Goal: Task Accomplishment & Management: Use online tool/utility

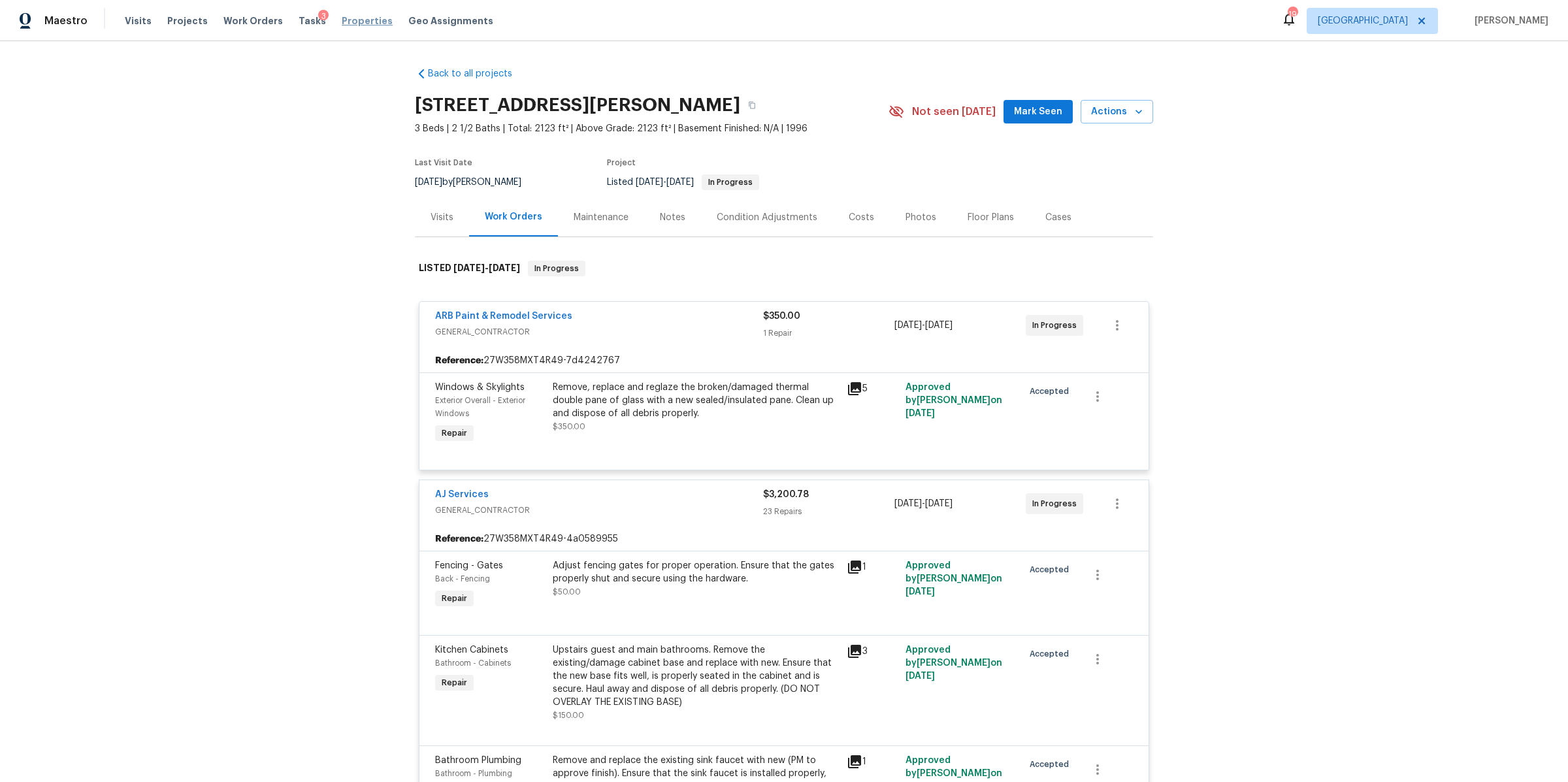
click at [342, 23] on span "Properties" at bounding box center [367, 21] width 51 height 13
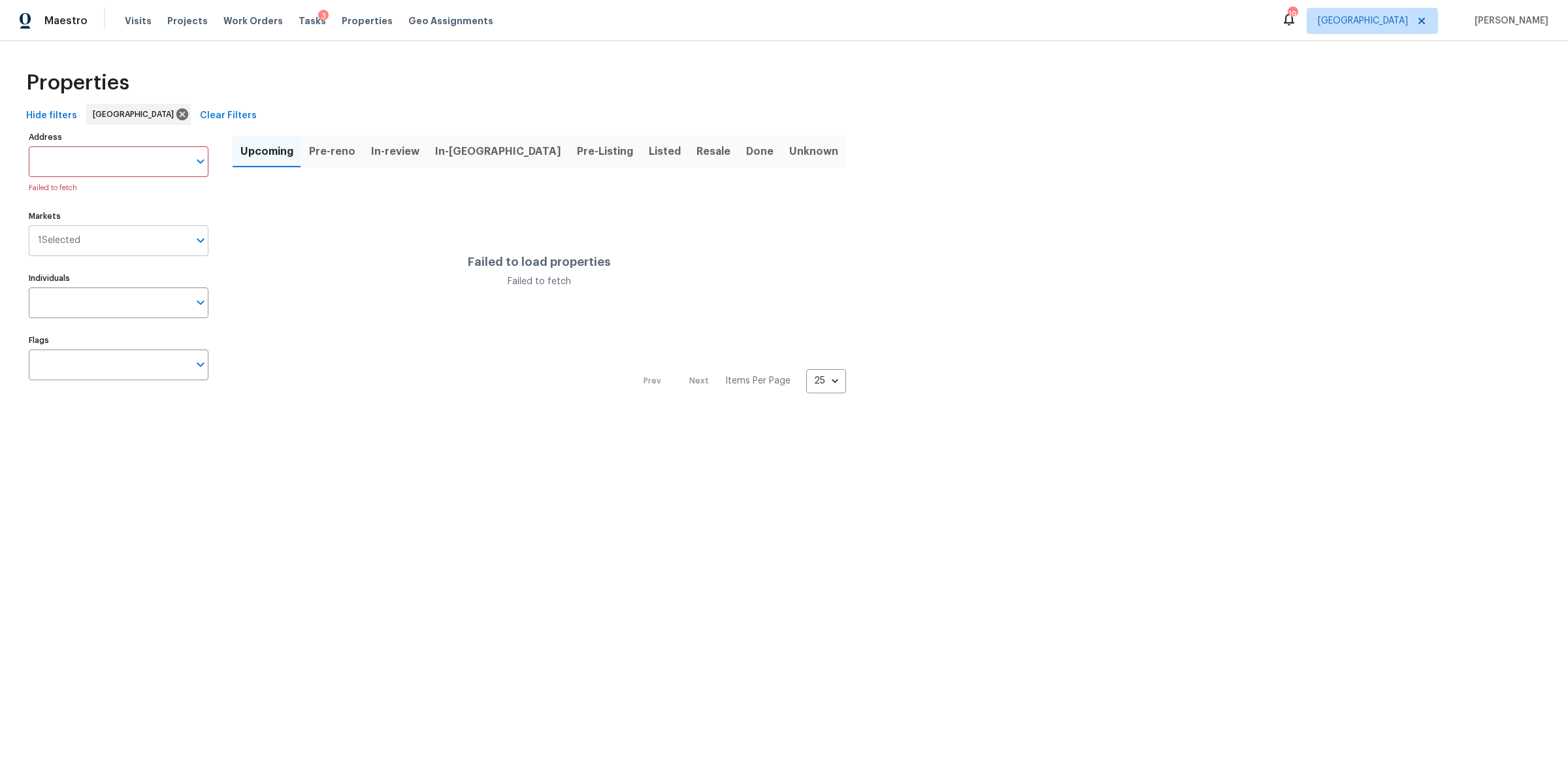
click at [135, 236] on input "Markets" at bounding box center [134, 240] width 108 height 31
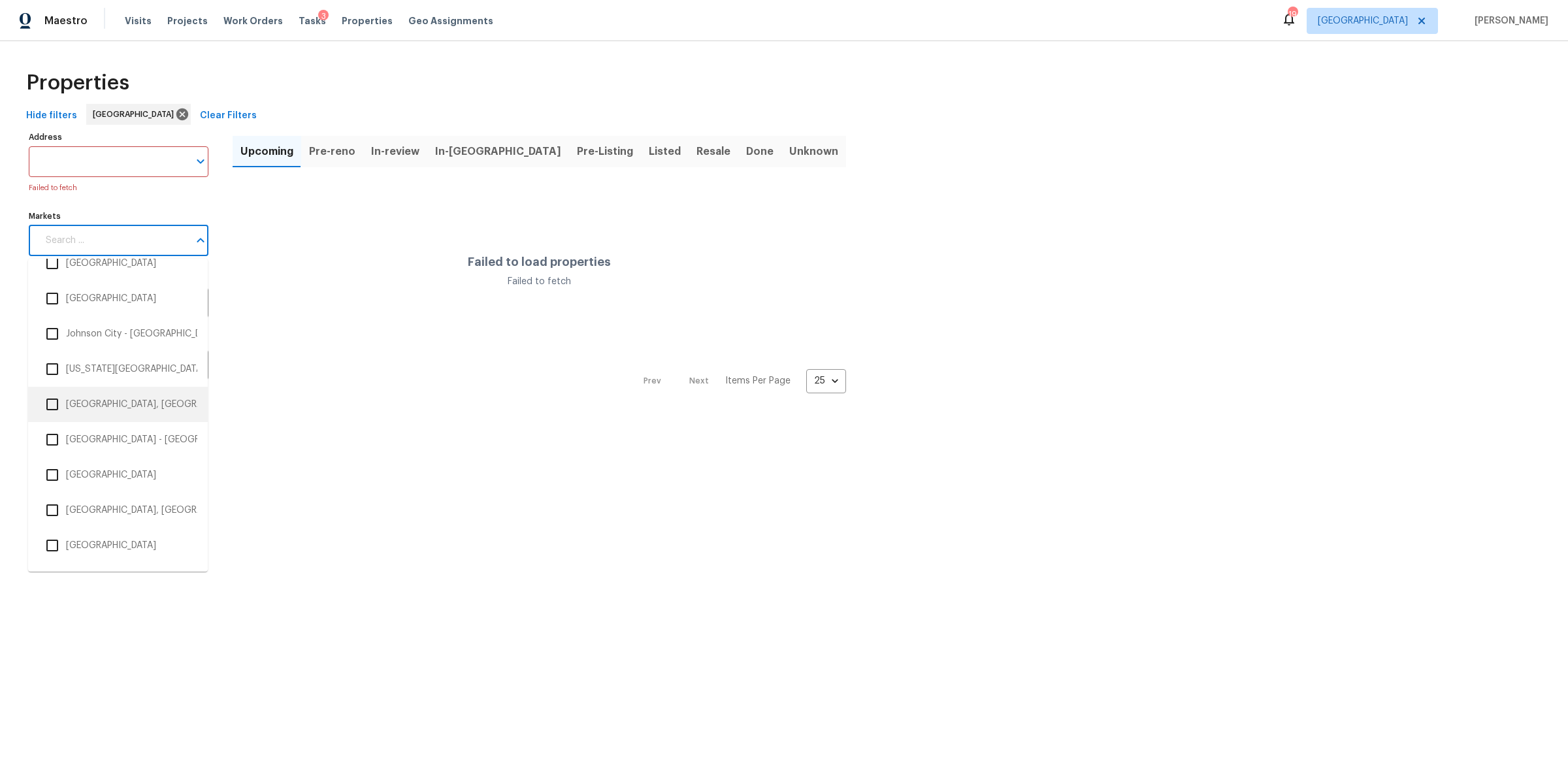
scroll to position [1160, 0]
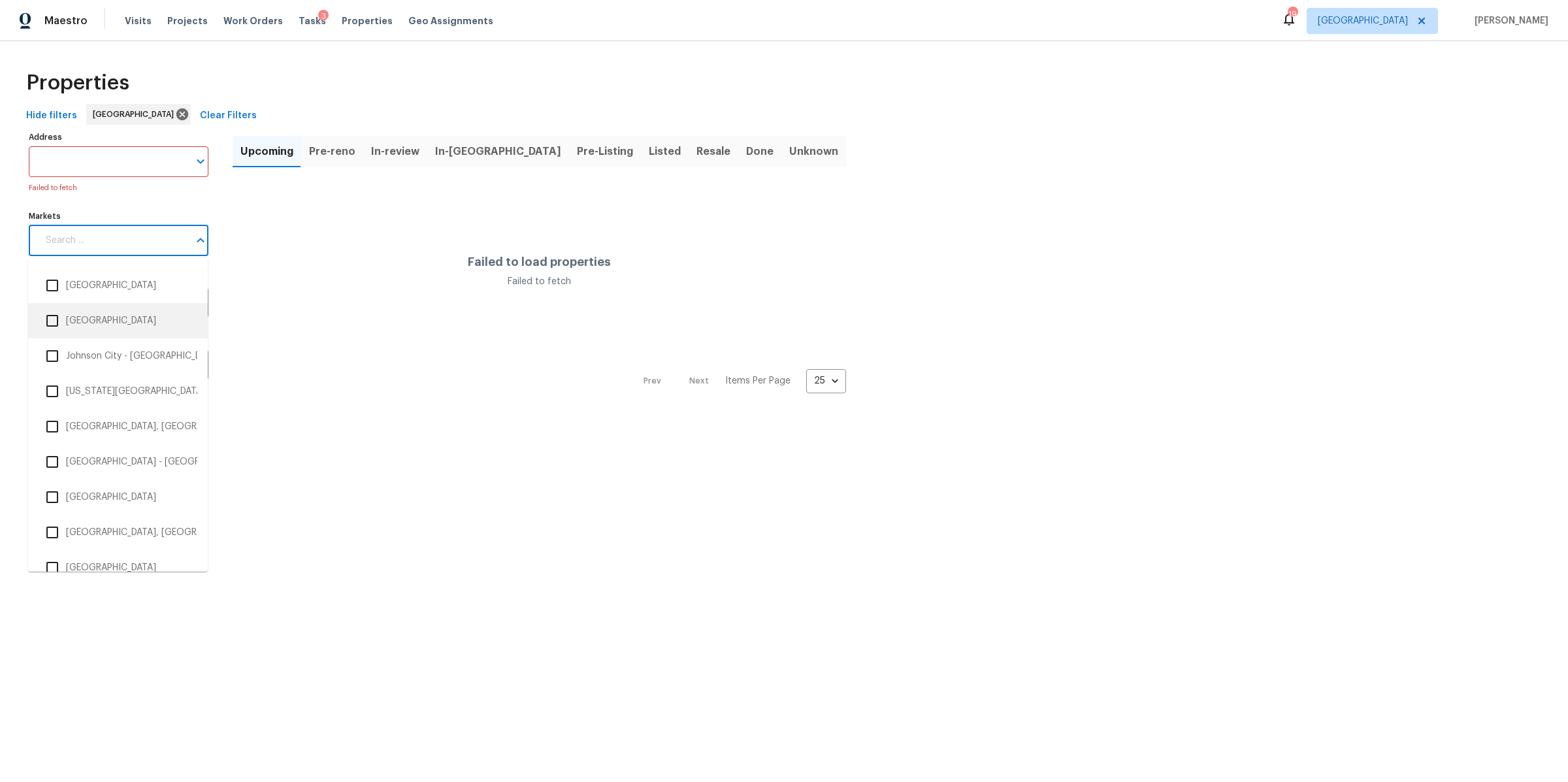
click at [93, 323] on li "[GEOGRAPHIC_DATA]" at bounding box center [118, 321] width 159 height 27
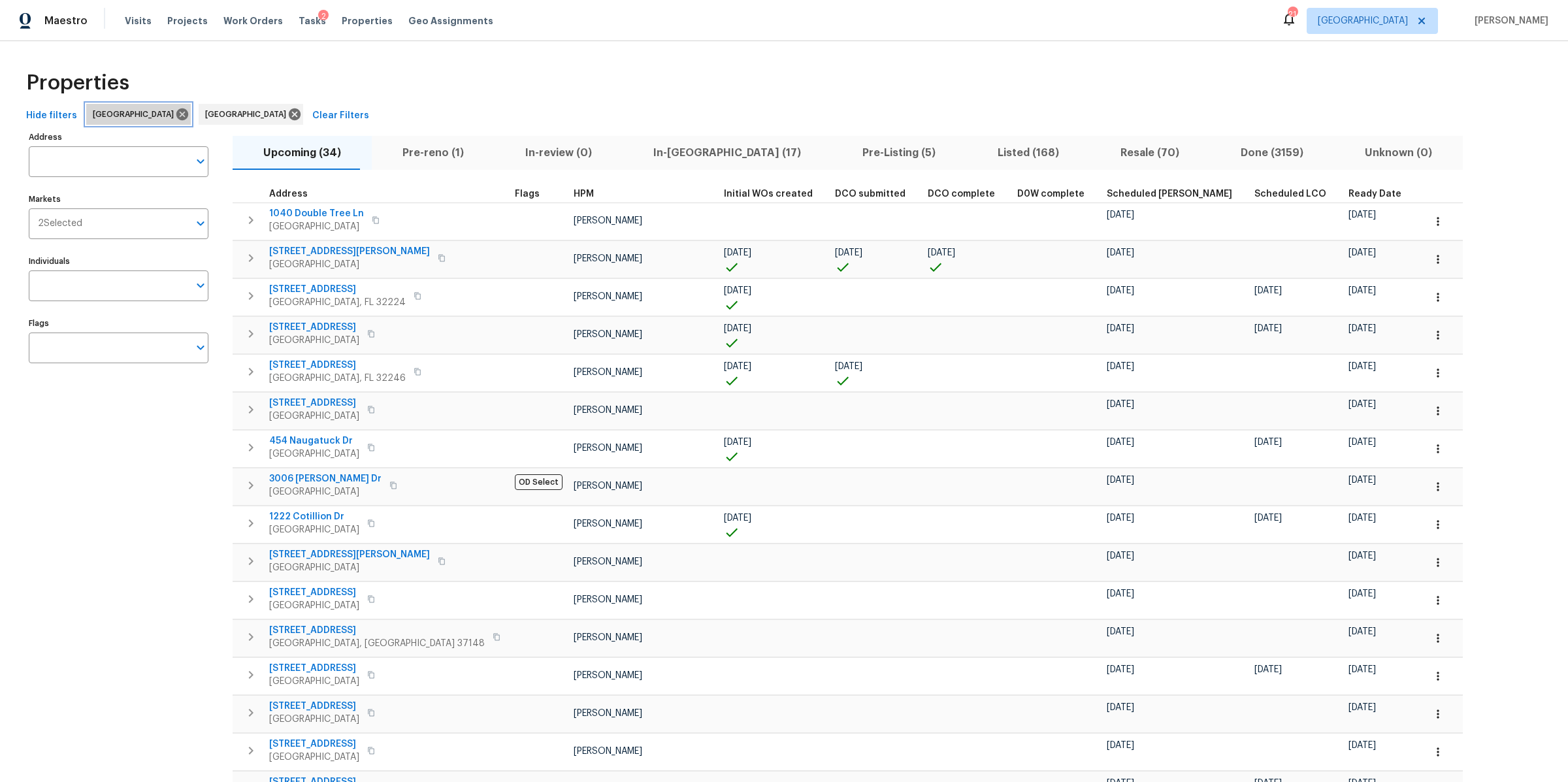
click at [177, 113] on icon at bounding box center [182, 114] width 11 height 11
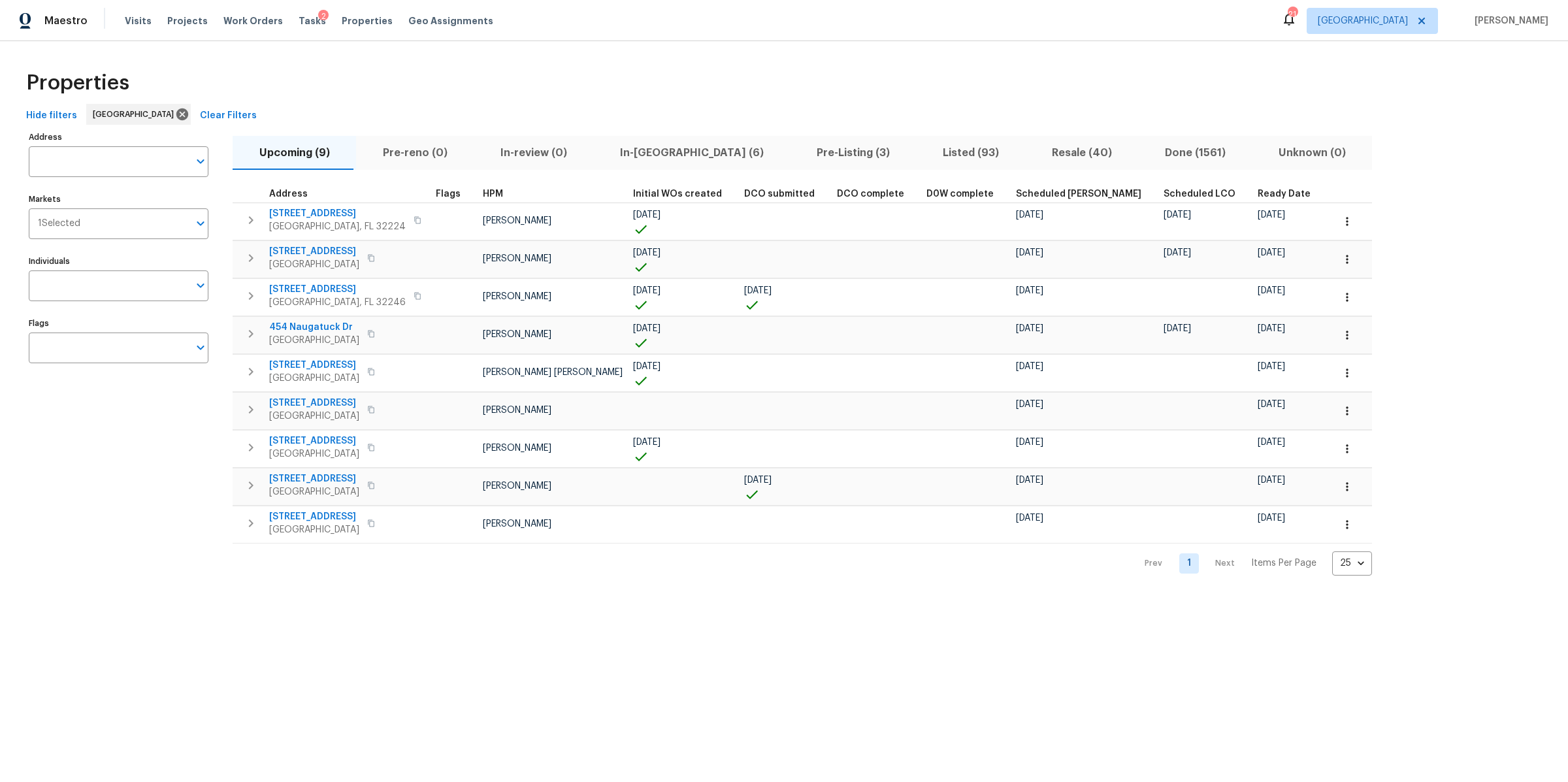
click at [515, 159] on span "In-review (0)" at bounding box center [533, 152] width 104 height 18
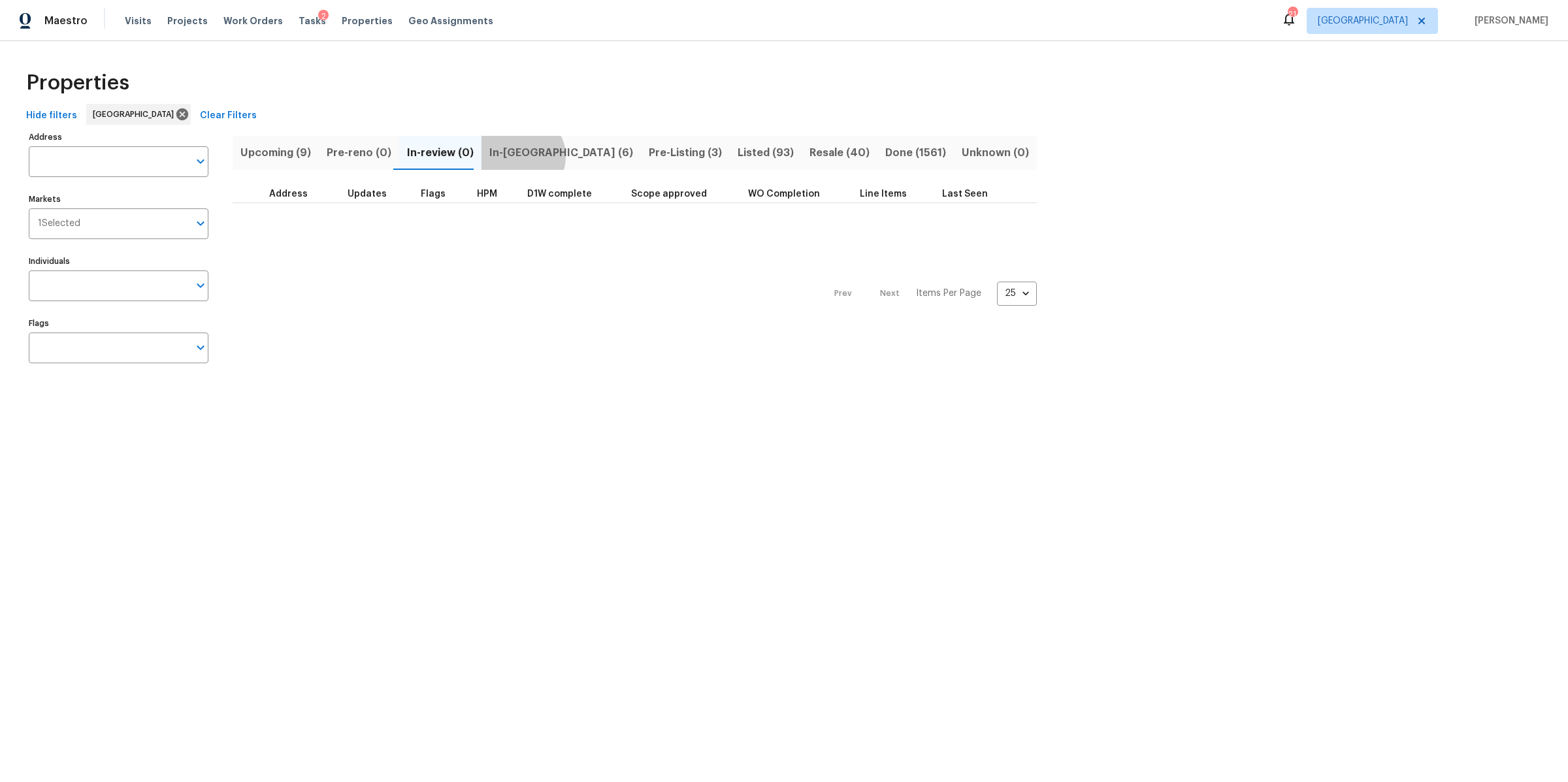
click at [513, 157] on span "In-[GEOGRAPHIC_DATA] (6)" at bounding box center [561, 152] width 144 height 18
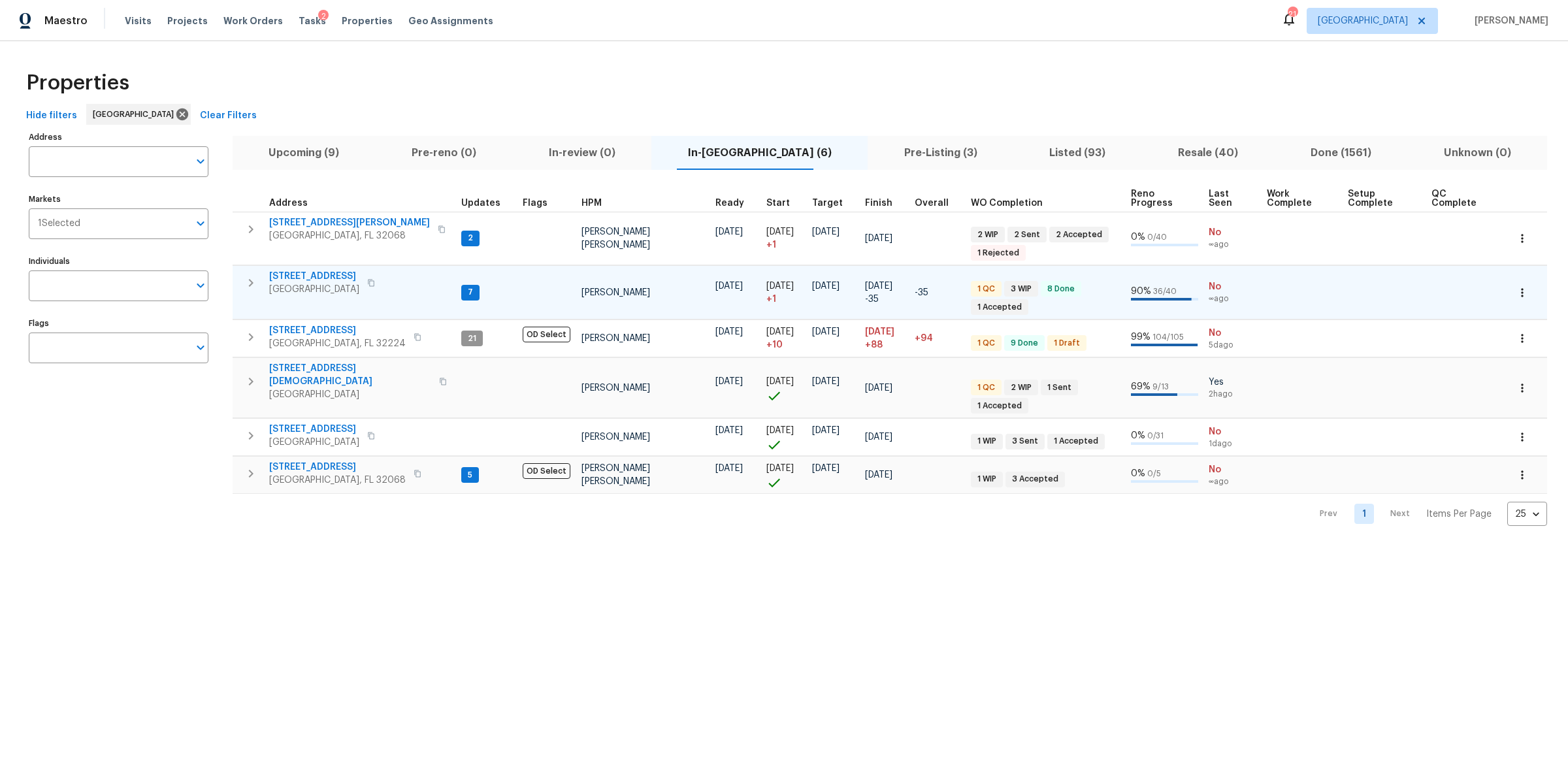
click at [314, 274] on span "[STREET_ADDRESS]" at bounding box center [314, 276] width 90 height 13
click at [175, 114] on icon at bounding box center [182, 114] width 14 height 14
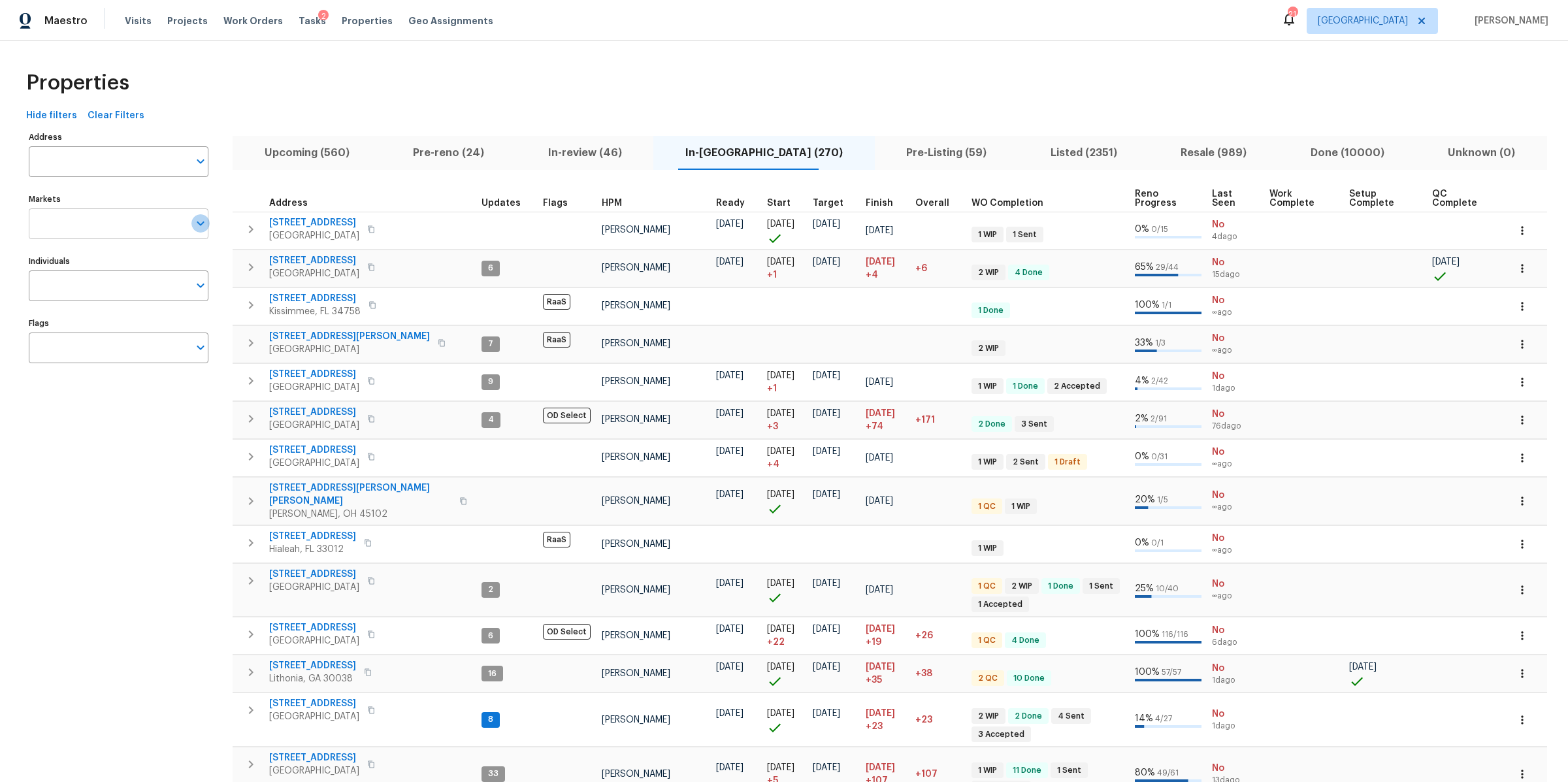
click at [199, 223] on icon "Open" at bounding box center [200, 224] width 7 height 4
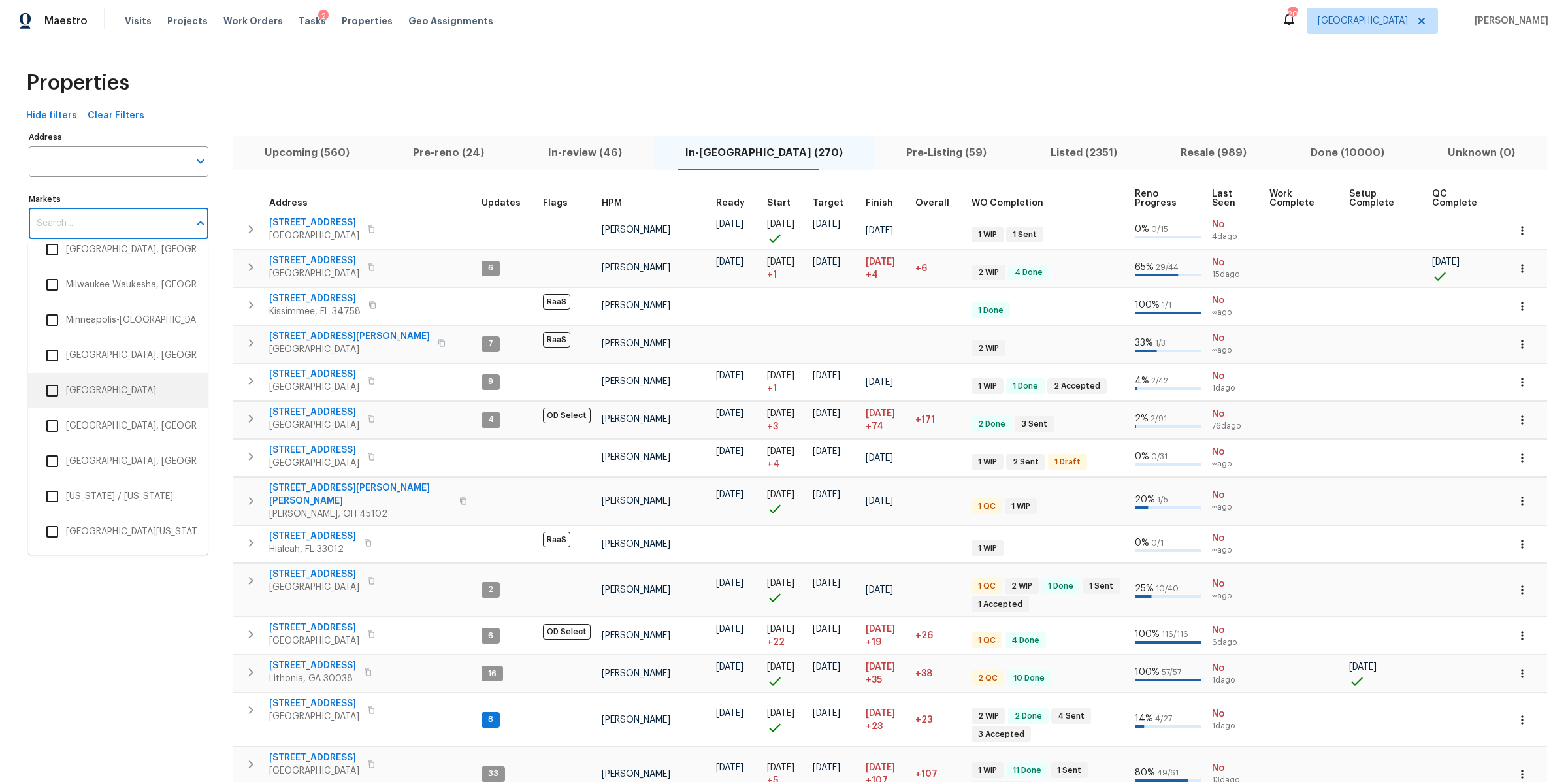
scroll to position [1473, 0]
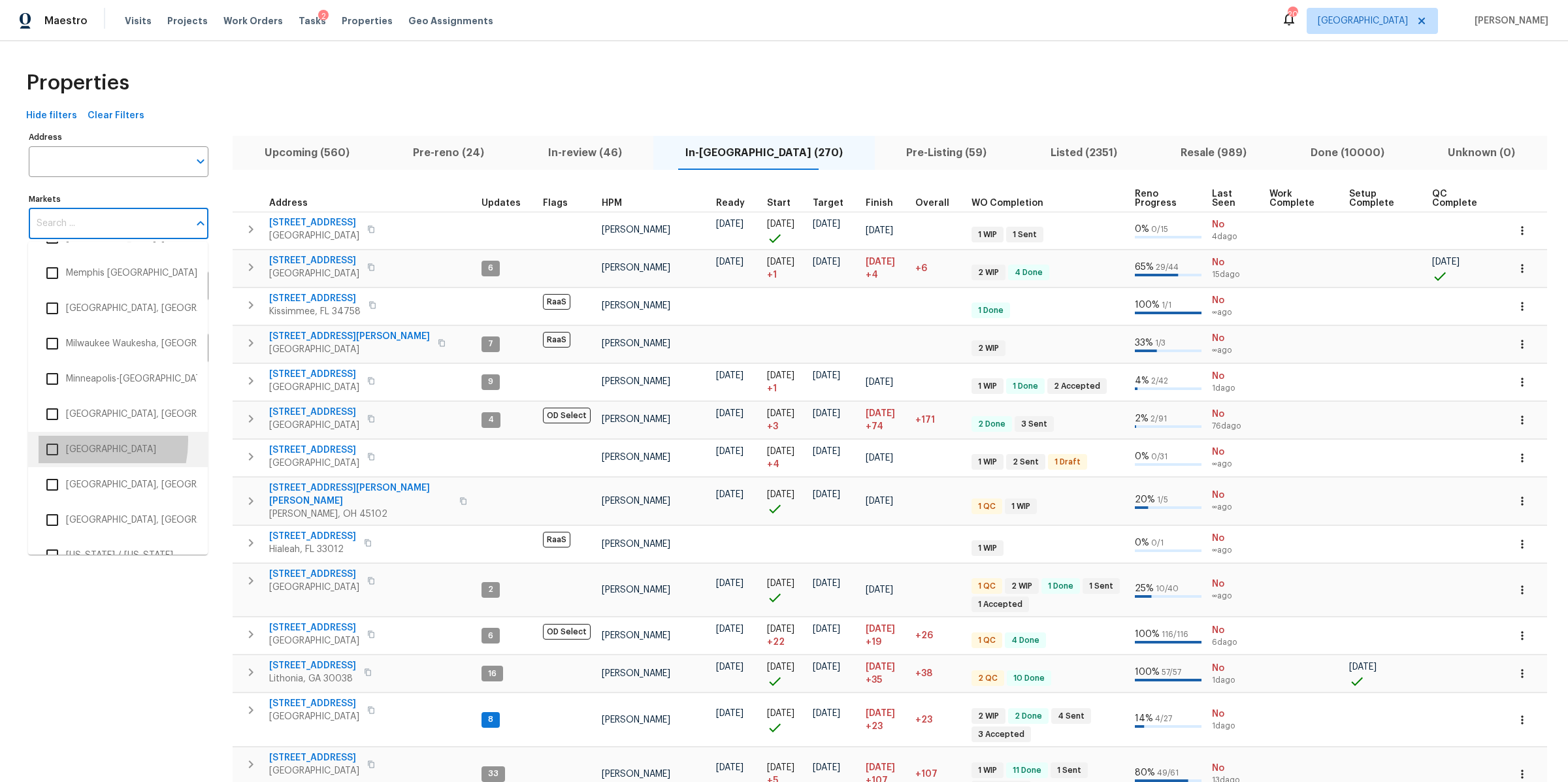
click at [68, 438] on li "[GEOGRAPHIC_DATA]" at bounding box center [118, 449] width 159 height 27
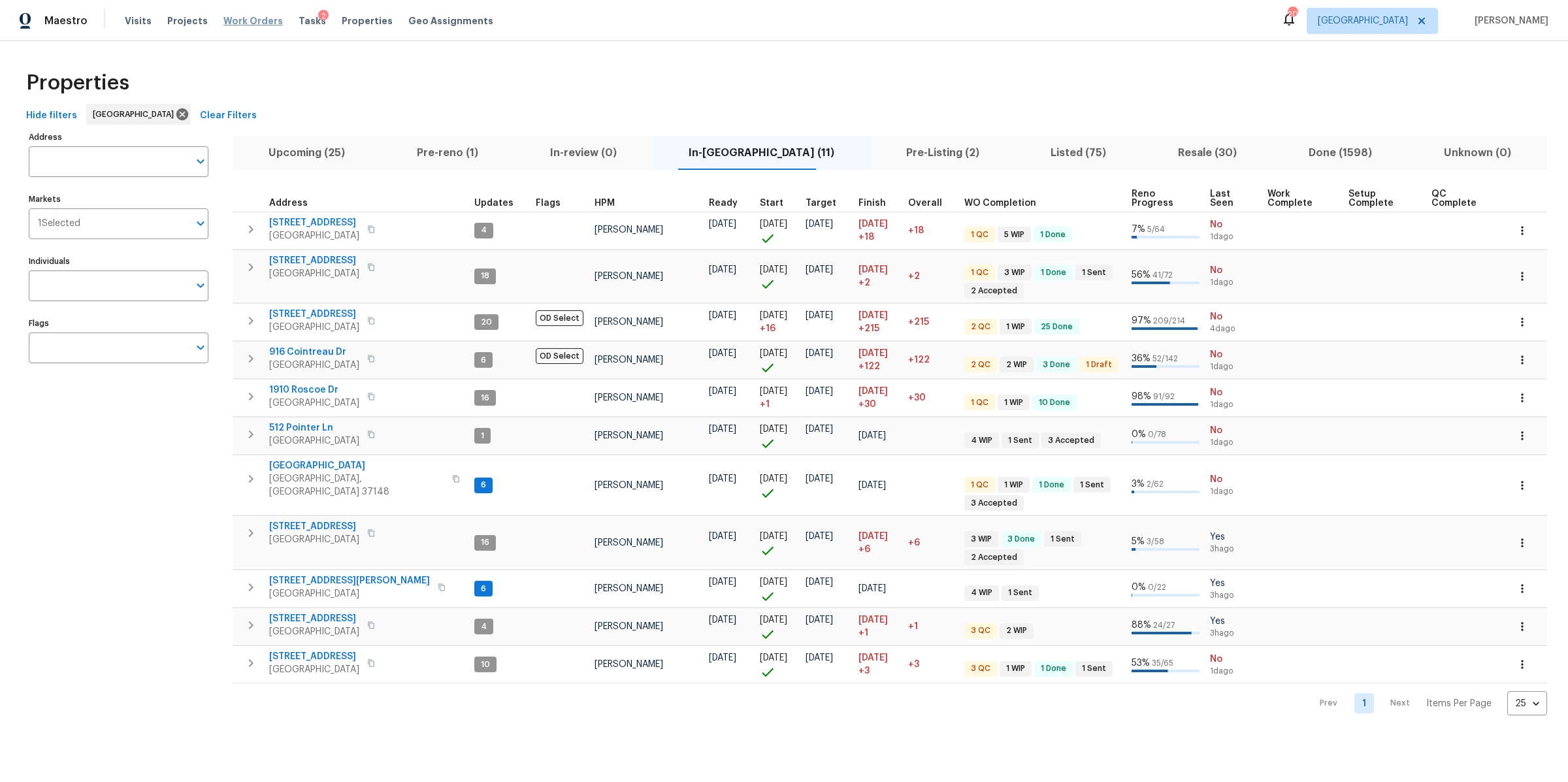
click at [247, 22] on span "Work Orders" at bounding box center [253, 21] width 60 height 13
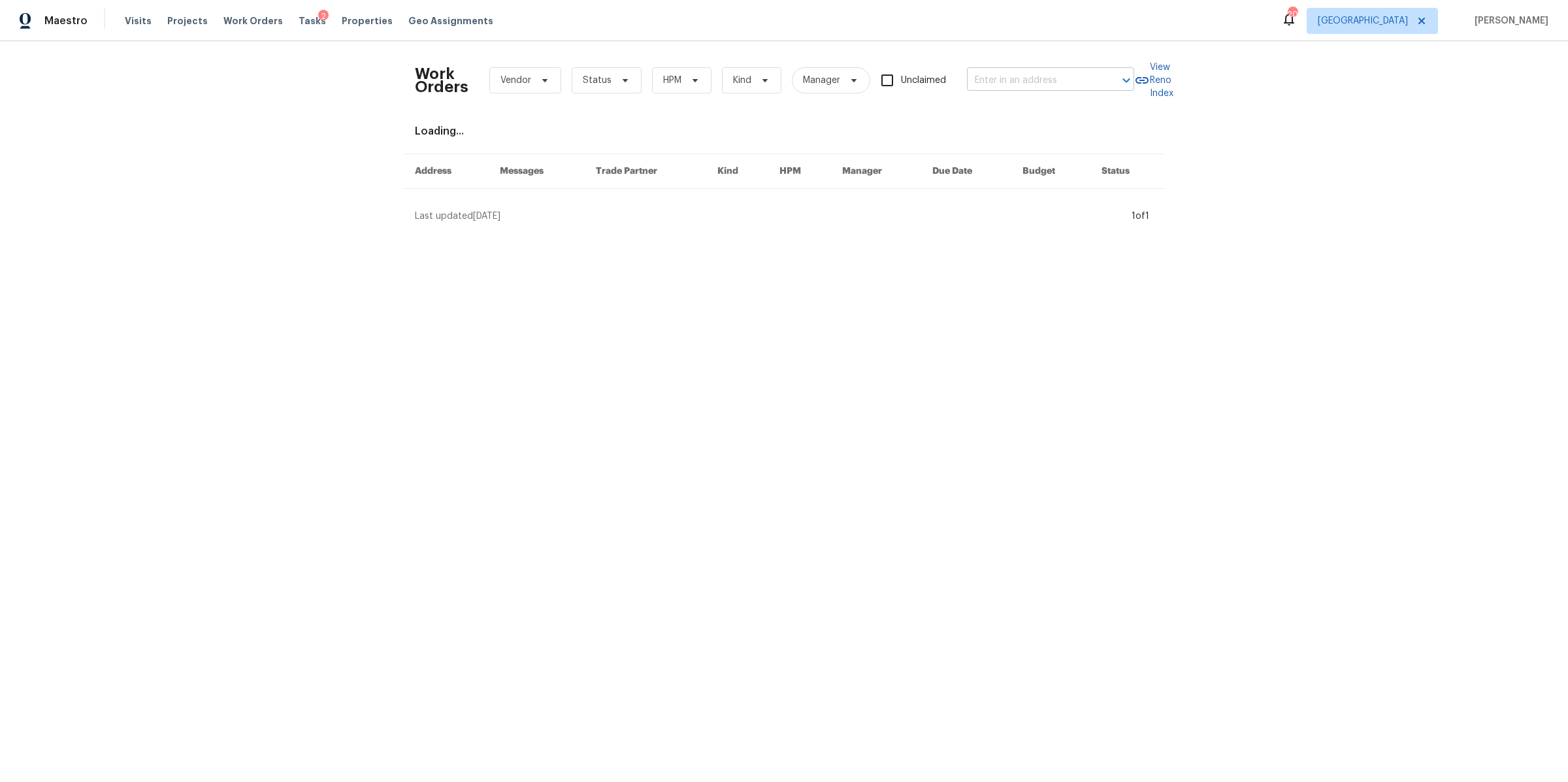
click at [997, 77] on input "text" at bounding box center [1033, 80] width 131 height 20
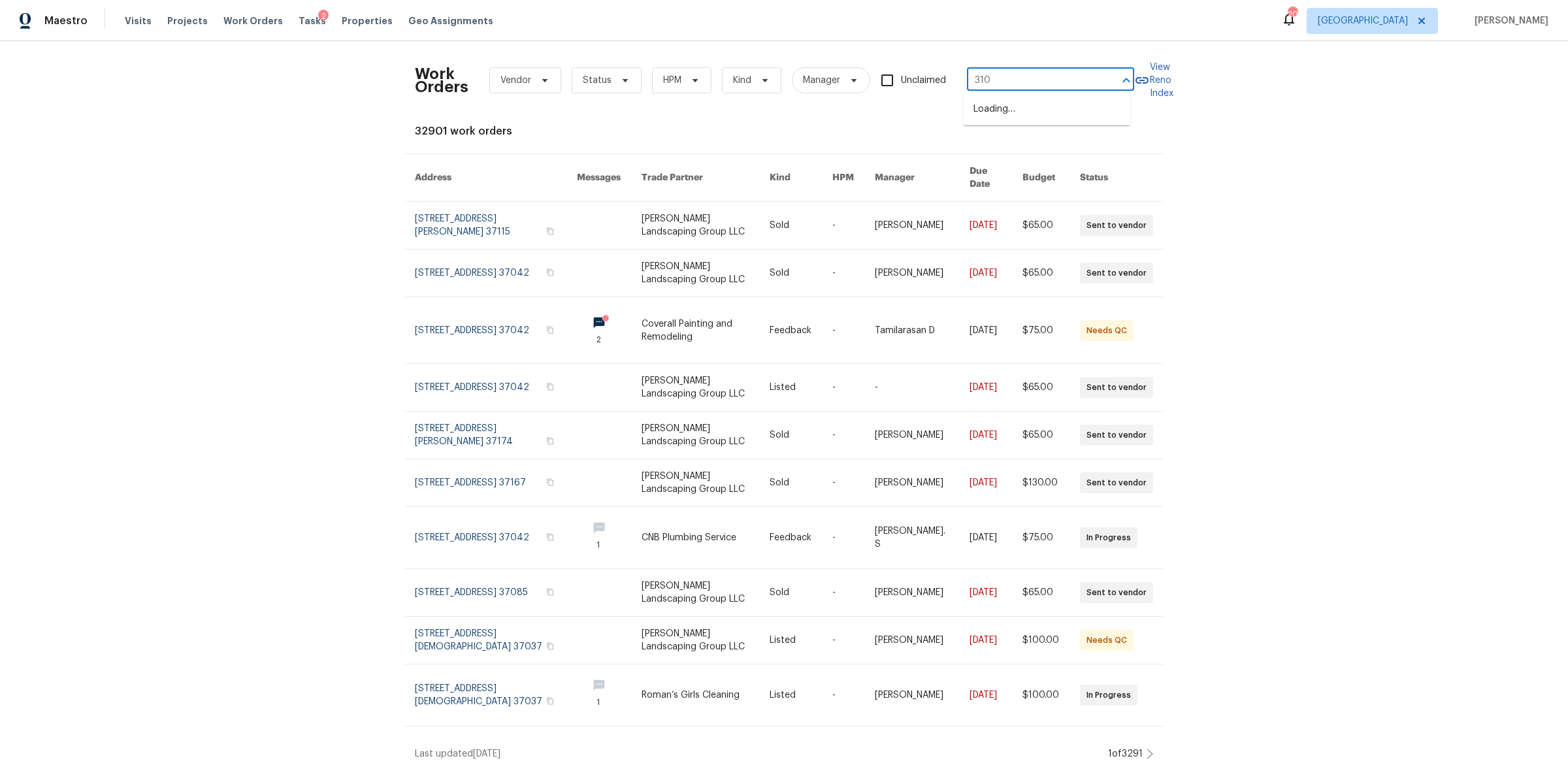
type input "3108"
click at [997, 181] on li "[STREET_ADDRESS]" at bounding box center [1046, 180] width 167 height 22
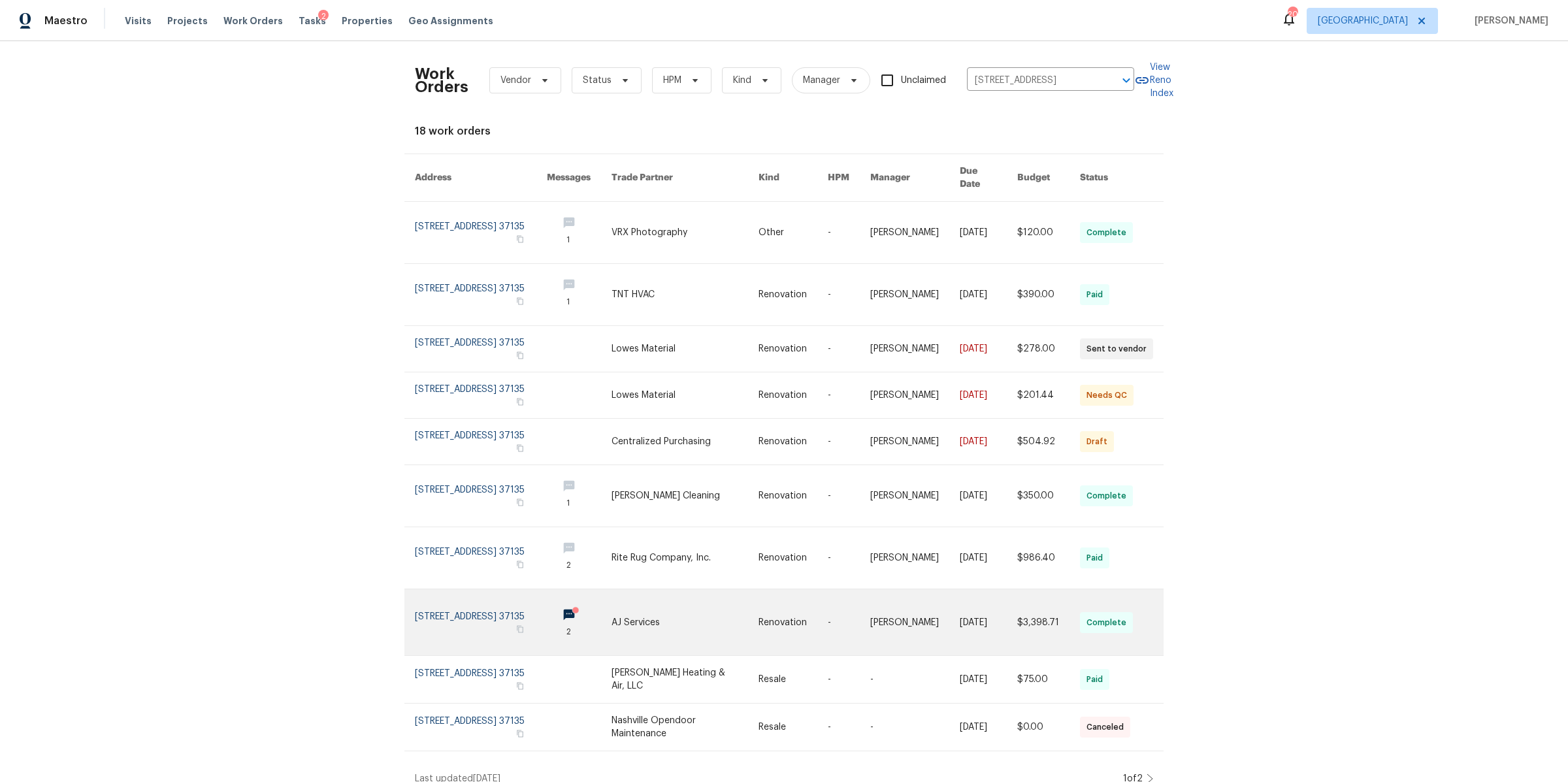
click at [453, 618] on link at bounding box center [481, 622] width 132 height 66
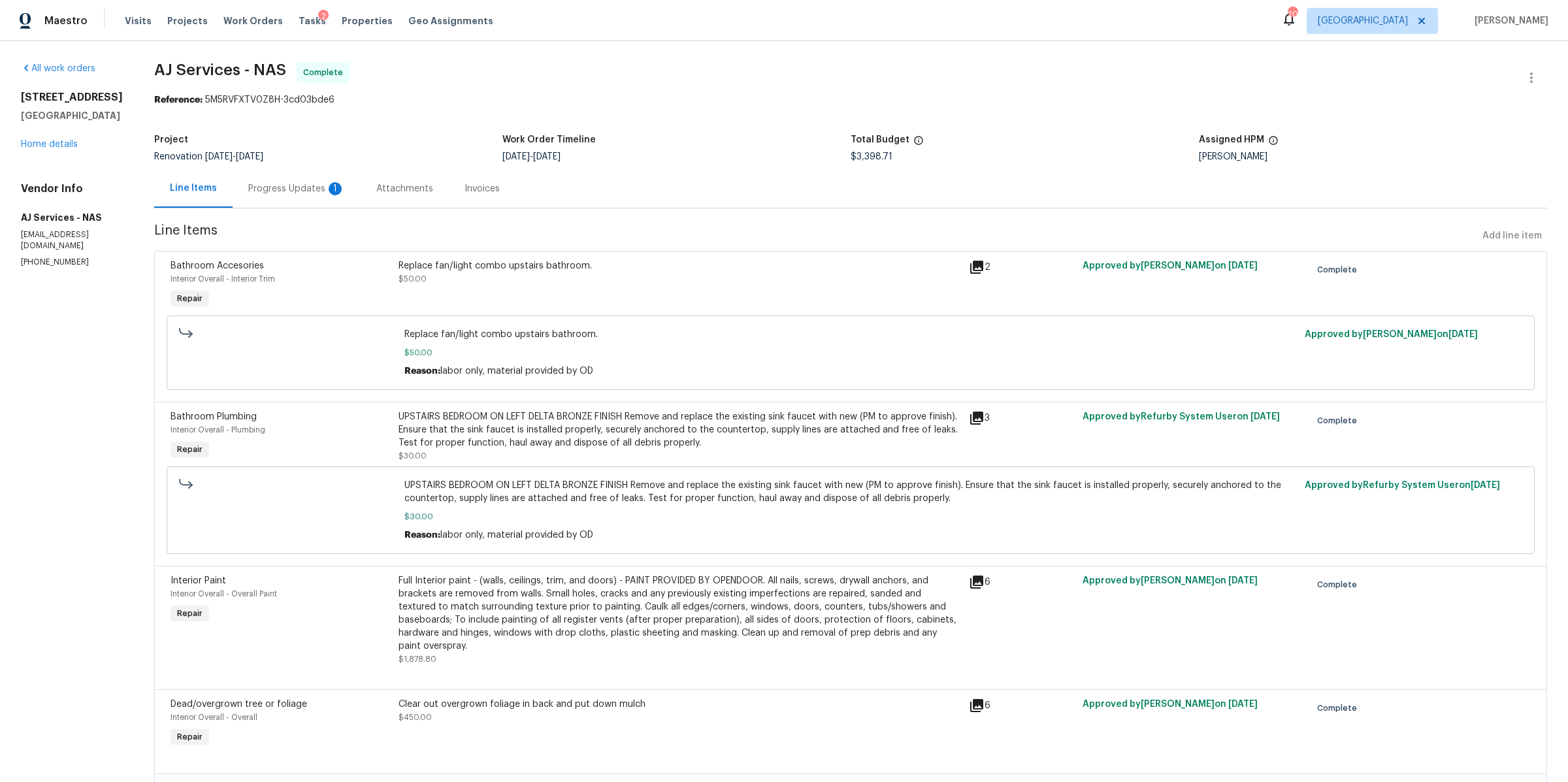
click at [293, 189] on div "Progress Updates 1" at bounding box center [296, 189] width 97 height 13
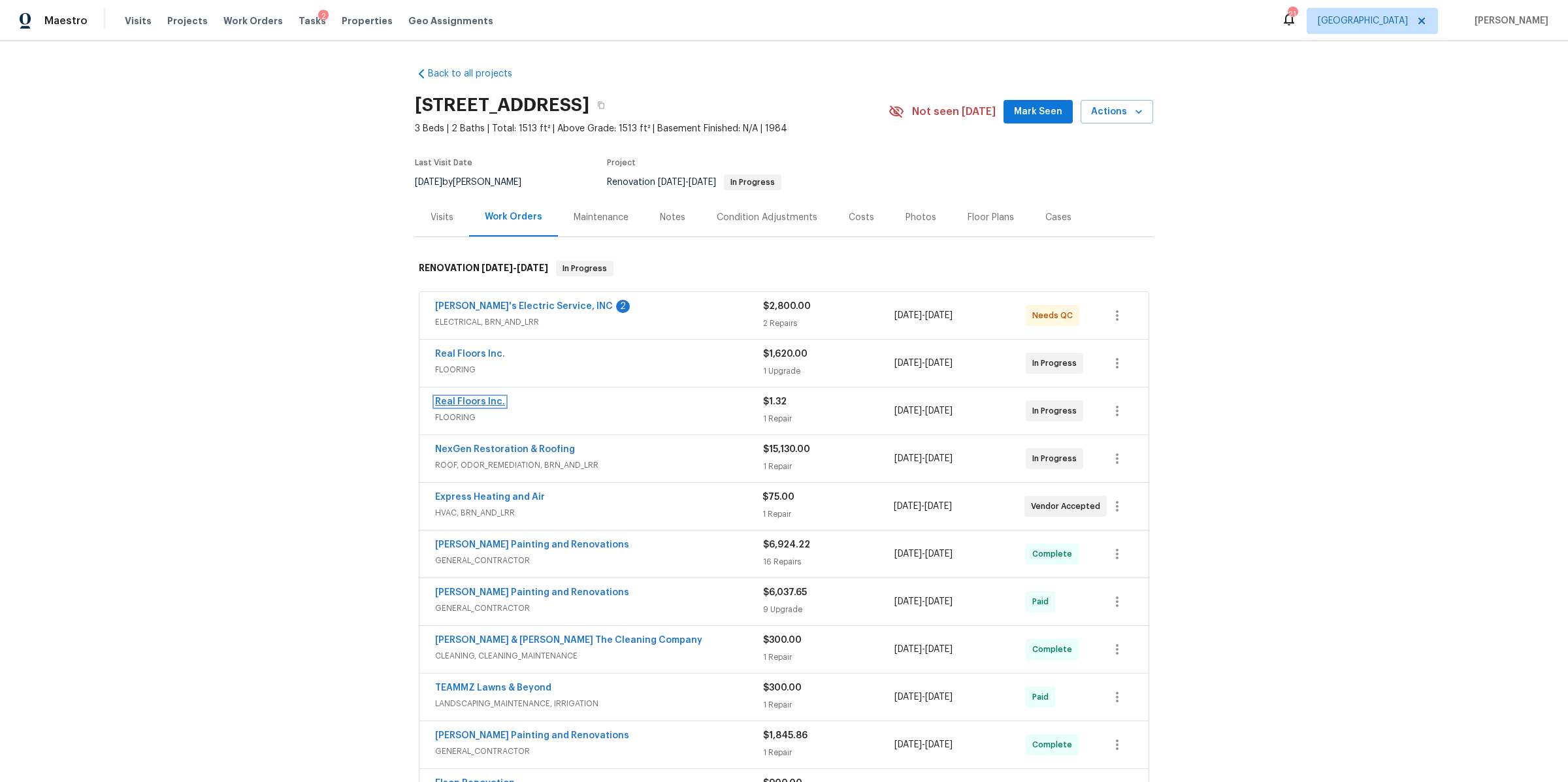
click at [492, 403] on link "Real Floors Inc." at bounding box center [469, 402] width 70 height 9
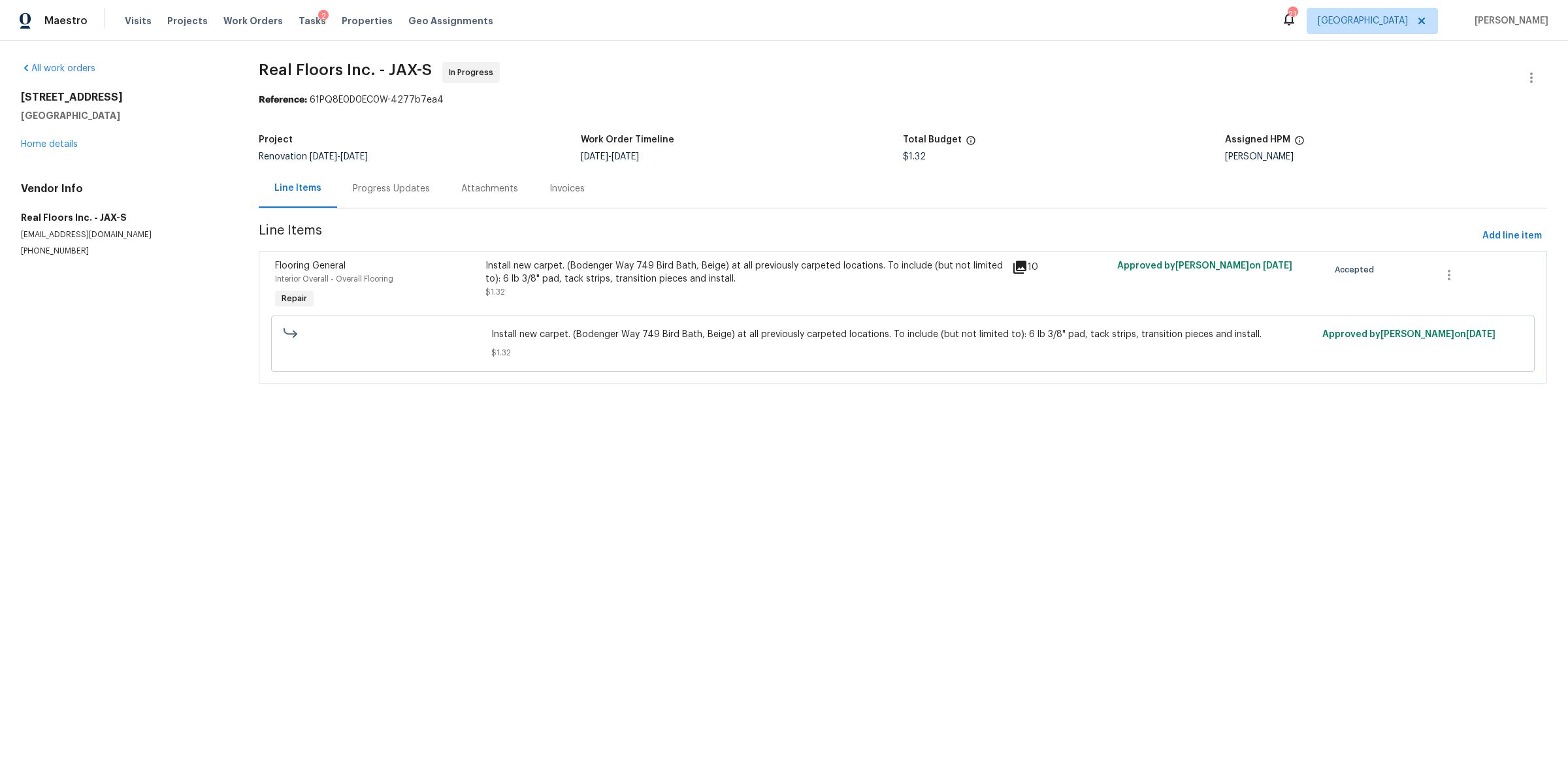
click at [609, 305] on div "Install new carpet. (Bodenger Way 749 Bird Bath, Beige) at all previously carpe…" at bounding box center [745, 286] width 527 height 60
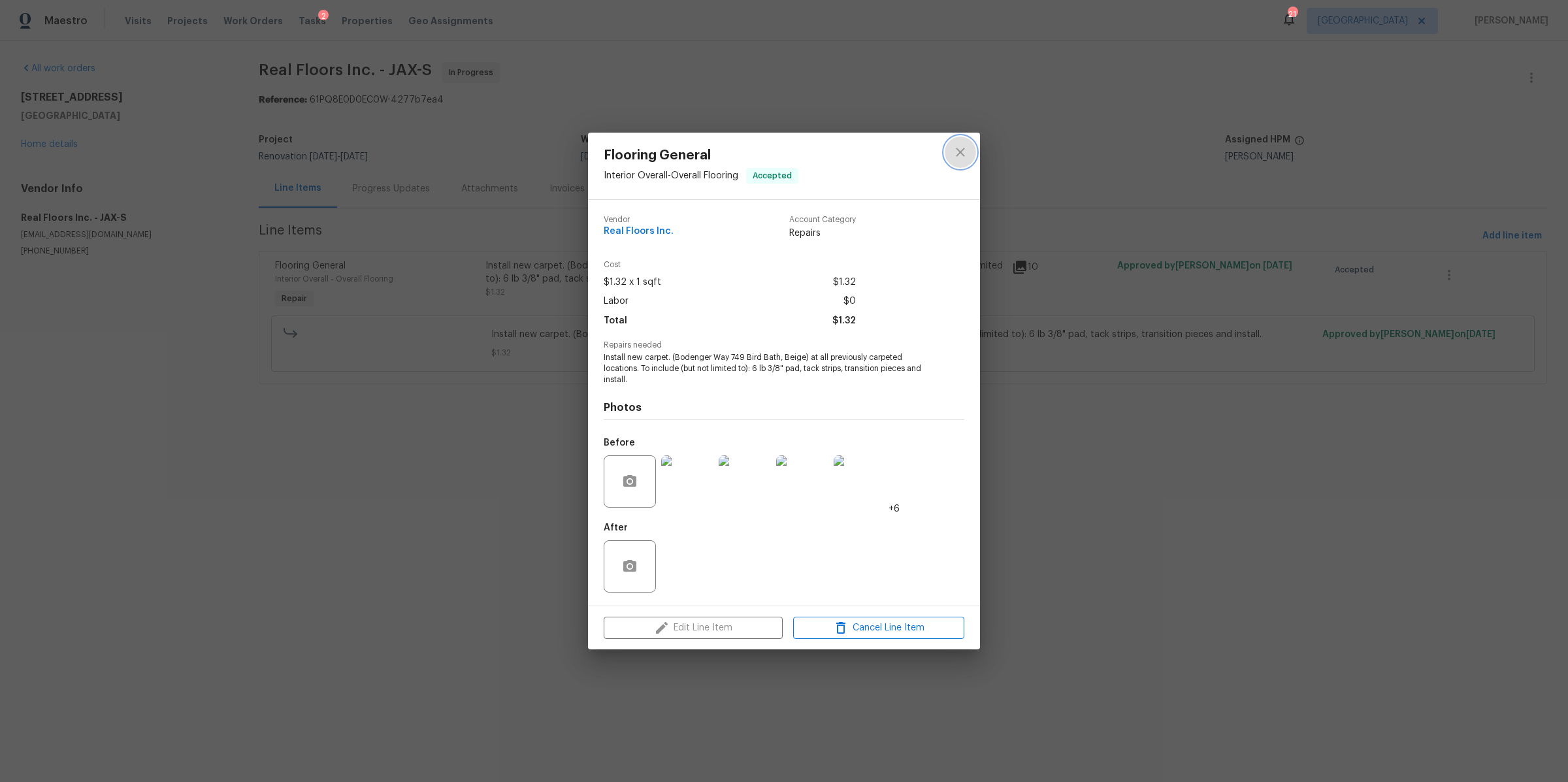
click at [966, 150] on icon "close" at bounding box center [961, 152] width 16 height 16
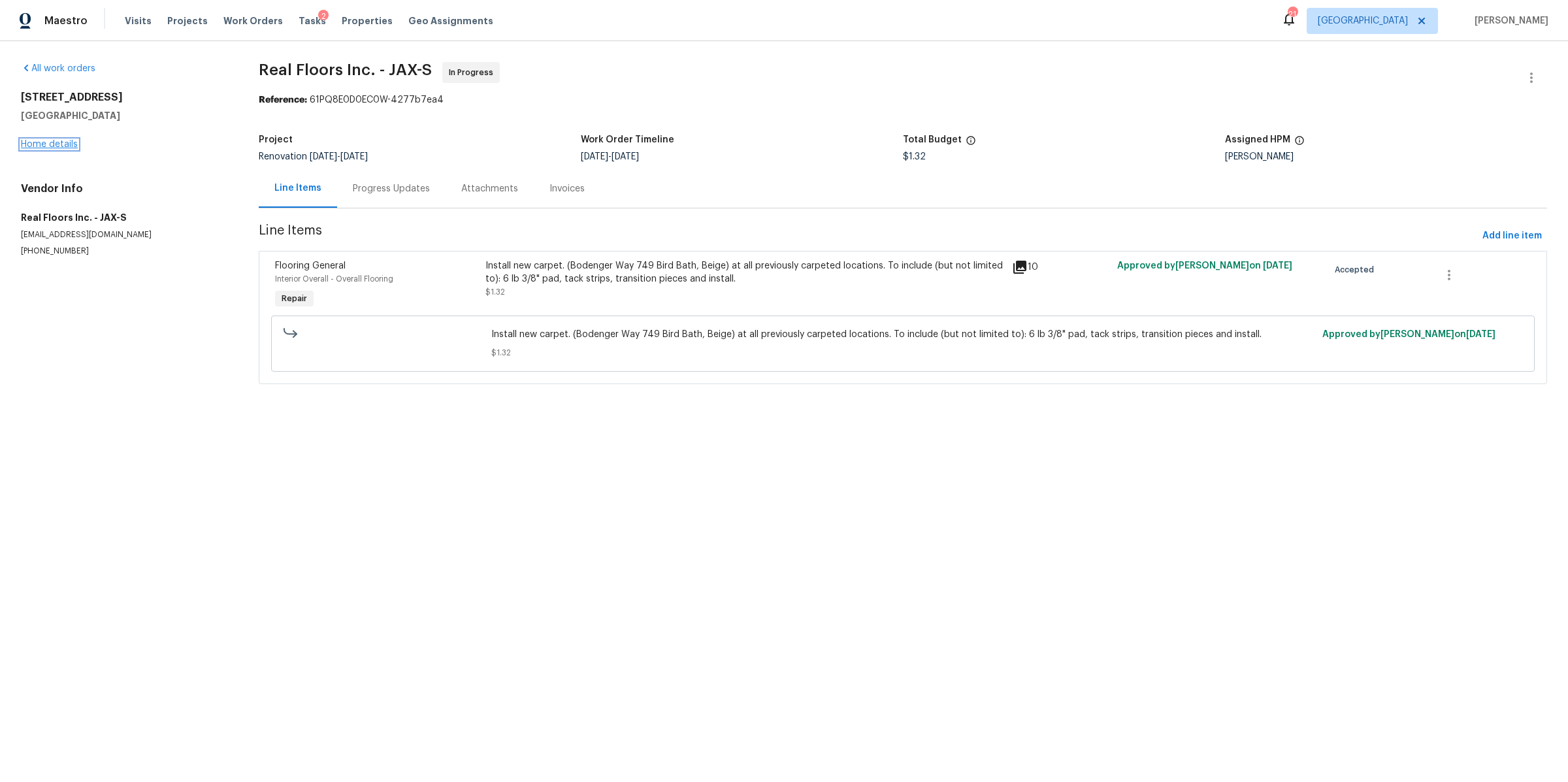
click at [63, 144] on link "Home details" at bounding box center [49, 144] width 57 height 9
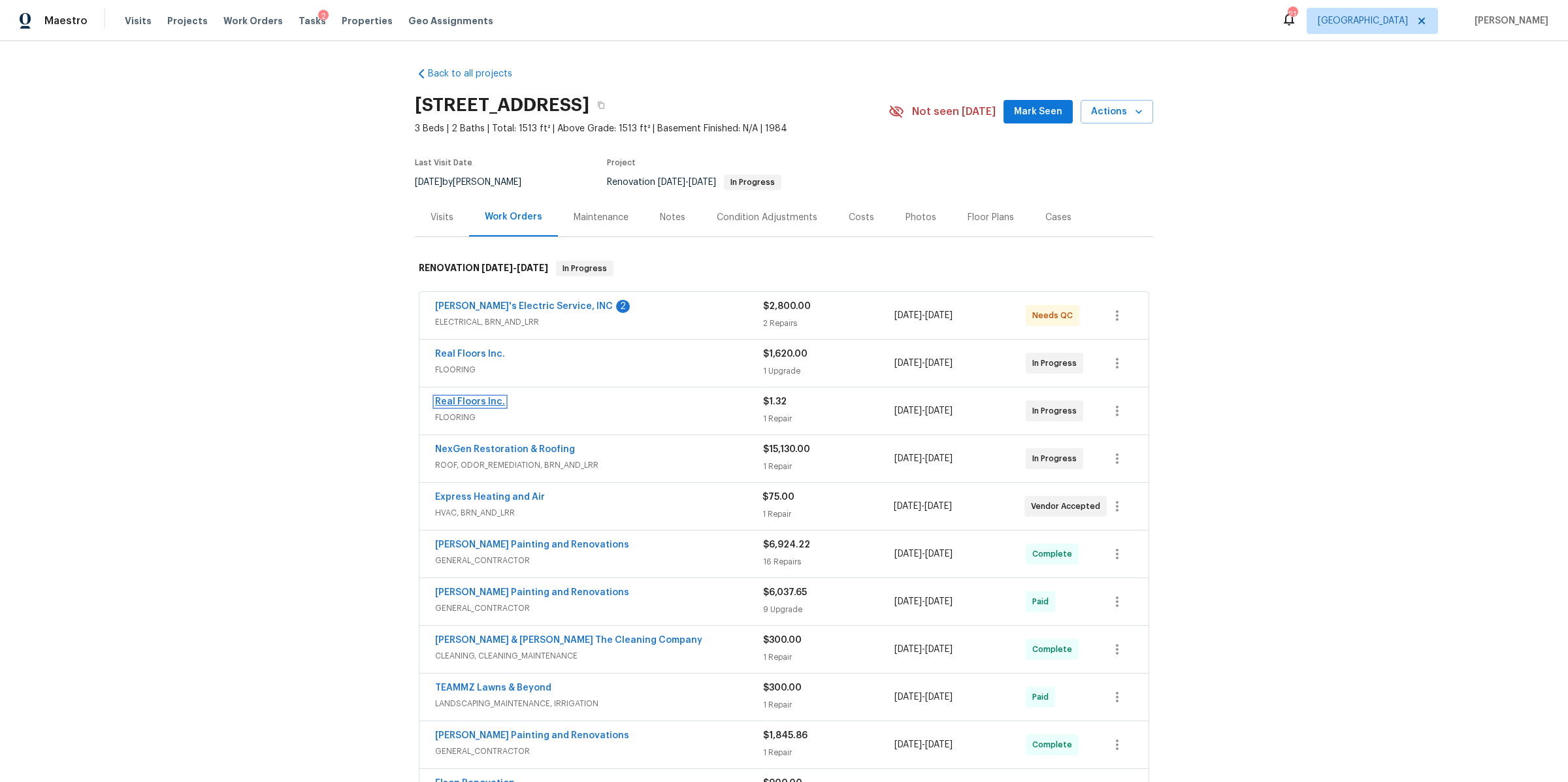
click at [451, 404] on link "Real Floors Inc." at bounding box center [469, 402] width 70 height 9
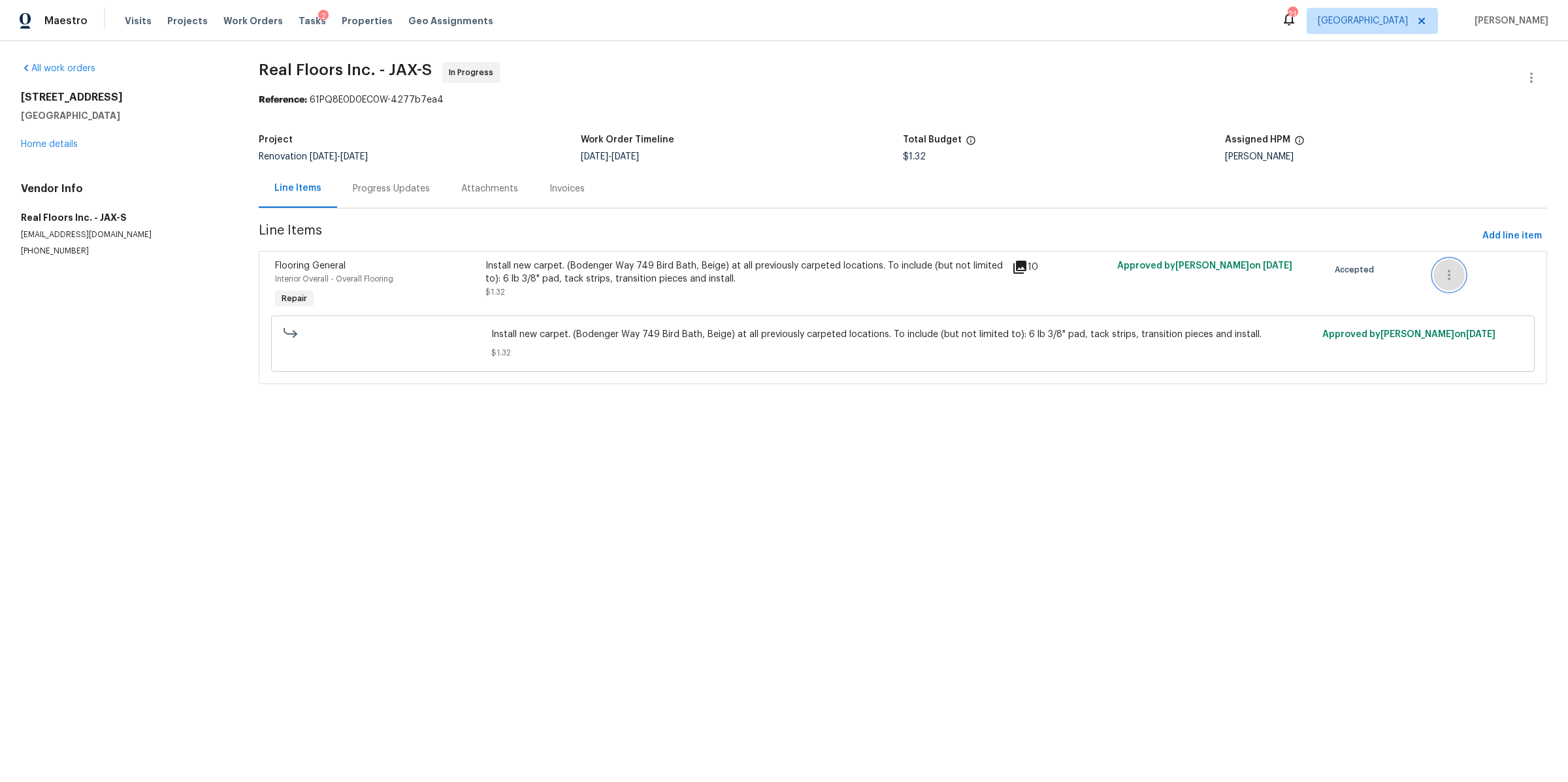
click at [1443, 283] on icon "button" at bounding box center [1450, 275] width 16 height 16
click at [1282, 296] on div at bounding box center [784, 391] width 1568 height 782
click at [1524, 75] on icon "button" at bounding box center [1531, 77] width 16 height 16
click at [1493, 99] on li "Add Trip Charge" at bounding box center [1489, 100] width 141 height 22
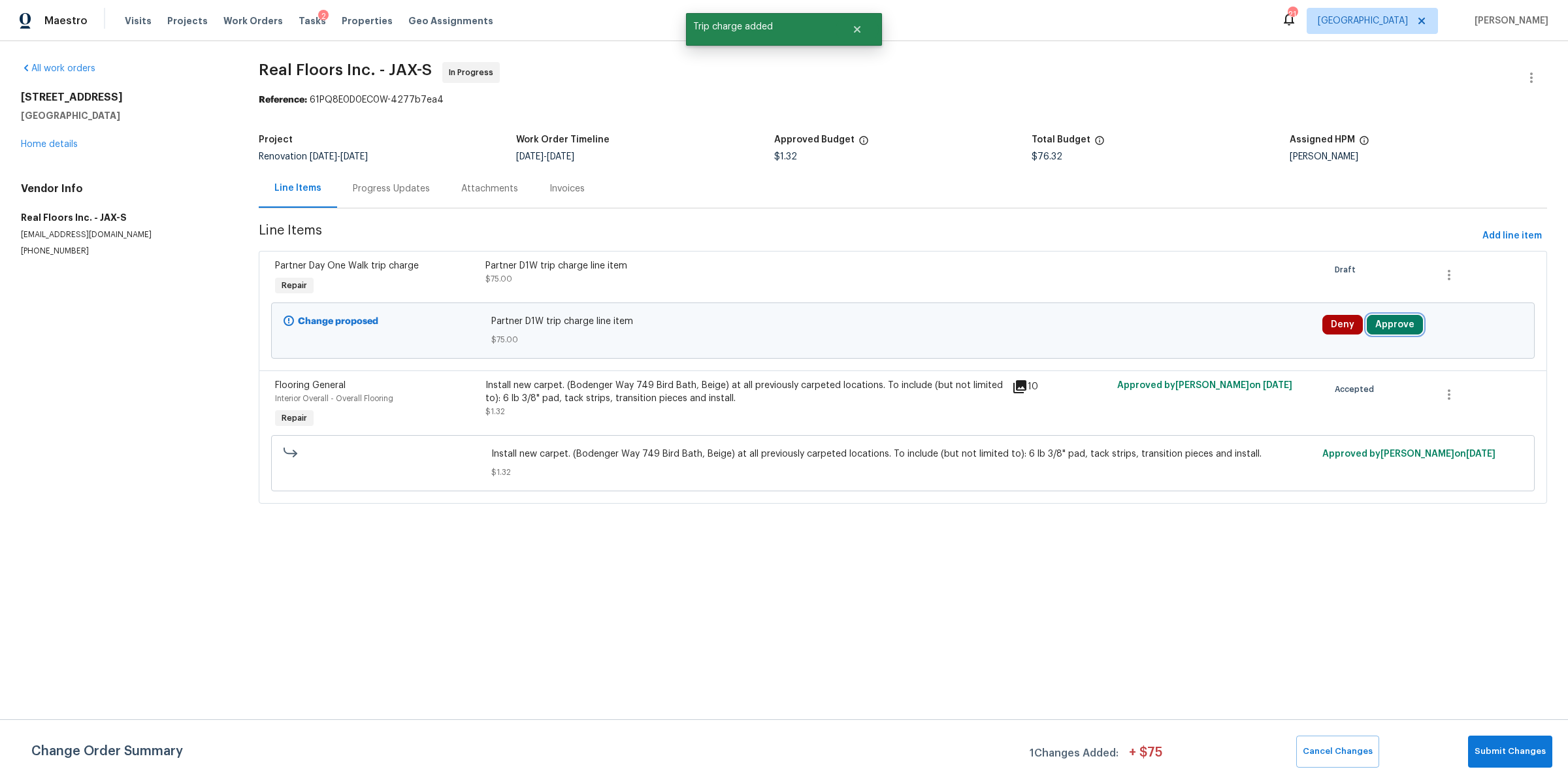
click at [1389, 327] on button "Approve" at bounding box center [1395, 324] width 56 height 19
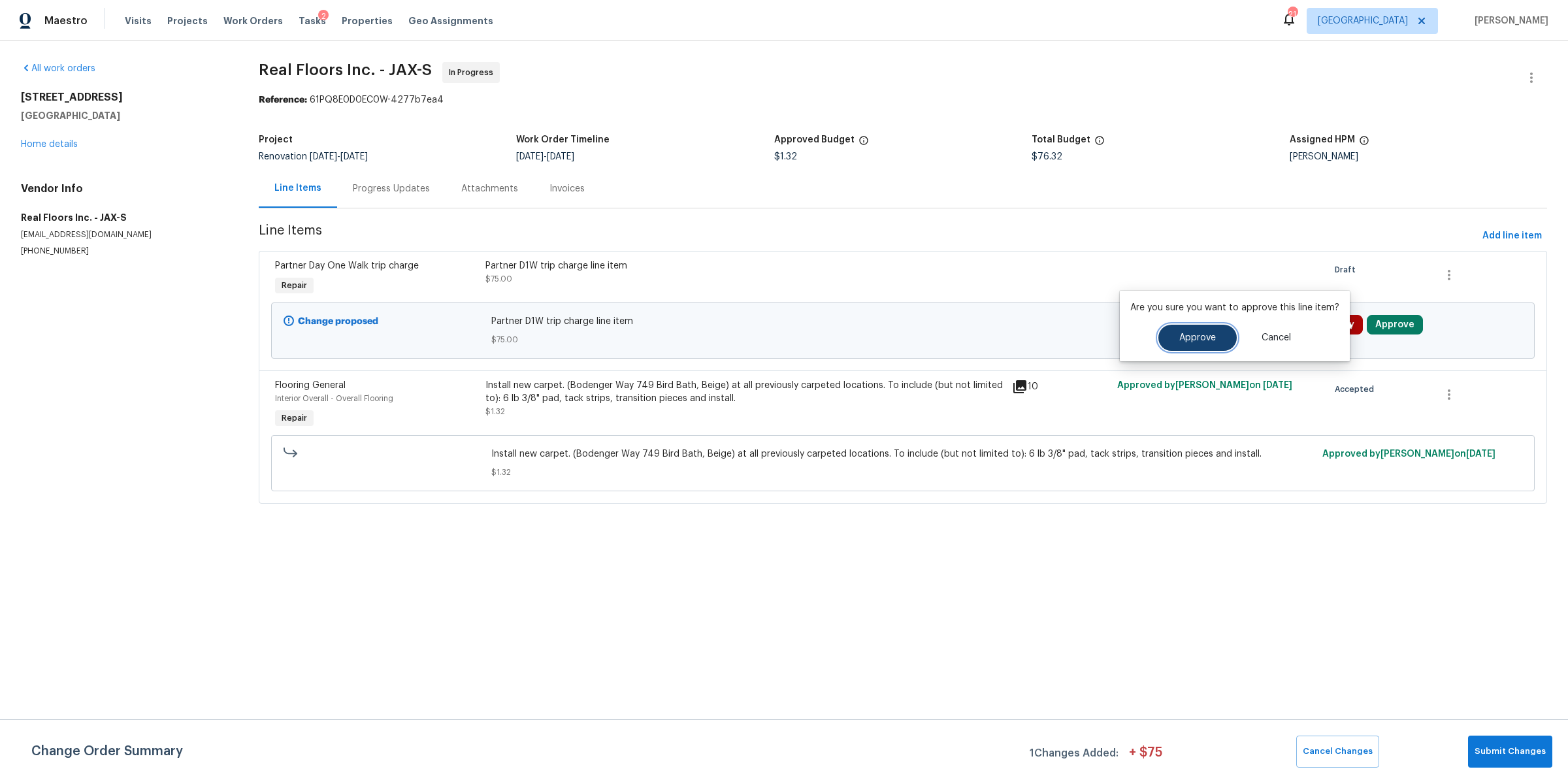
click at [1195, 329] on button "Approve" at bounding box center [1197, 338] width 78 height 26
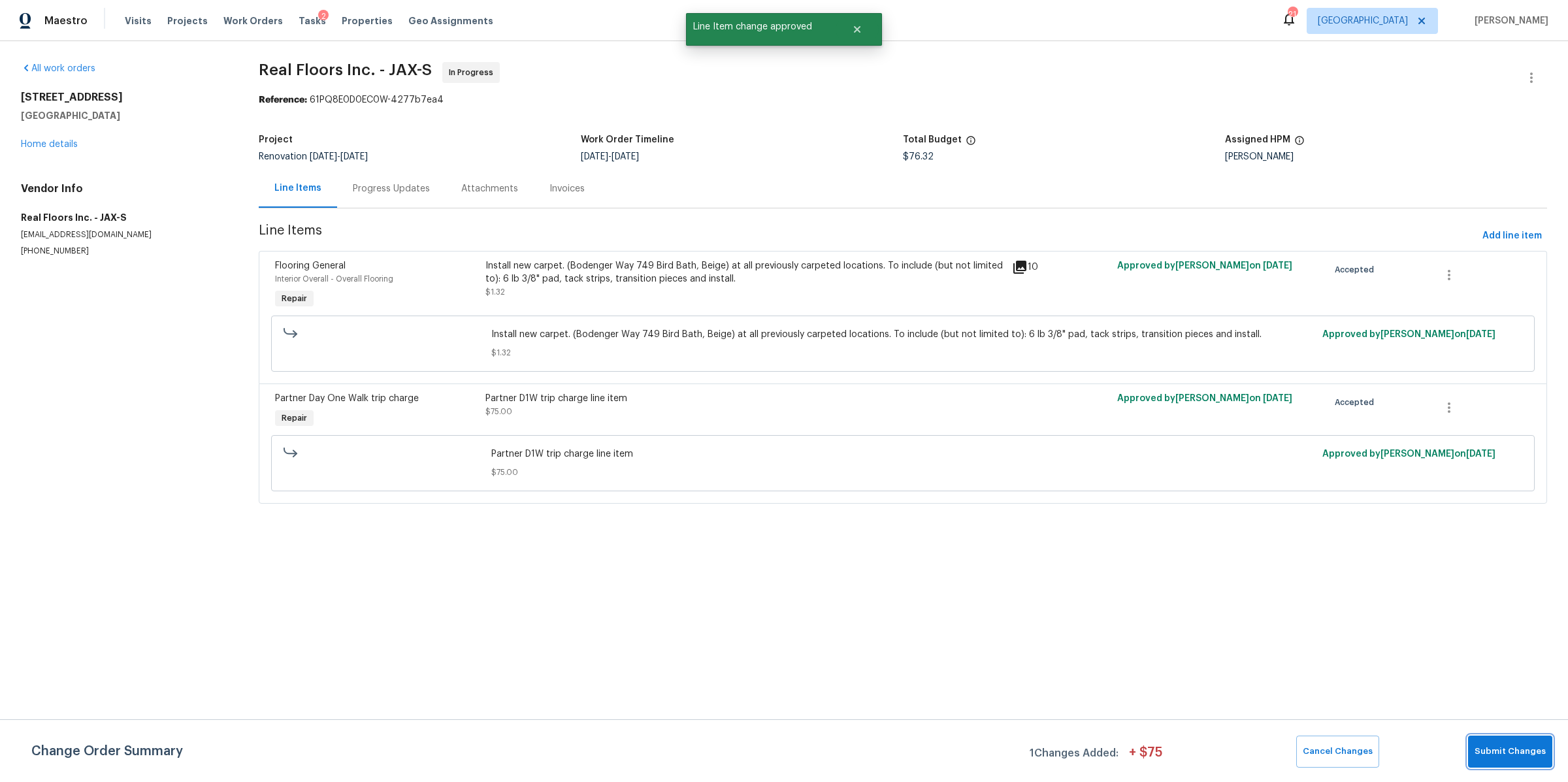
click at [1501, 747] on span "Submit Changes" at bounding box center [1510, 751] width 71 height 15
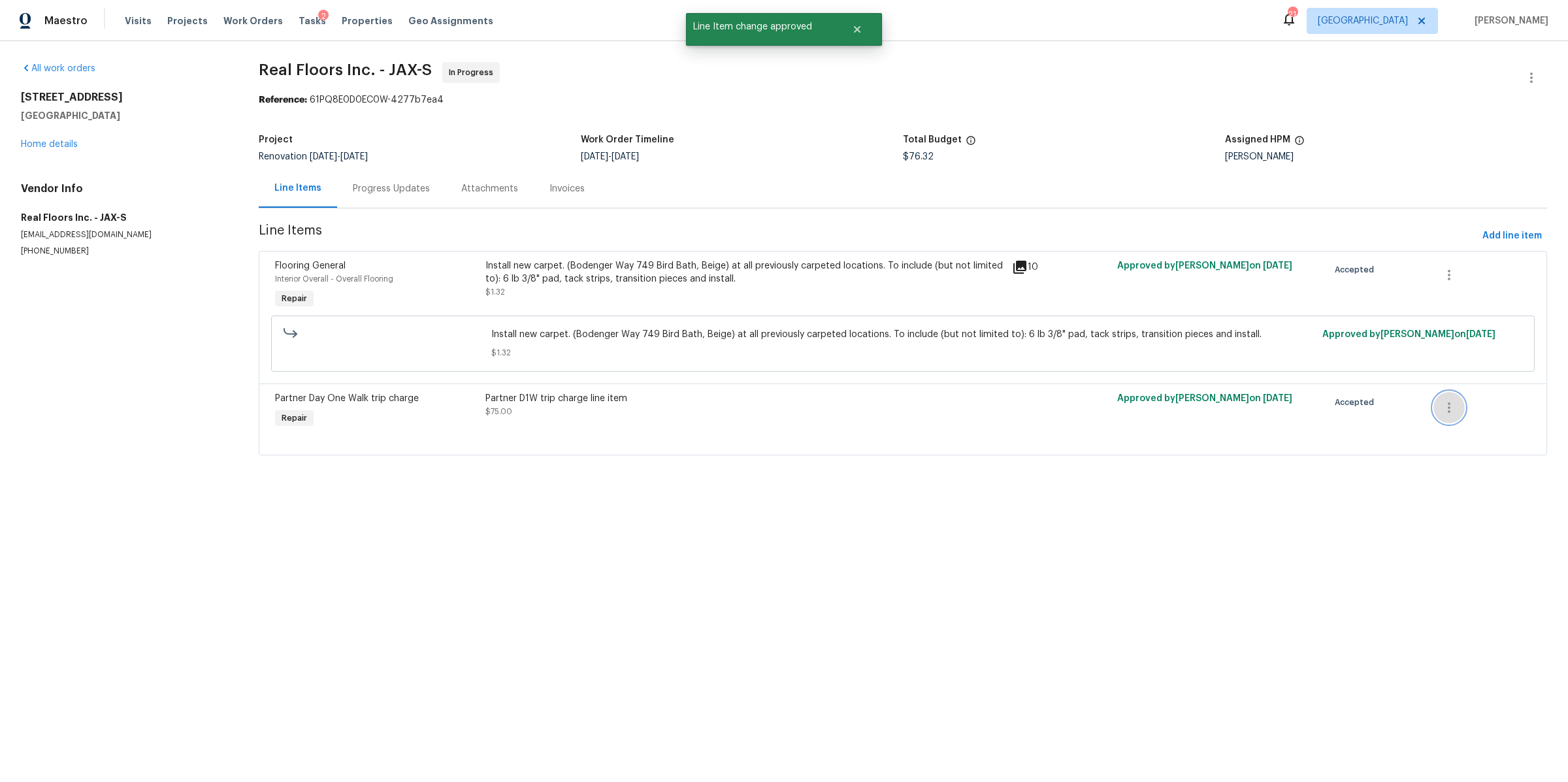
click at [1442, 402] on icon "button" at bounding box center [1450, 408] width 16 height 16
click at [1320, 430] on div at bounding box center [784, 391] width 1568 height 782
click at [947, 420] on div "Partner D1W trip charge line item $75.00" at bounding box center [745, 412] width 527 height 47
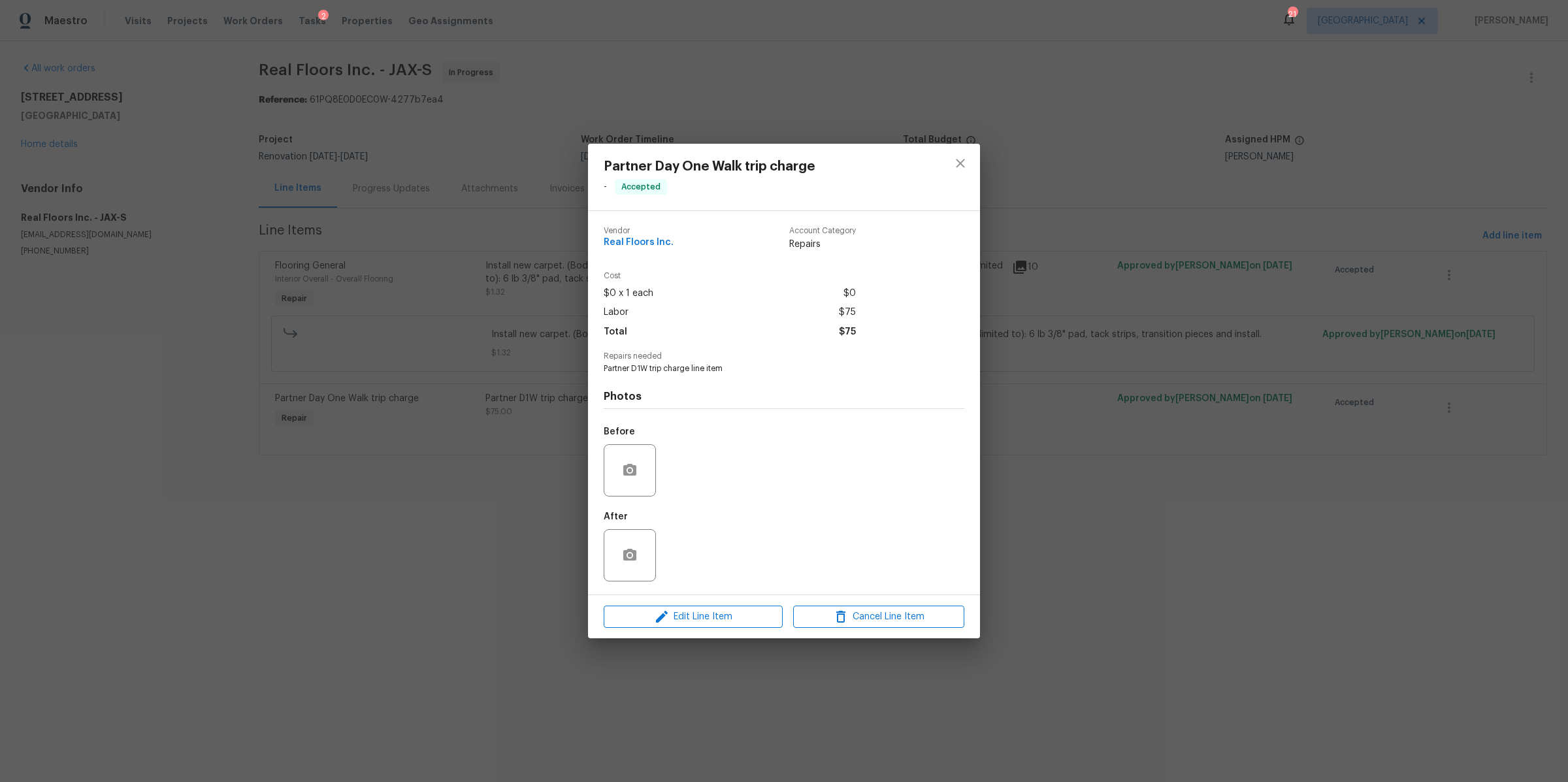
click at [1213, 536] on div "Partner Day One Walk trip charge - Accepted Vendor Real Floors Inc. Account Cat…" at bounding box center [784, 391] width 1568 height 782
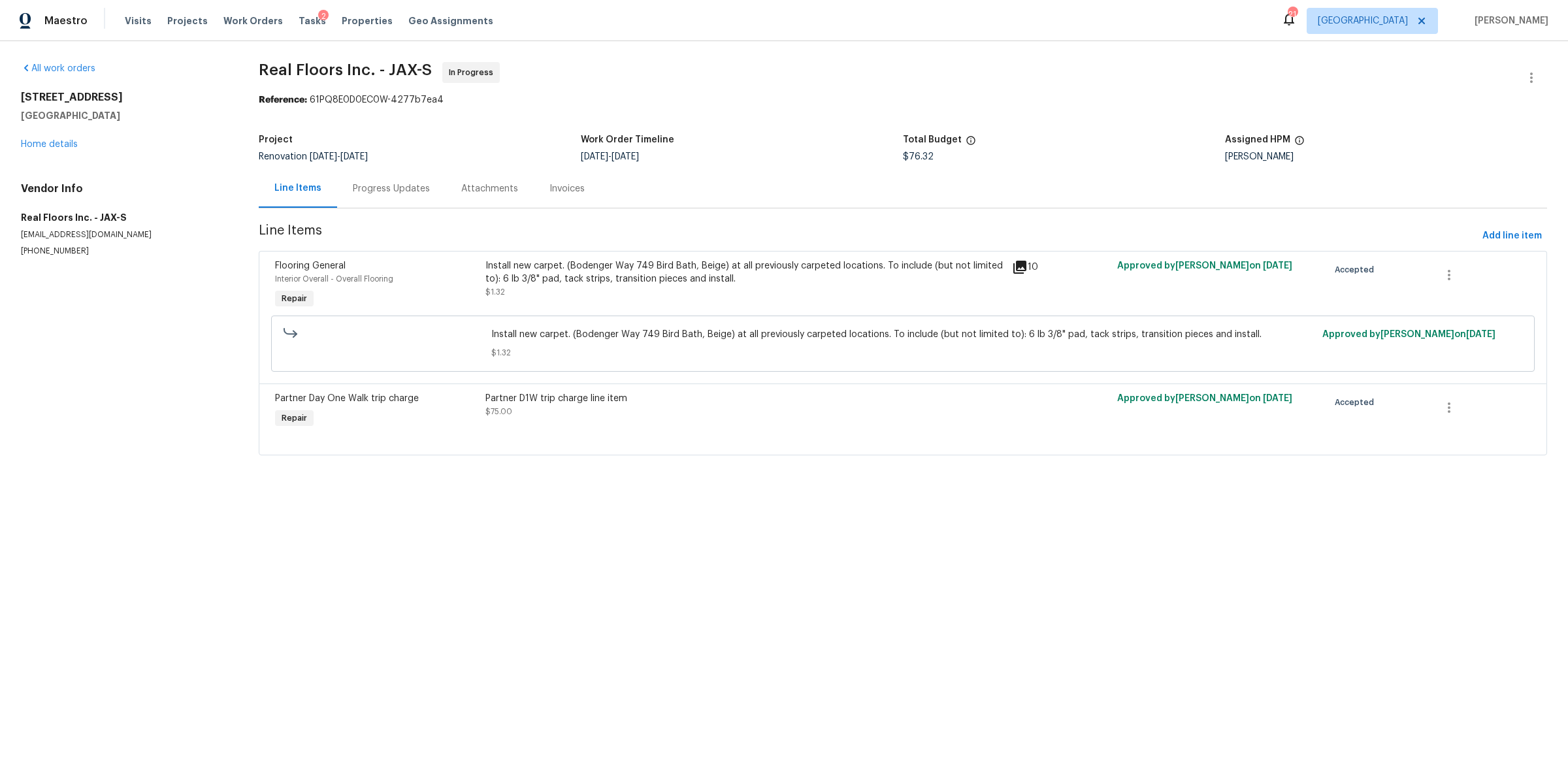
click at [734, 276] on div "Install new carpet. (Bodenger Way 749 Bird Bath, Beige) at all previously carpe…" at bounding box center [745, 273] width 519 height 26
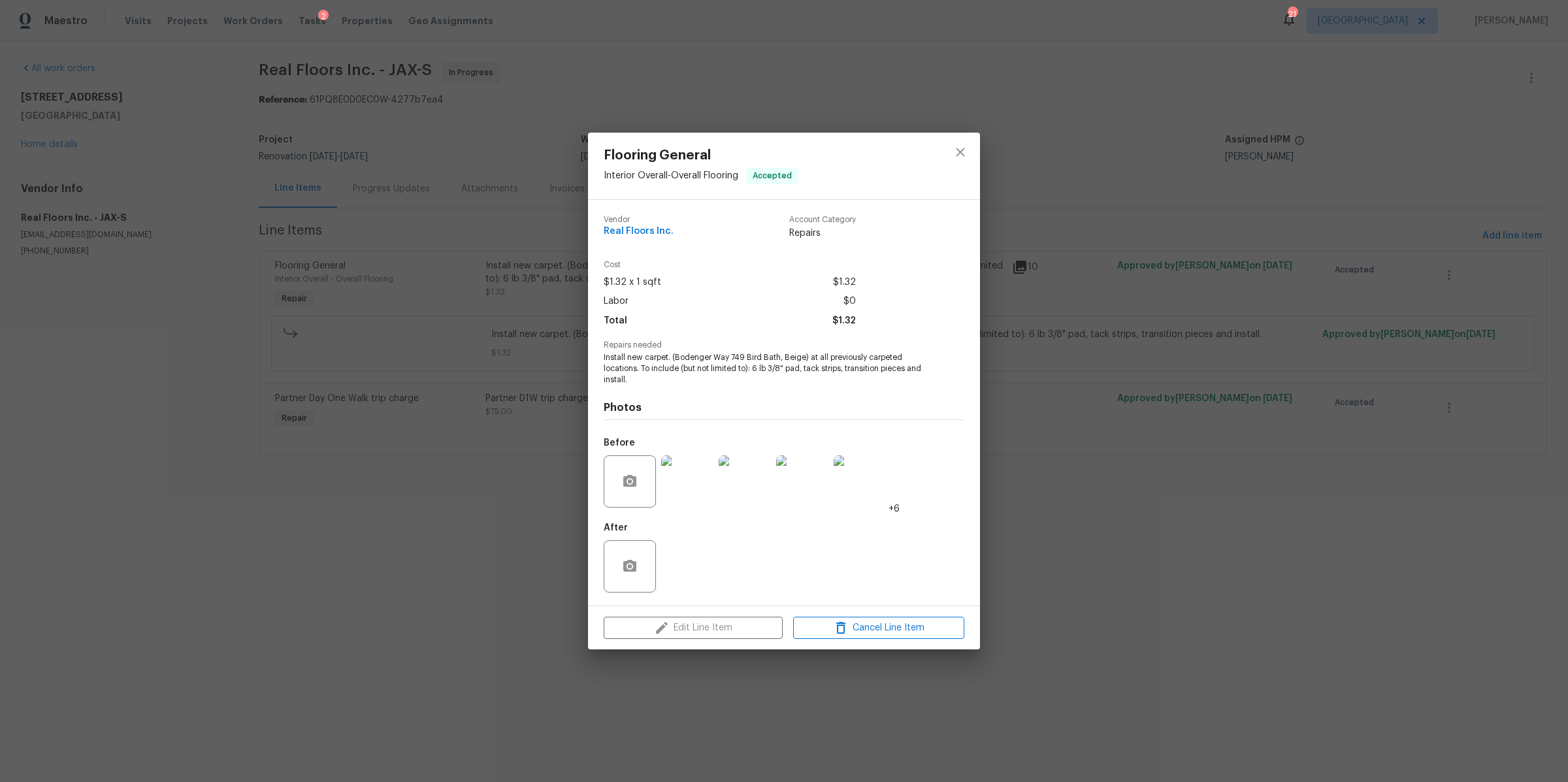
click at [687, 621] on div "Edit Line Item Cancel Line Item" at bounding box center [784, 628] width 392 height 44
click at [695, 636] on div "Edit Line Item Cancel Line Item" at bounding box center [784, 628] width 392 height 44
click at [959, 154] on icon "close" at bounding box center [960, 152] width 9 height 9
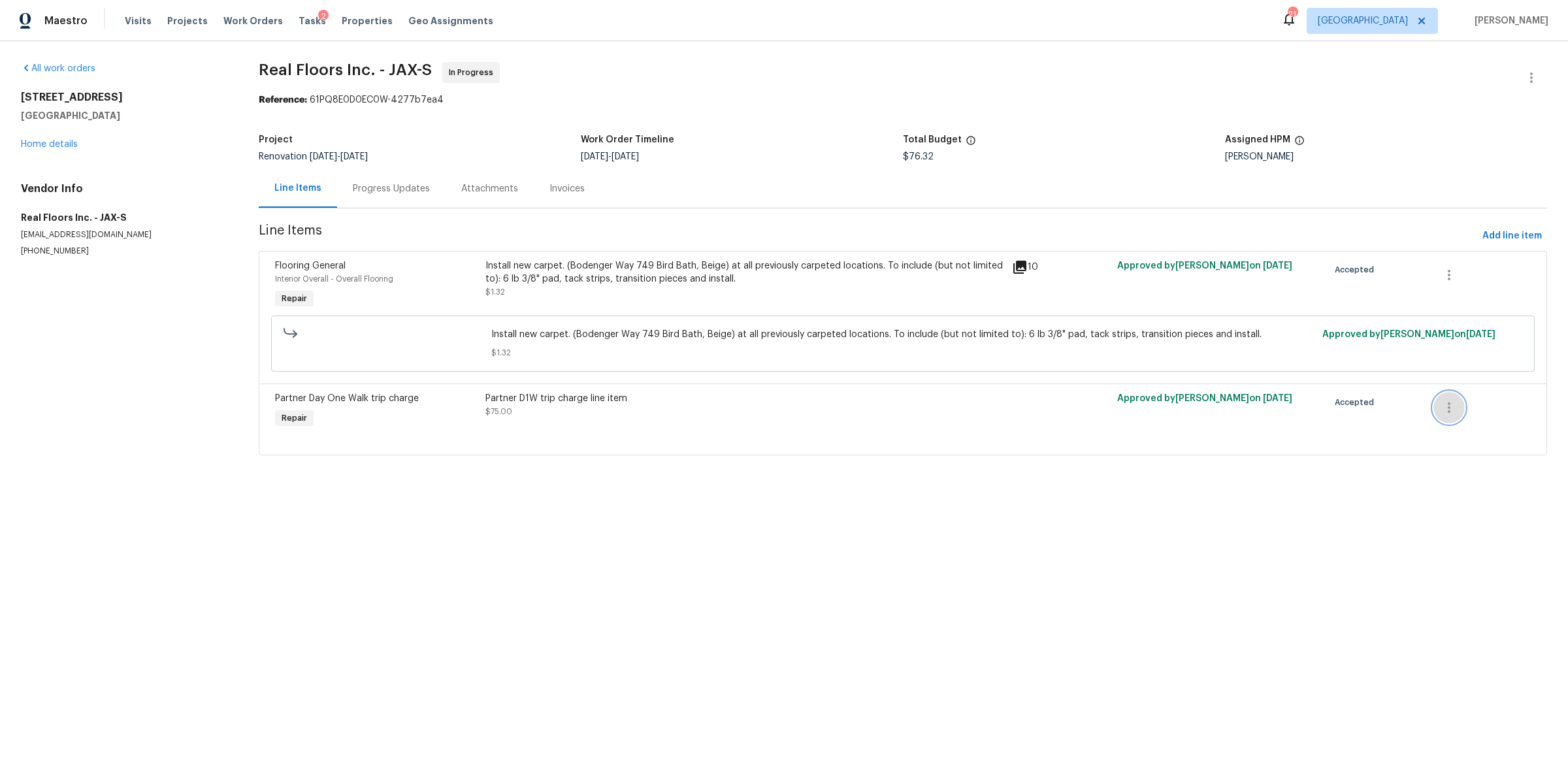
click at [1442, 410] on icon "button" at bounding box center [1450, 408] width 16 height 16
click at [1441, 411] on li "Cancel" at bounding box center [1447, 409] width 50 height 22
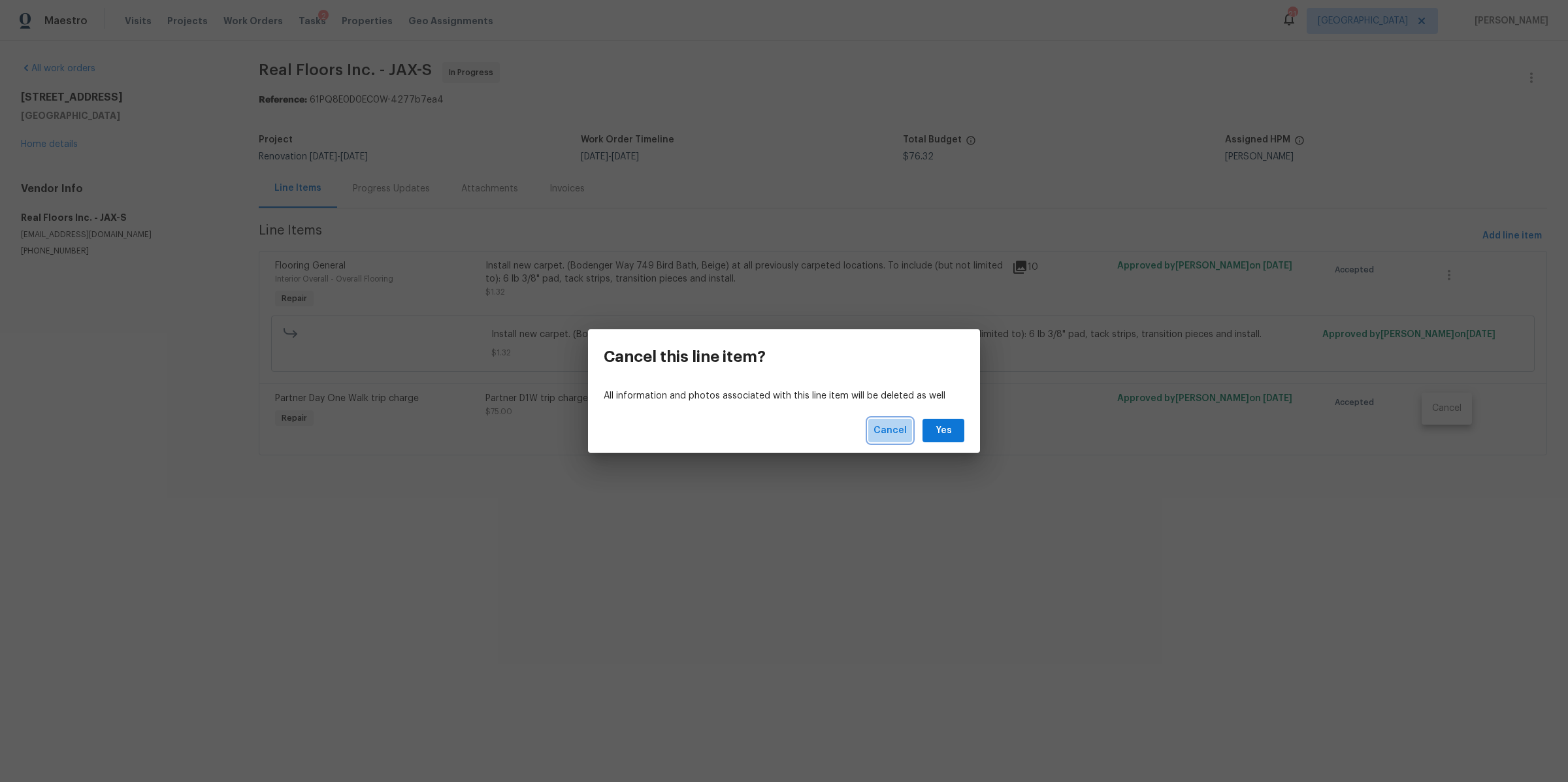
click at [881, 433] on span "Cancel" at bounding box center [890, 430] width 33 height 17
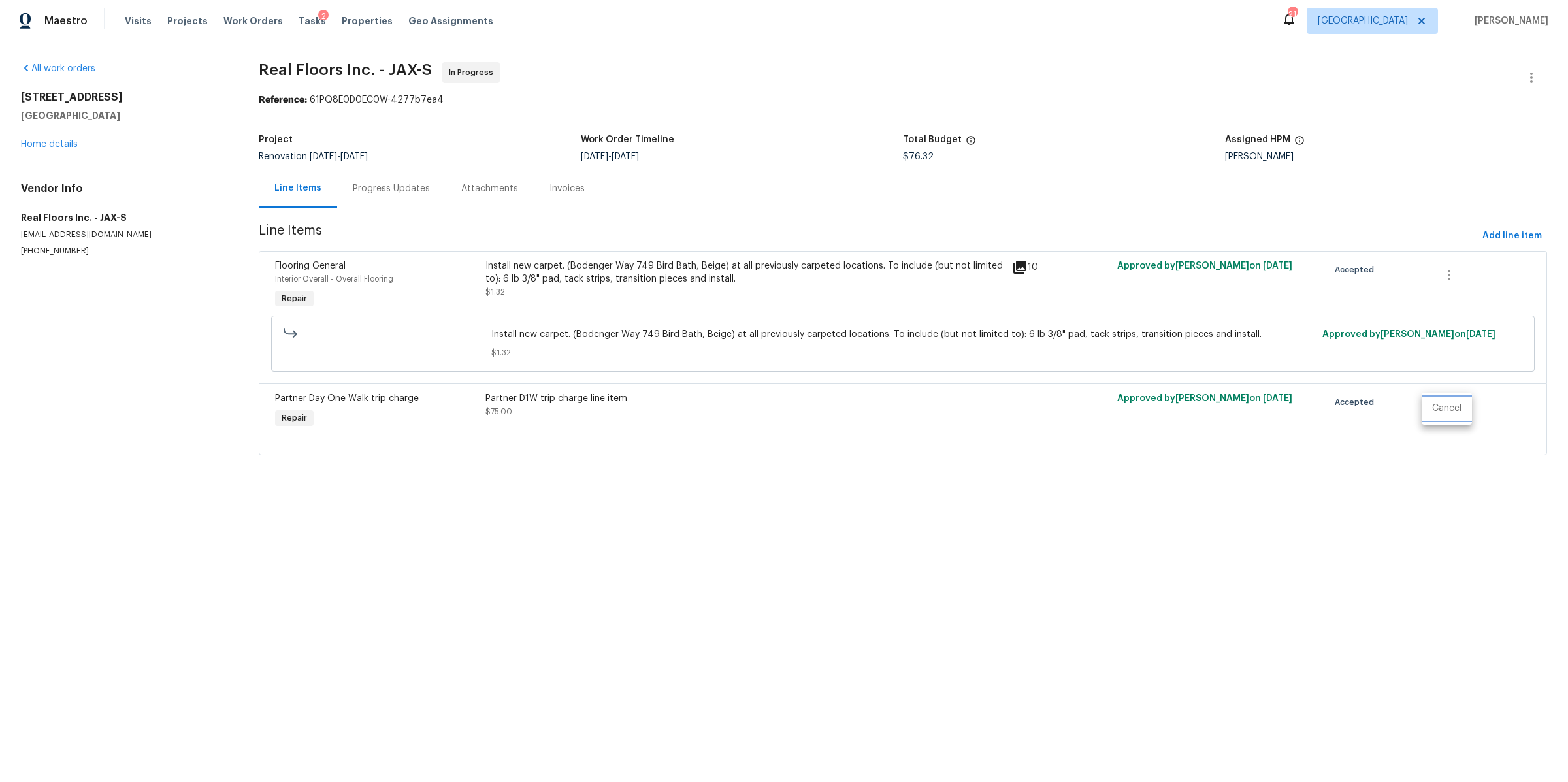
click at [1447, 420] on ul "Cancel" at bounding box center [1447, 408] width 50 height 32
click at [1445, 414] on li "Cancel" at bounding box center [1447, 409] width 50 height 22
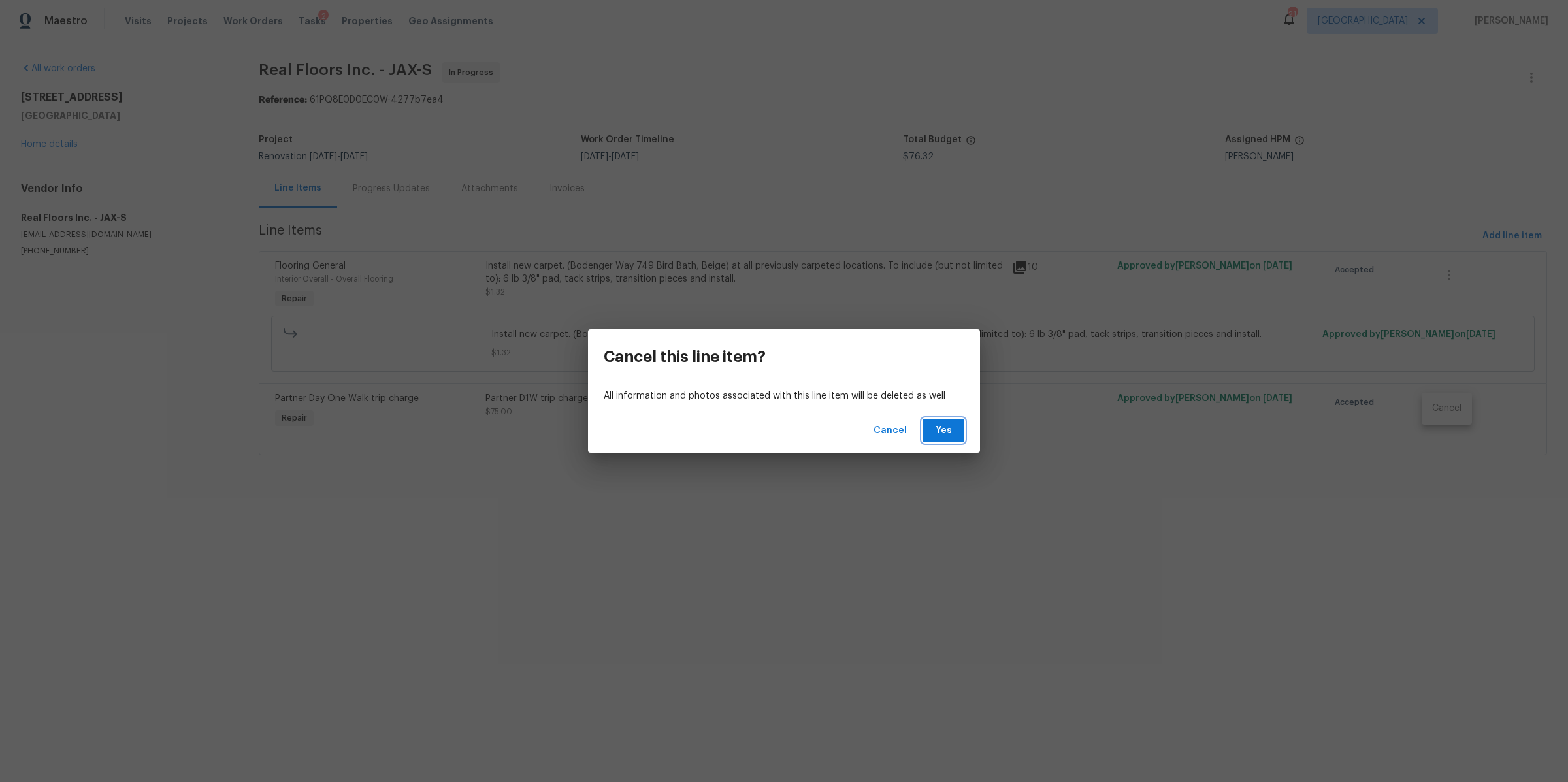
click at [933, 430] on span "Yes" at bounding box center [943, 430] width 21 height 17
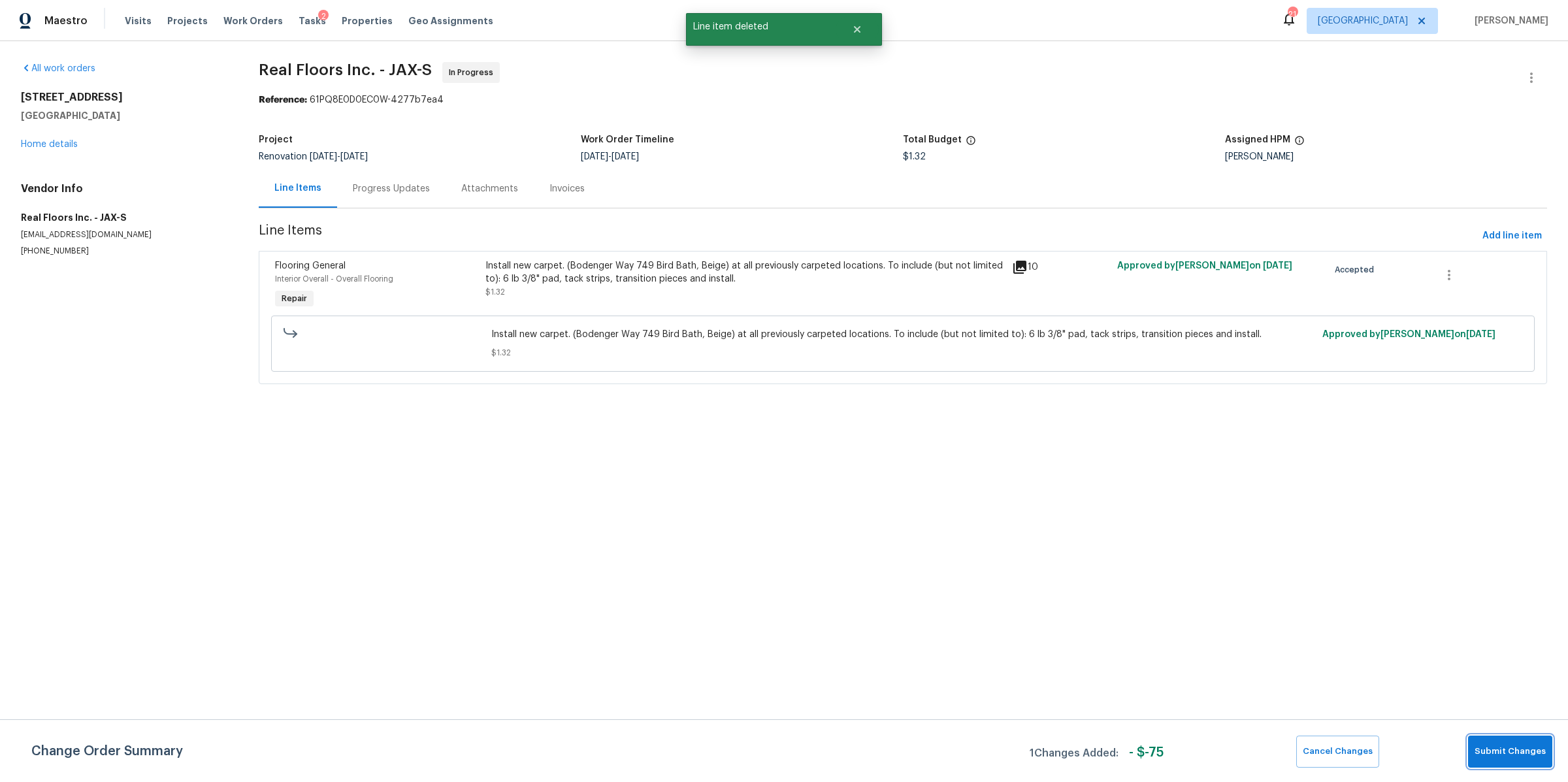
click at [1531, 750] on span "Submit Changes" at bounding box center [1510, 751] width 71 height 15
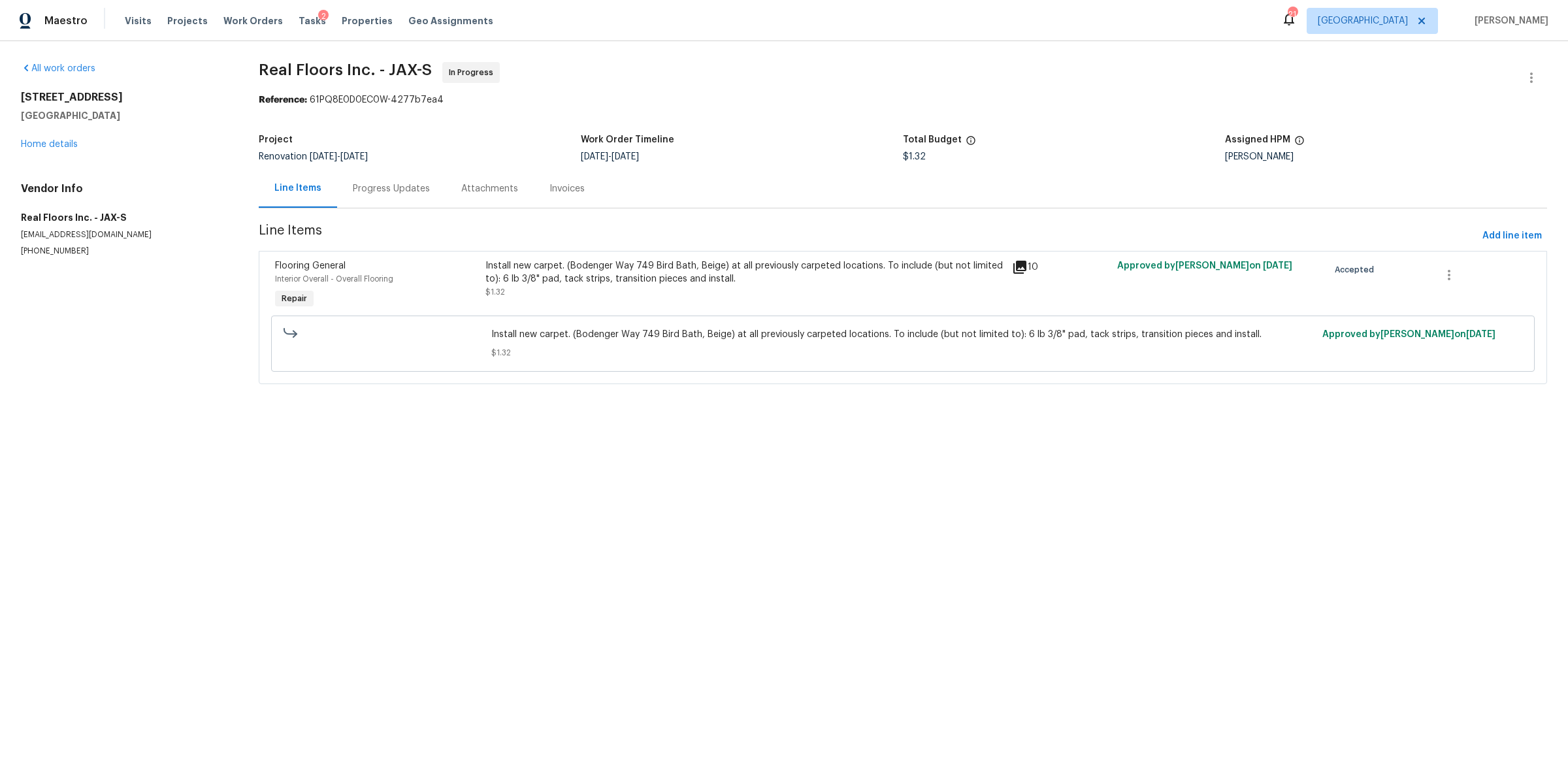
click at [408, 194] on div "Progress Updates" at bounding box center [391, 189] width 77 height 13
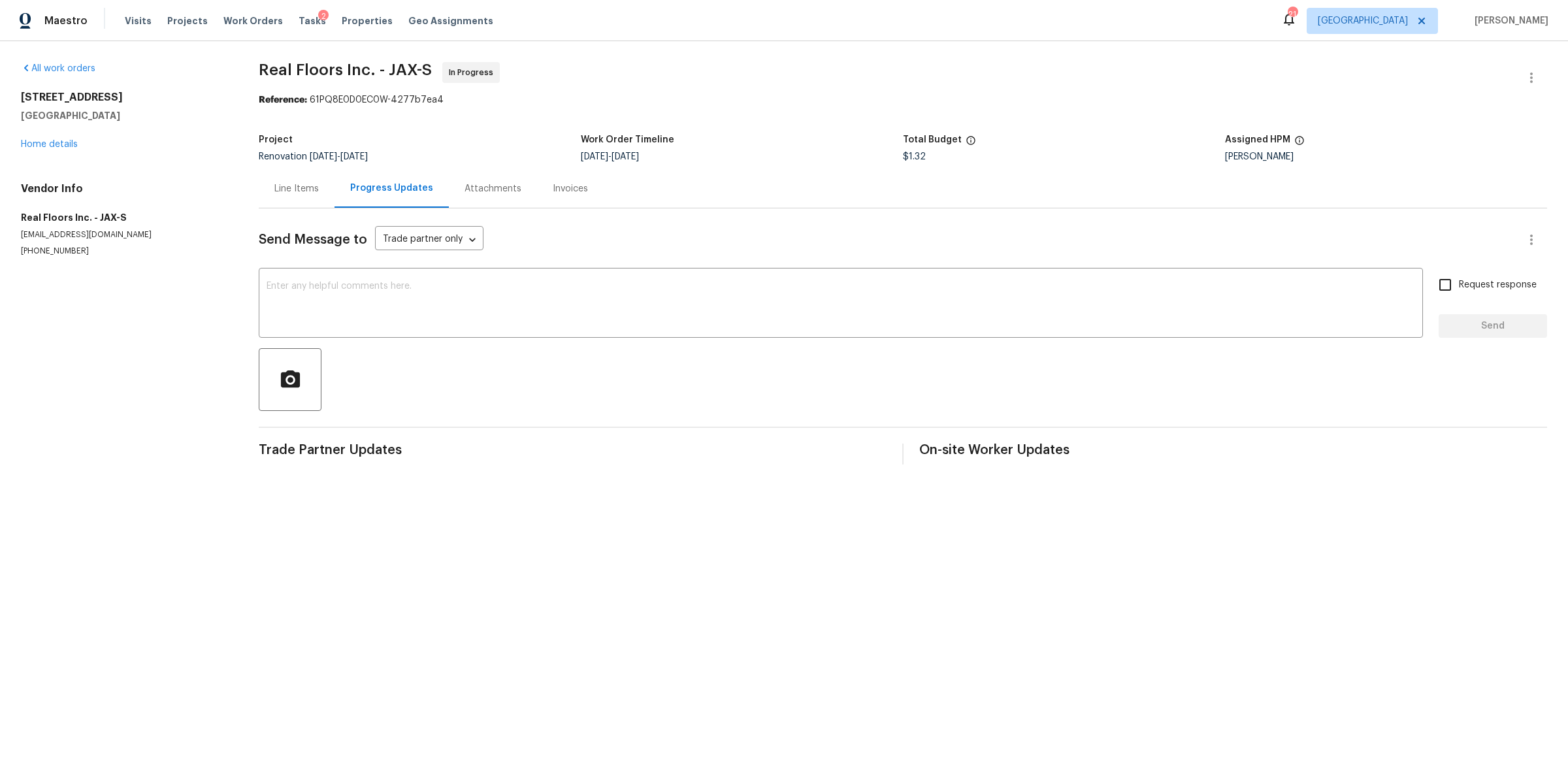
click at [304, 191] on div "Line Items" at bounding box center [296, 189] width 44 height 13
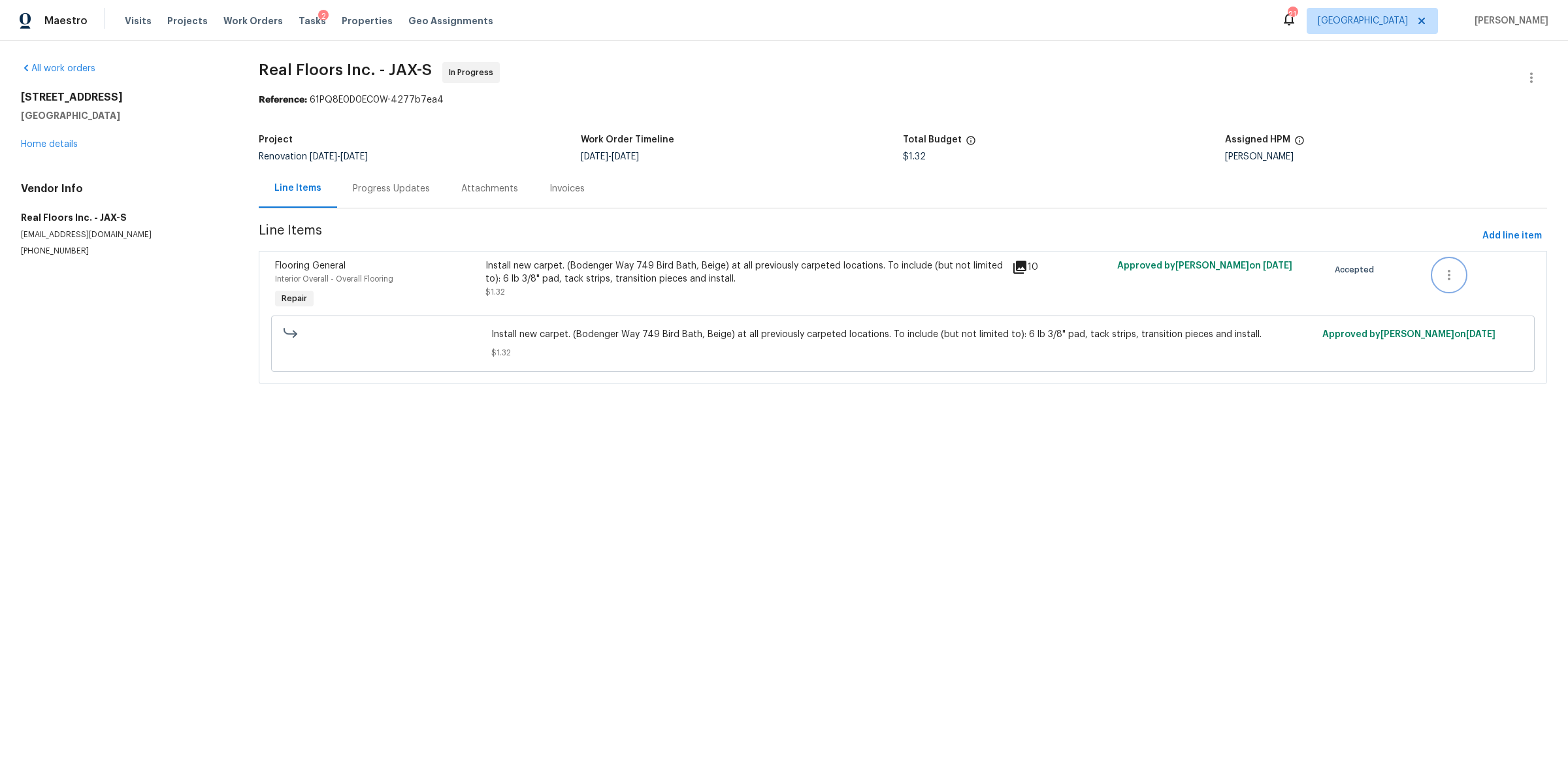
click at [1448, 274] on icon "button" at bounding box center [1450, 275] width 3 height 11
click at [1292, 297] on div at bounding box center [784, 391] width 1568 height 782
click at [42, 138] on div "2376 Kirkwall St Orange Park, FL 32065 Home details" at bounding box center [124, 121] width 207 height 60
click at [42, 141] on link "Home details" at bounding box center [49, 144] width 57 height 9
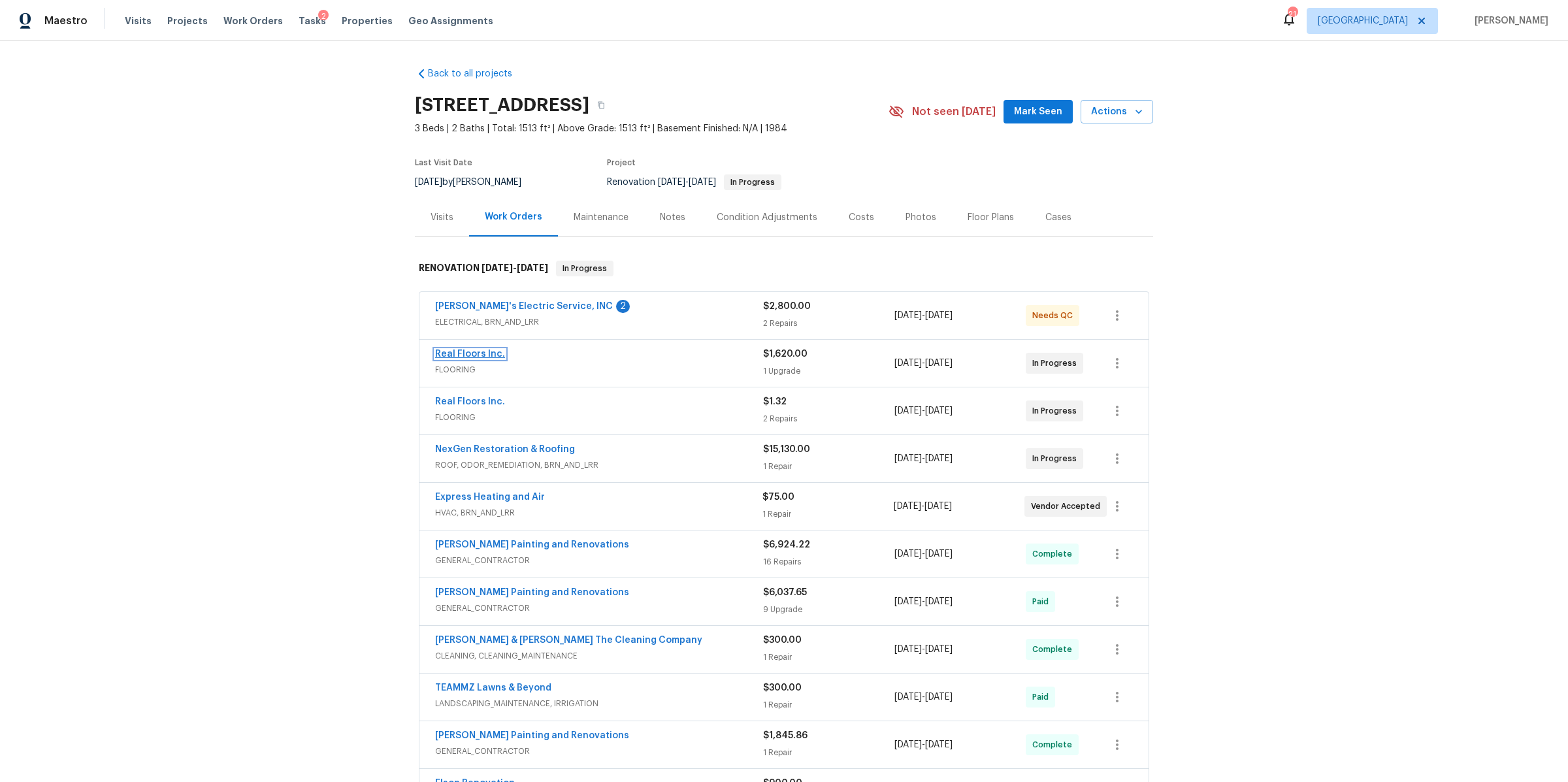
click at [458, 349] on link "Real Floors Inc." at bounding box center [469, 354] width 70 height 9
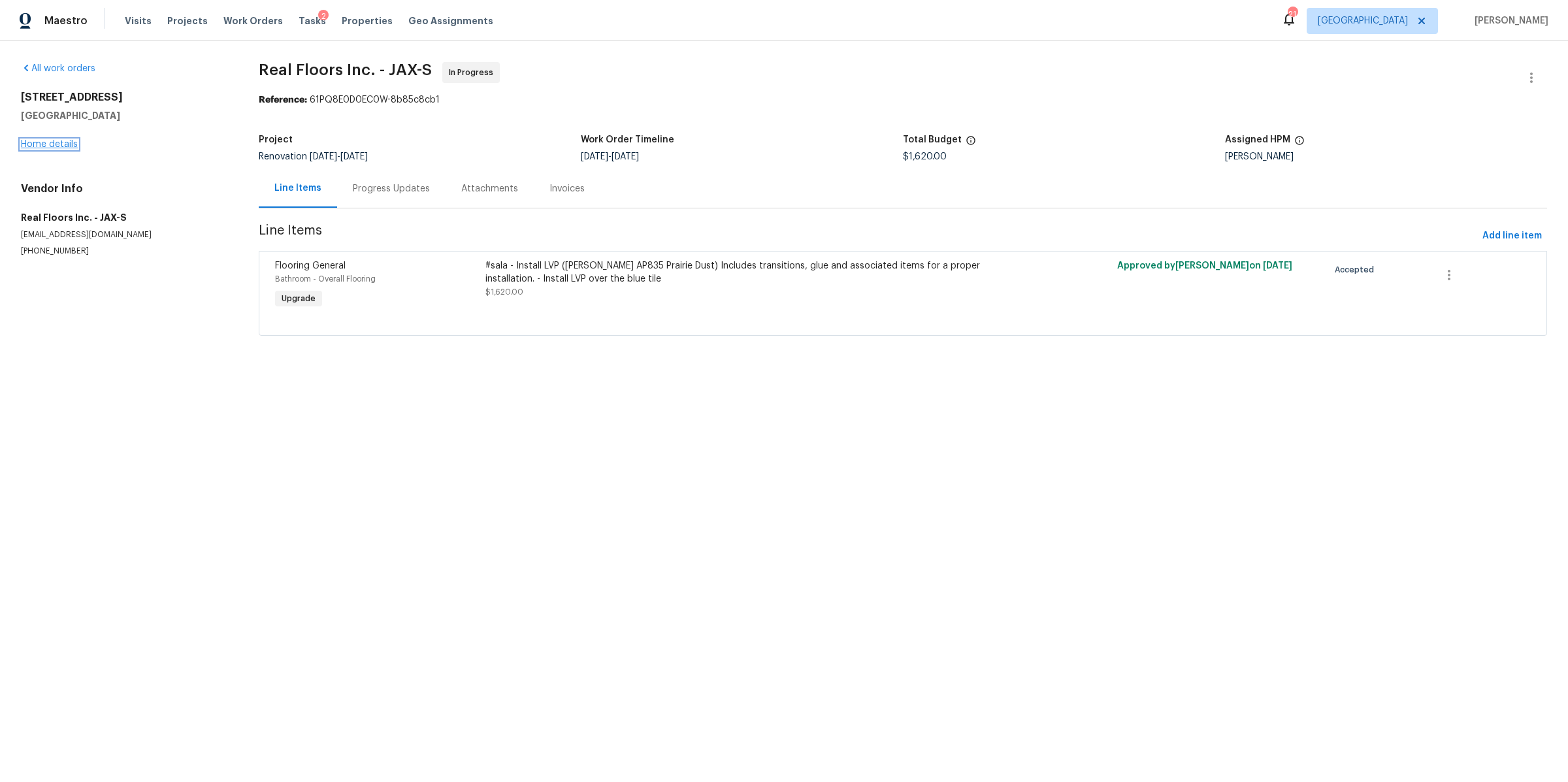
click at [32, 141] on link "Home details" at bounding box center [49, 144] width 57 height 9
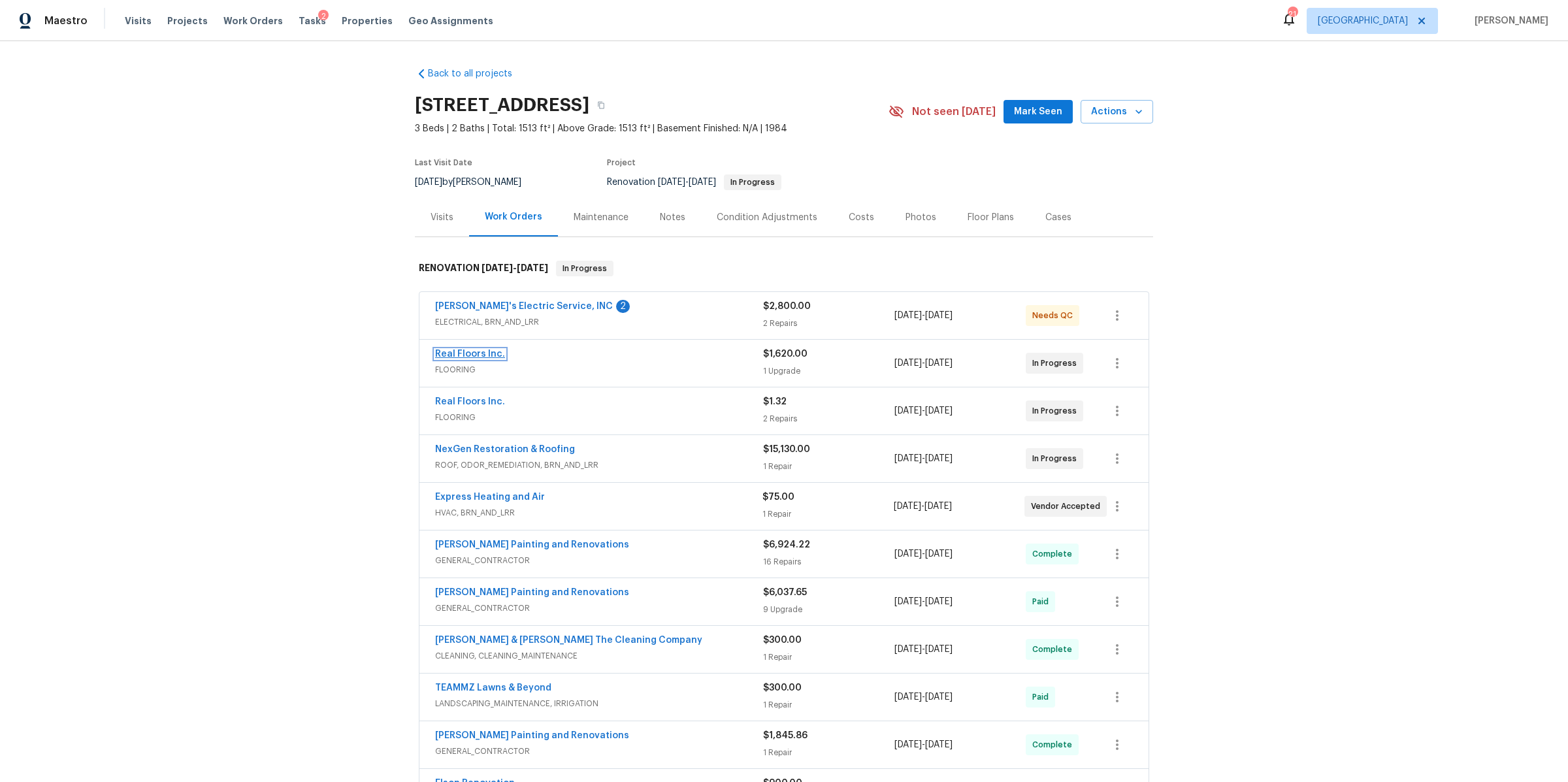
click at [466, 352] on link "Real Floors Inc." at bounding box center [469, 354] width 70 height 9
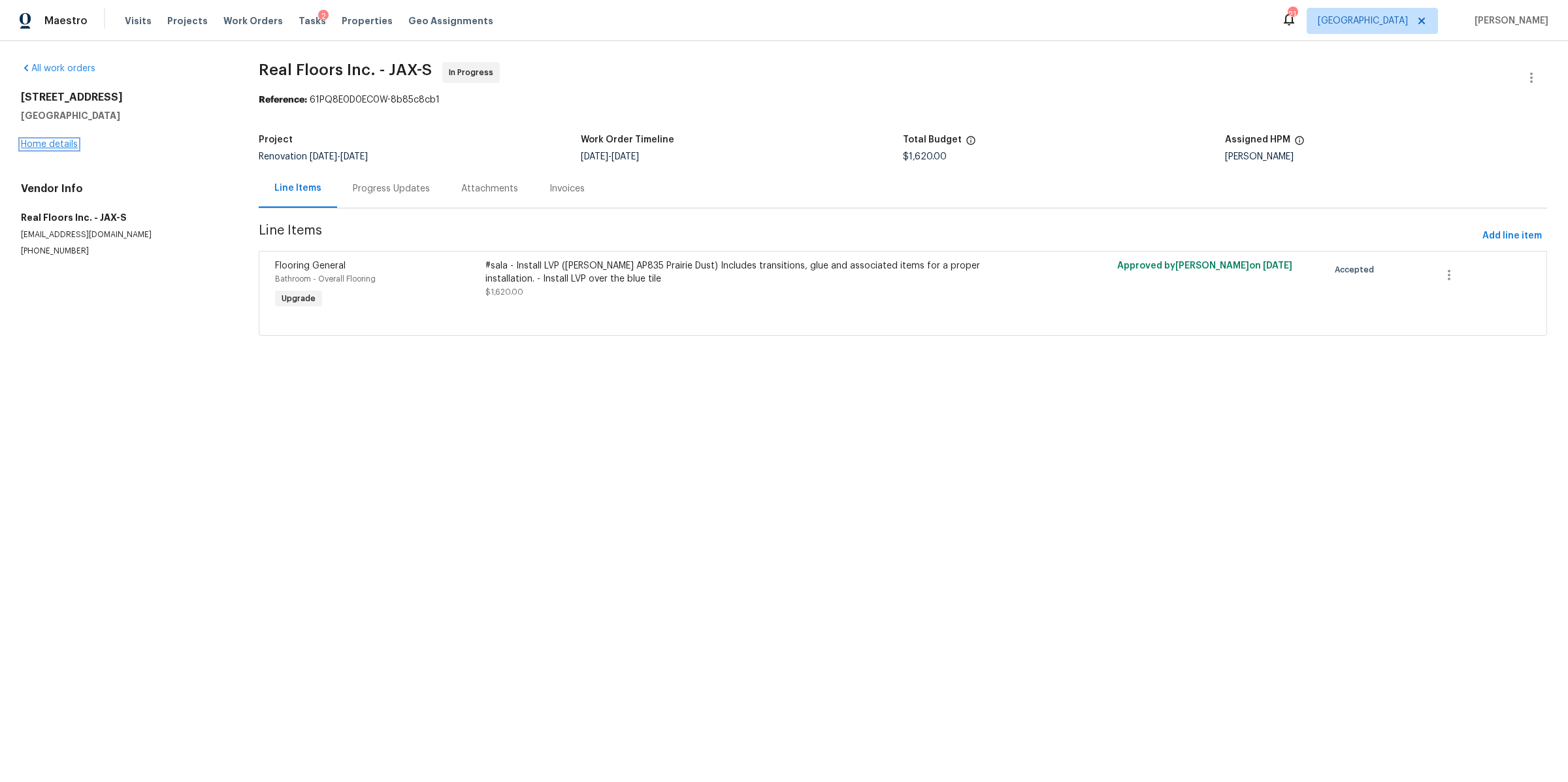
click at [54, 143] on link "Home details" at bounding box center [49, 144] width 57 height 9
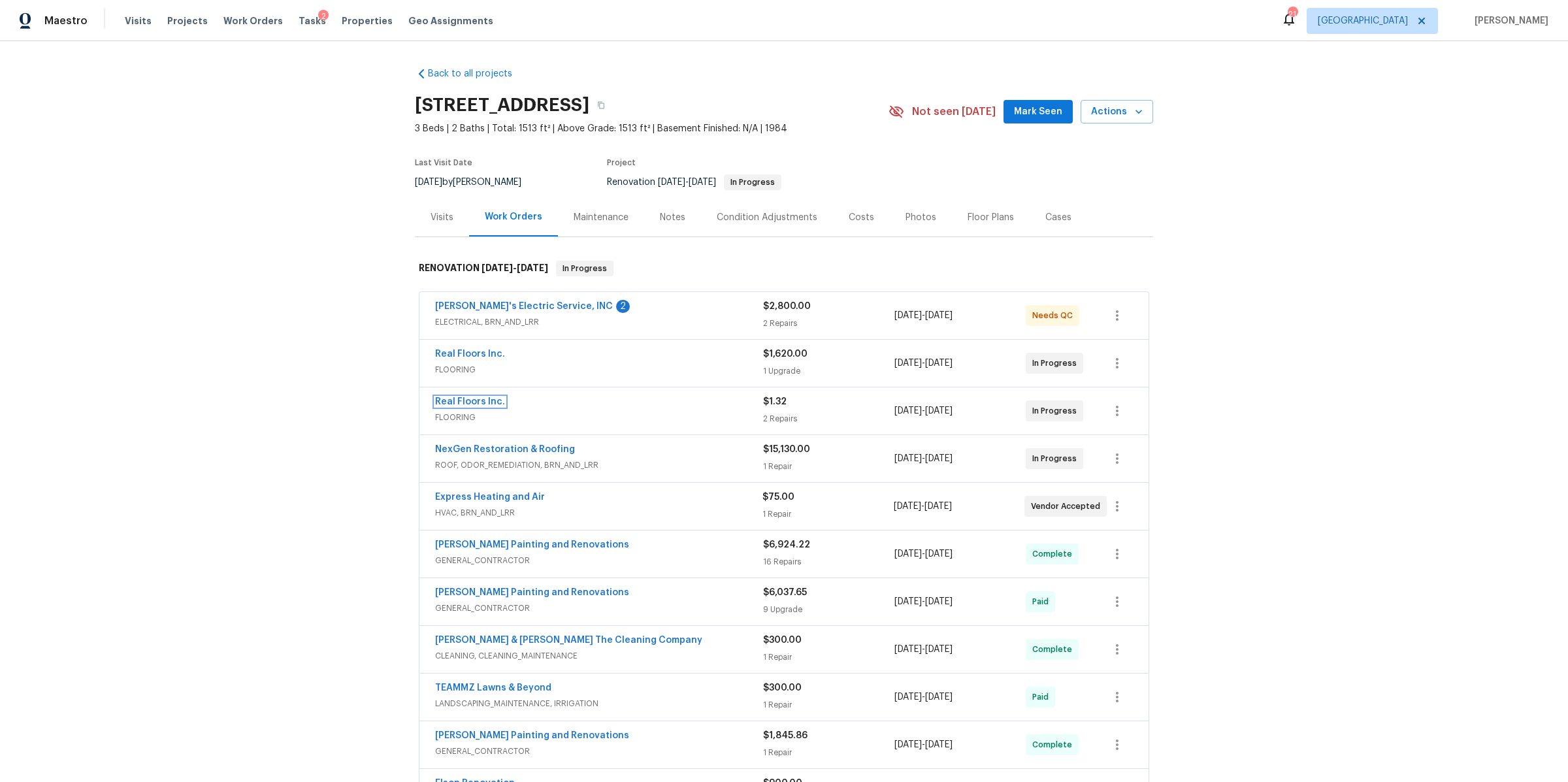
click at [465, 398] on link "Real Floors Inc." at bounding box center [469, 402] width 70 height 9
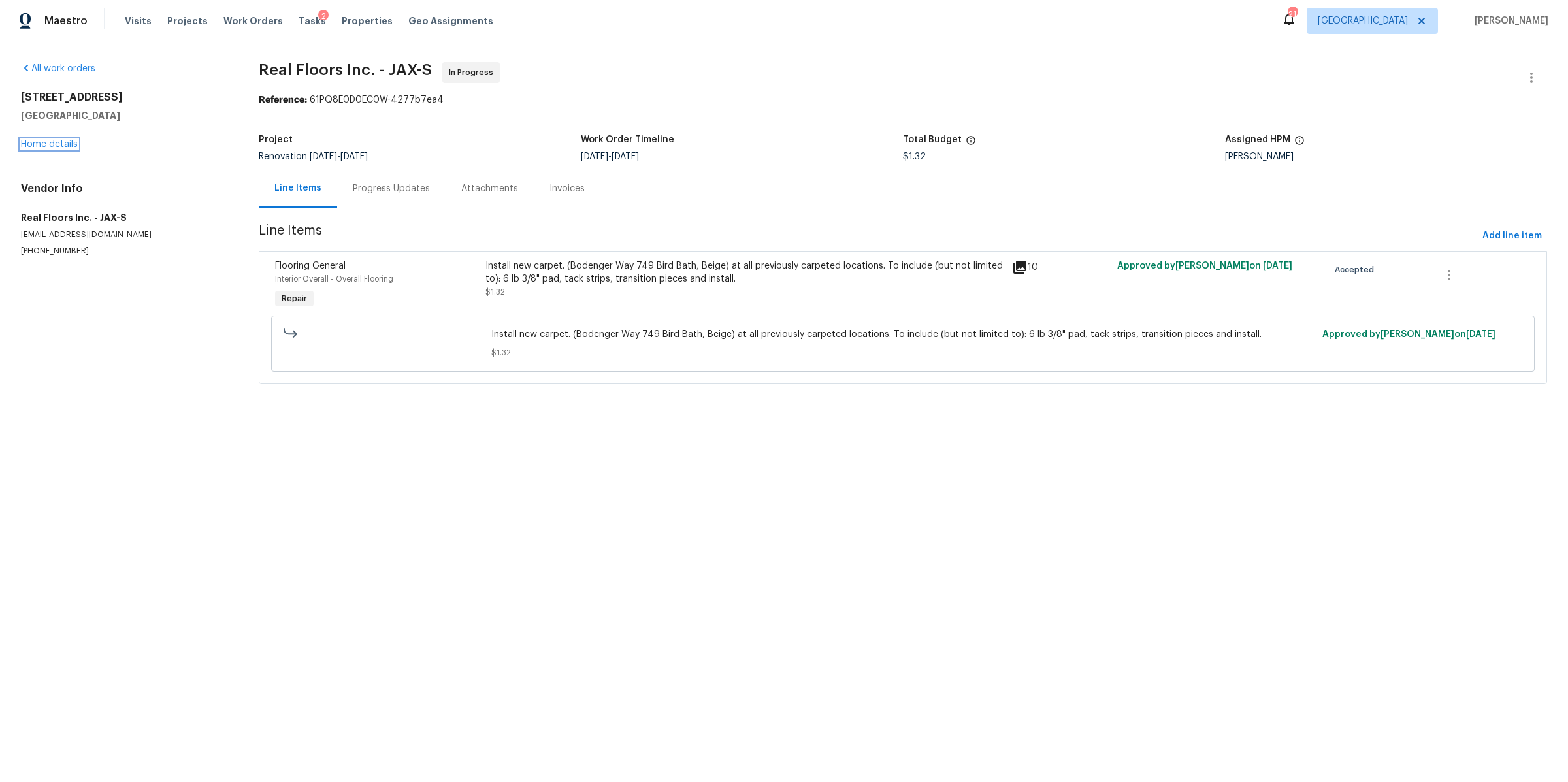
click at [49, 143] on link "Home details" at bounding box center [49, 144] width 57 height 9
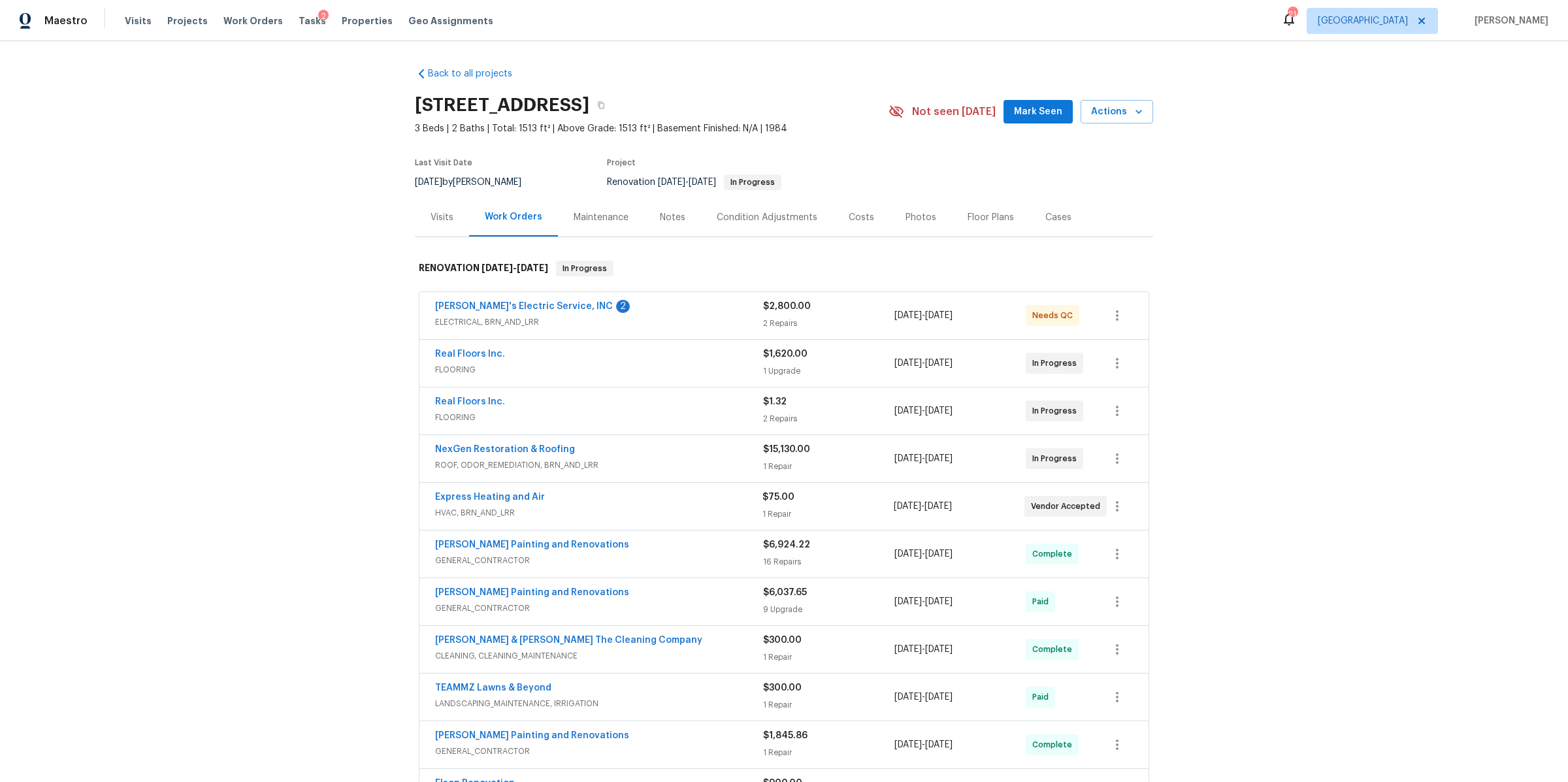
scroll to position [156, 0]
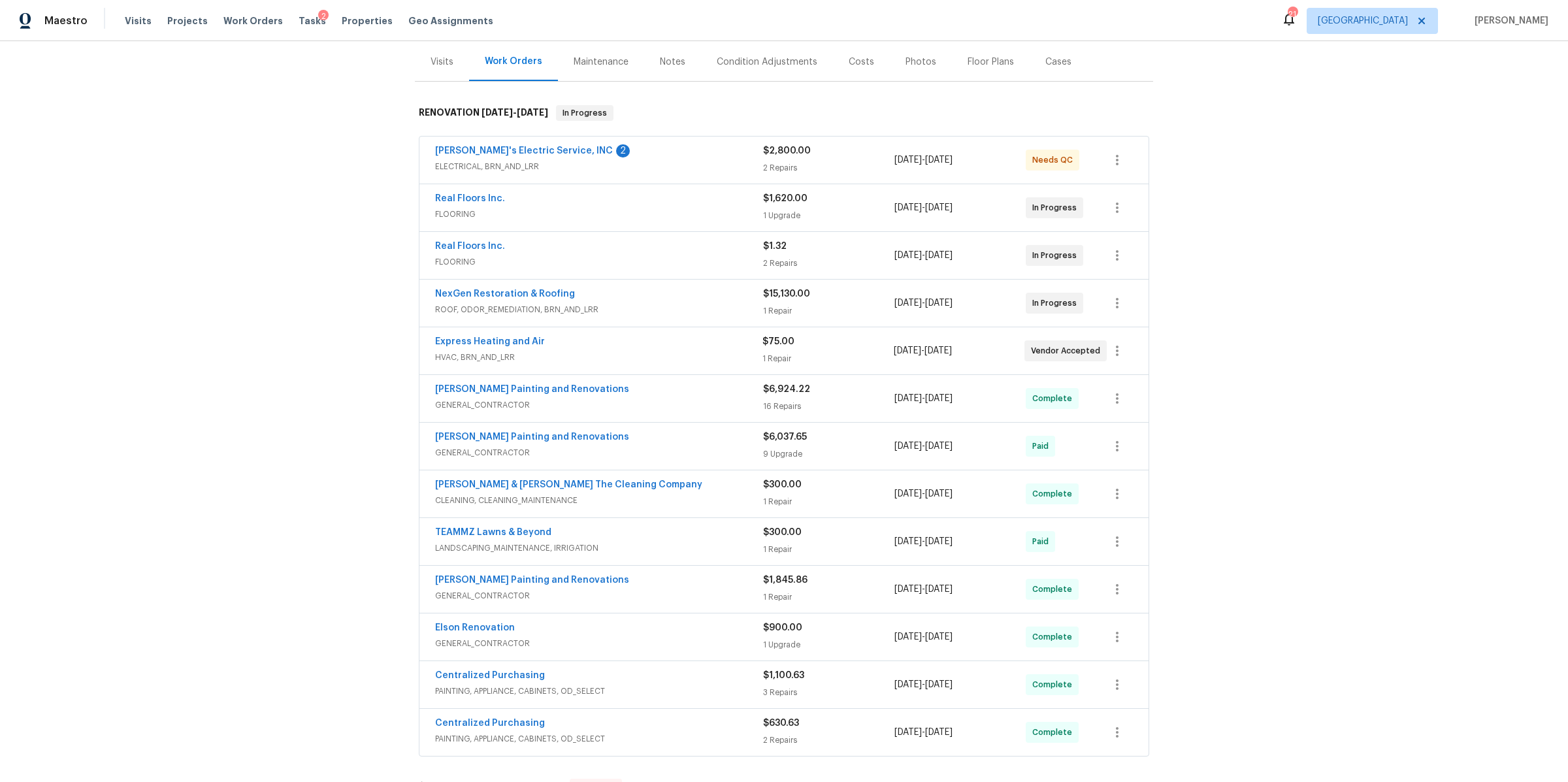
click at [677, 311] on span "ROOF, ODOR_REMEDIATION, BRN_AND_LRR" at bounding box center [598, 310] width 328 height 13
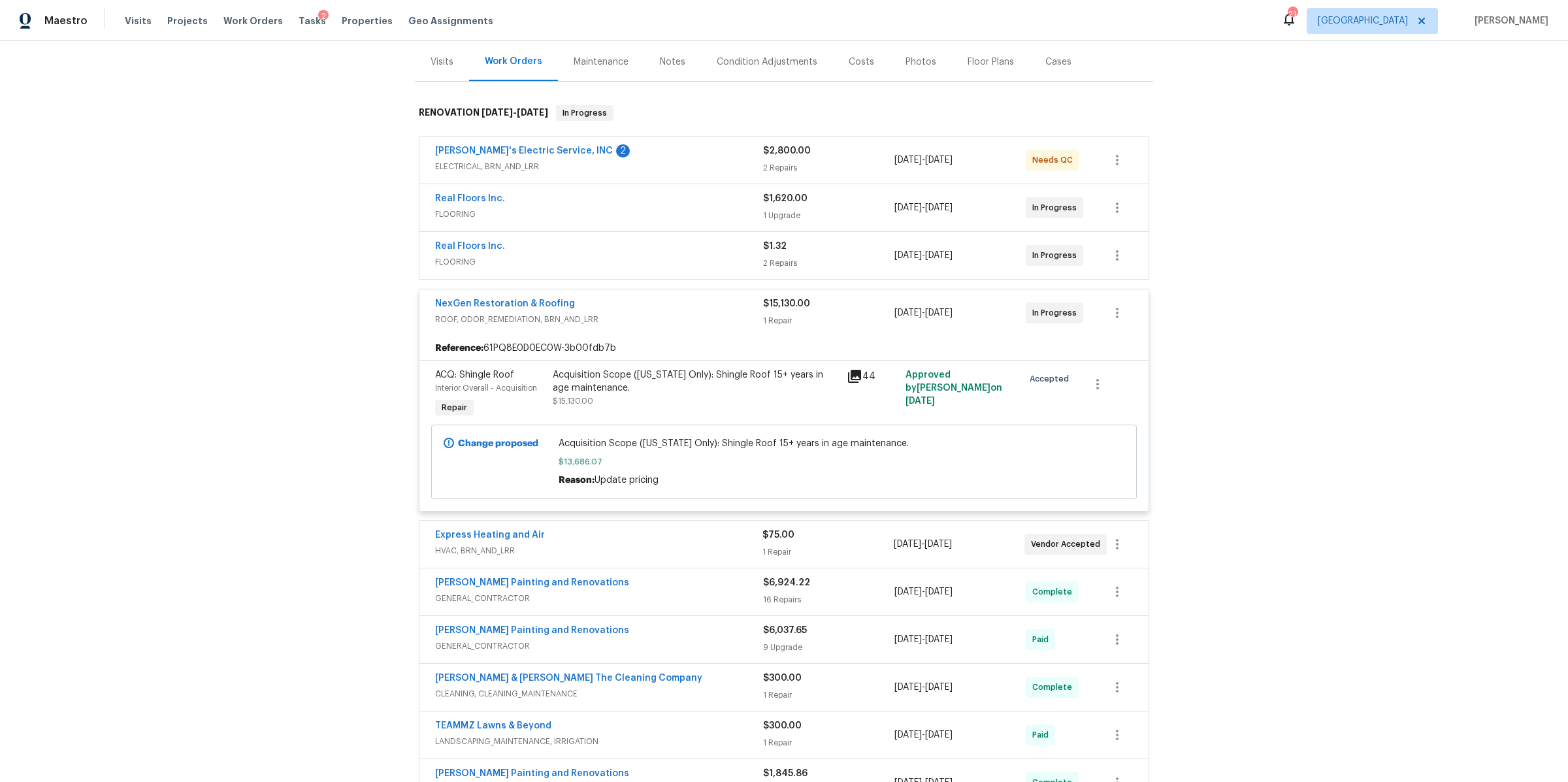
click at [682, 552] on span "HVAC, BRN_AND_LRR" at bounding box center [598, 551] width 327 height 13
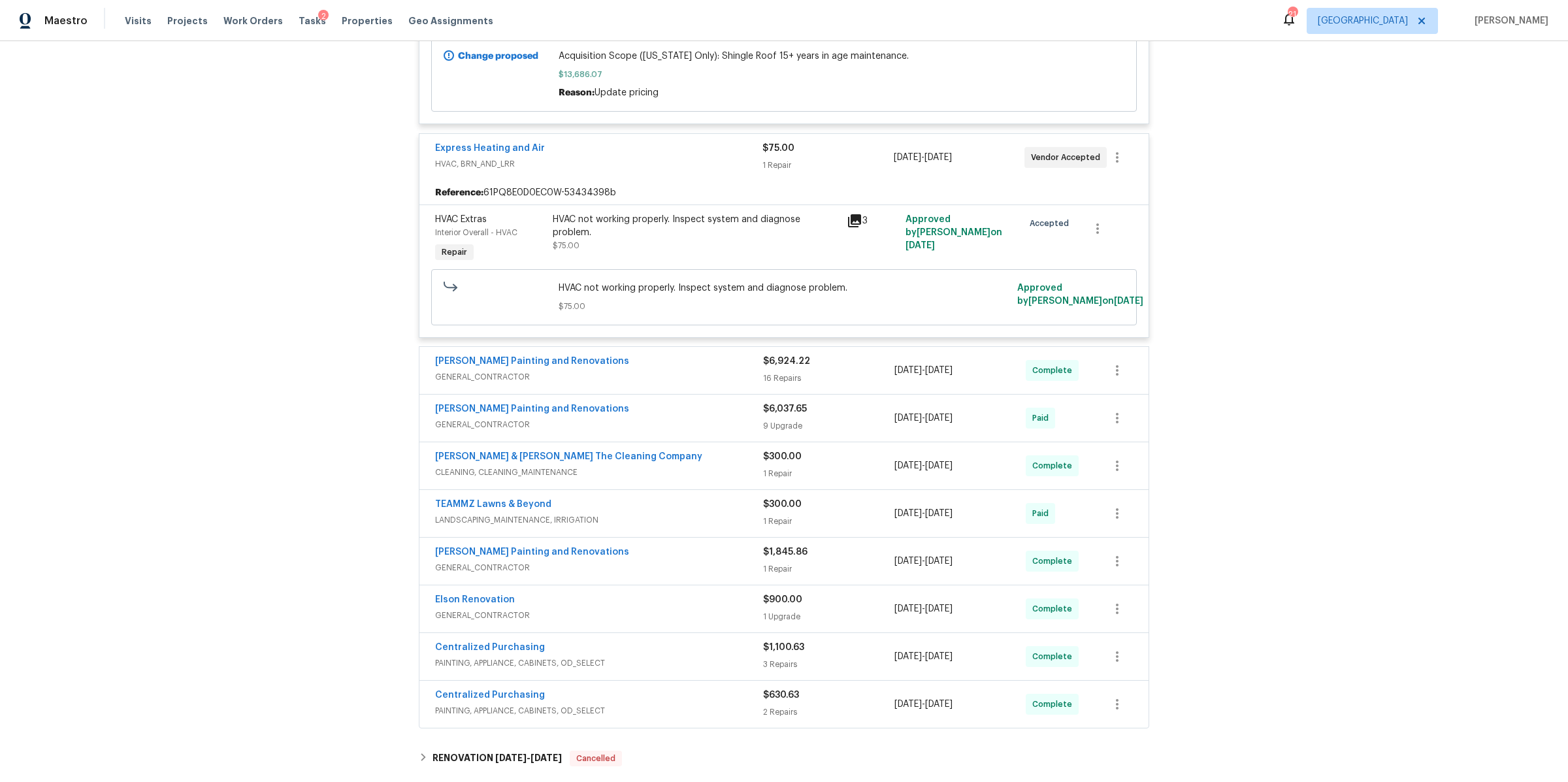
scroll to position [634, 0]
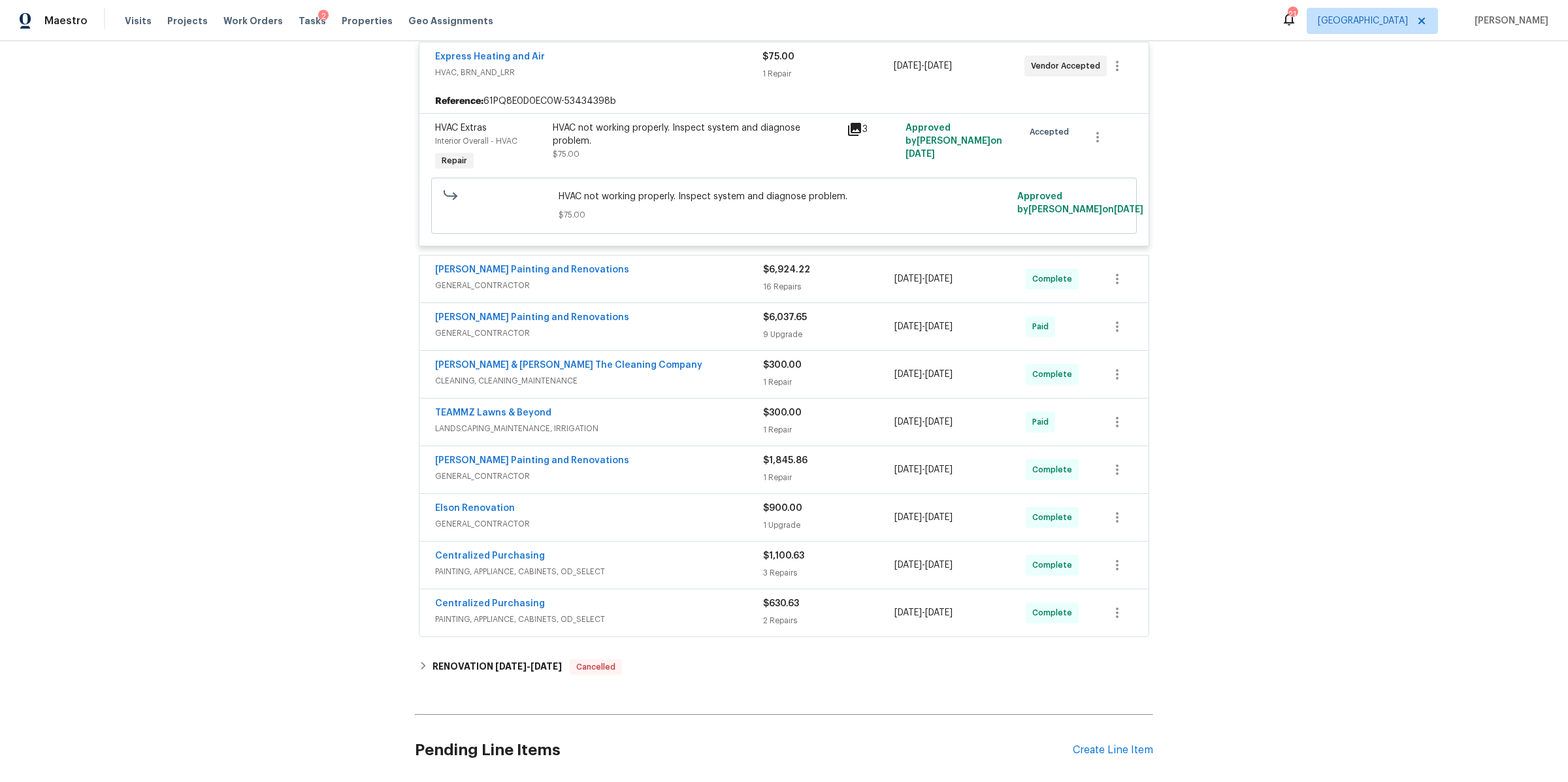
click at [697, 476] on span "GENERAL_CONTRACTOR" at bounding box center [598, 476] width 328 height 13
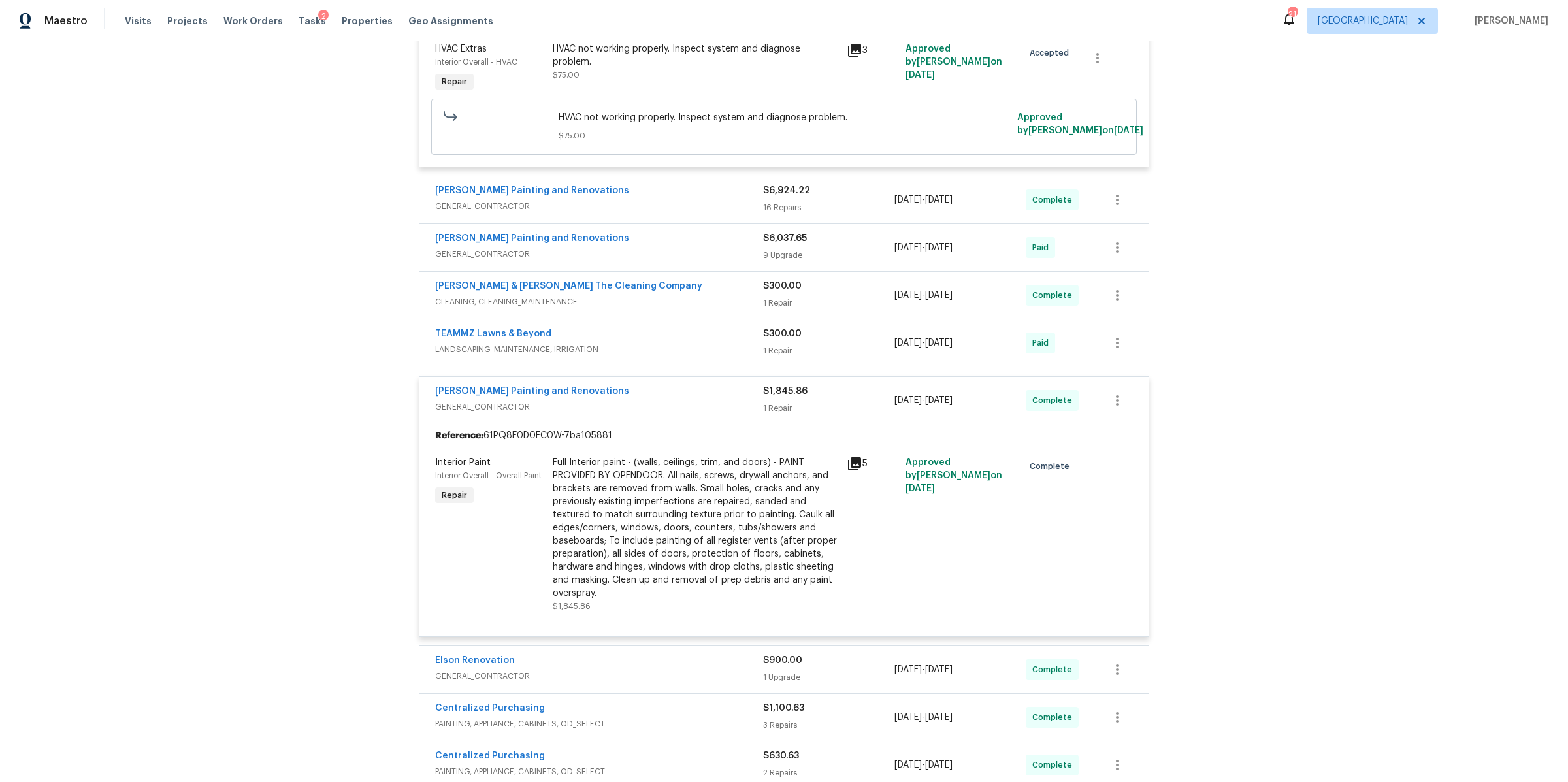
scroll to position [810, 0]
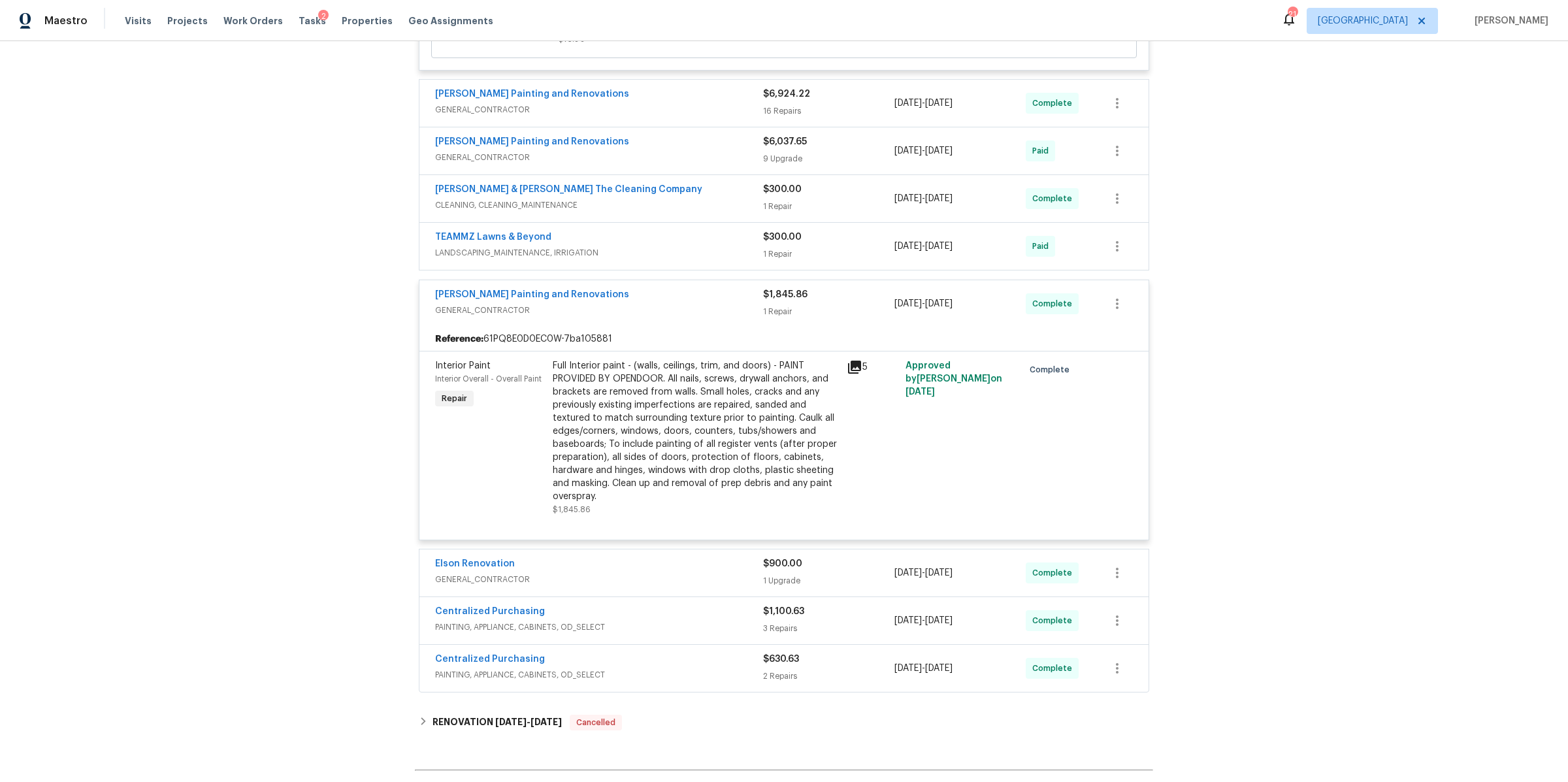
click at [700, 327] on div "Hildebrandt Painting and Renovations GENERAL_CONTRACTOR $1,845.86 1 Repair 8/13…" at bounding box center [784, 304] width 729 height 47
click at [680, 324] on div "Hildebrandt Painting and Renovations GENERAL_CONTRACTOR $1,845.86 1 Repair 8/13…" at bounding box center [784, 304] width 729 height 47
click at [619, 282] on div "Jack's Electric Service, INC 2 ELECTRICAL, BRN_AND_LRR $2,800.00 2 Repairs 8/7/…" at bounding box center [784, 87] width 731 height 1210
click at [588, 301] on span "Hildebrandt Painting and Renovations" at bounding box center [532, 295] width 194 height 13
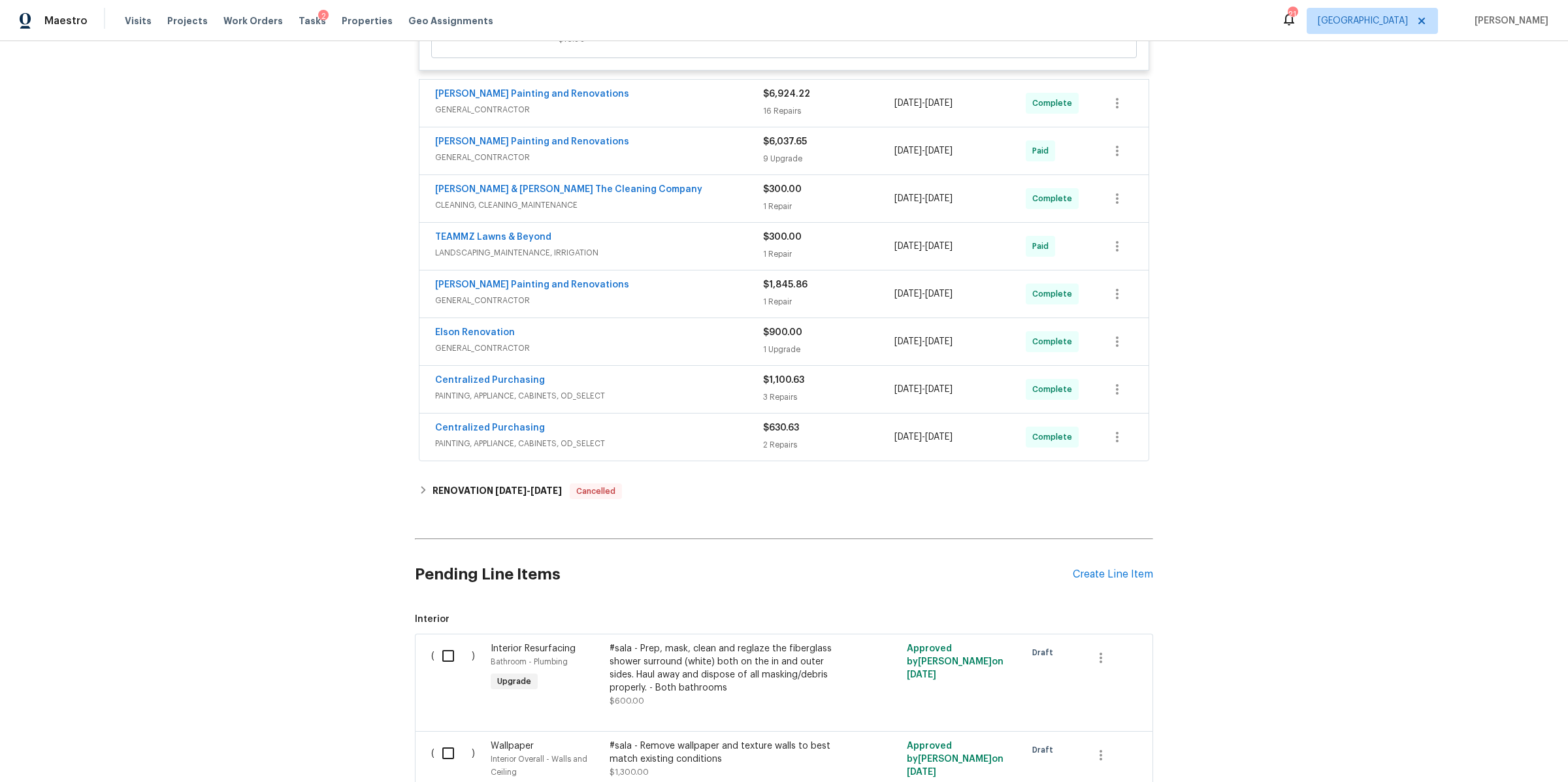
click at [662, 352] on span "GENERAL_CONTRACTOR" at bounding box center [598, 348] width 328 height 13
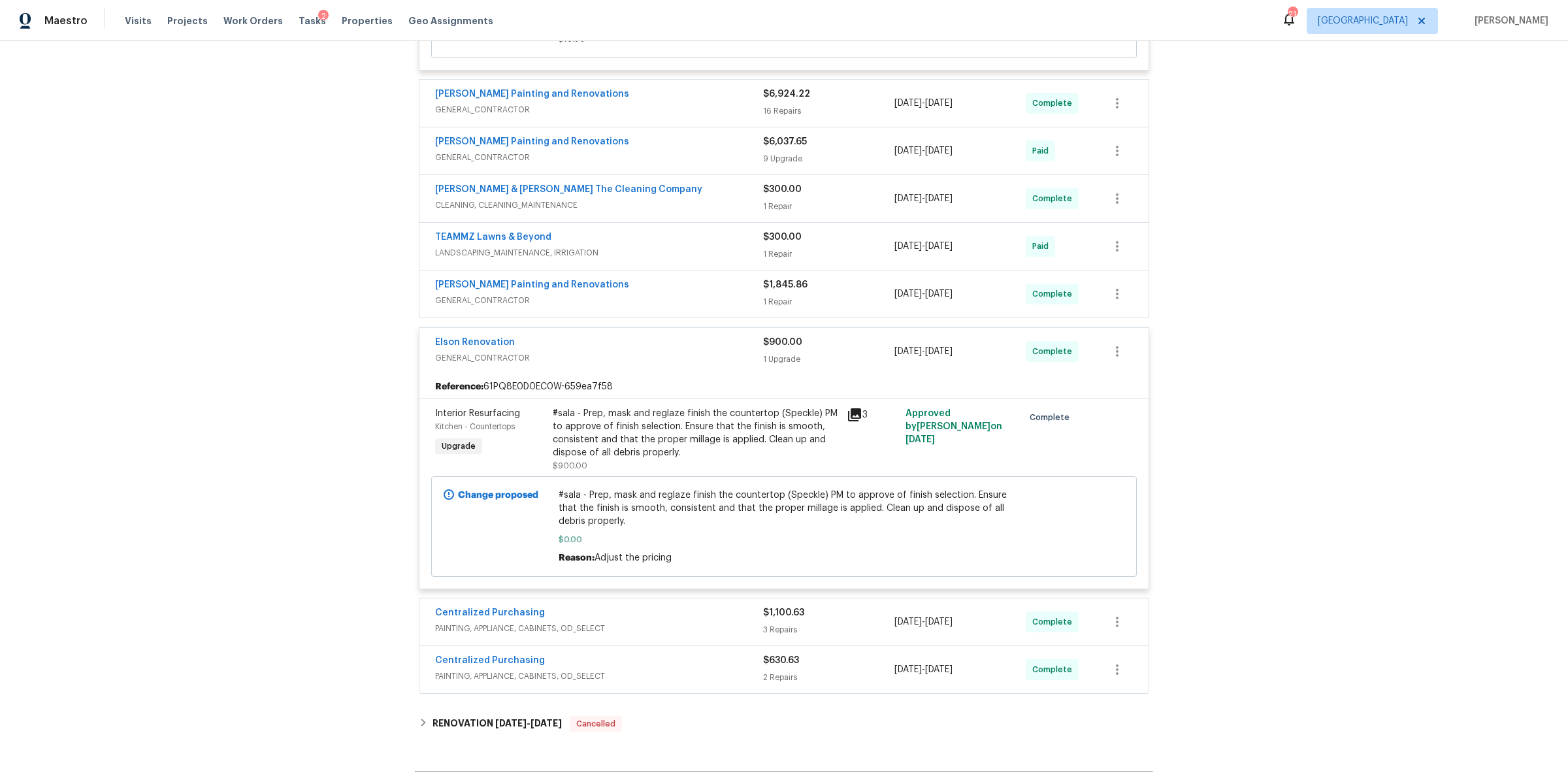
click at [685, 294] on div "Hildebrandt Painting and Renovations" at bounding box center [598, 286] width 328 height 16
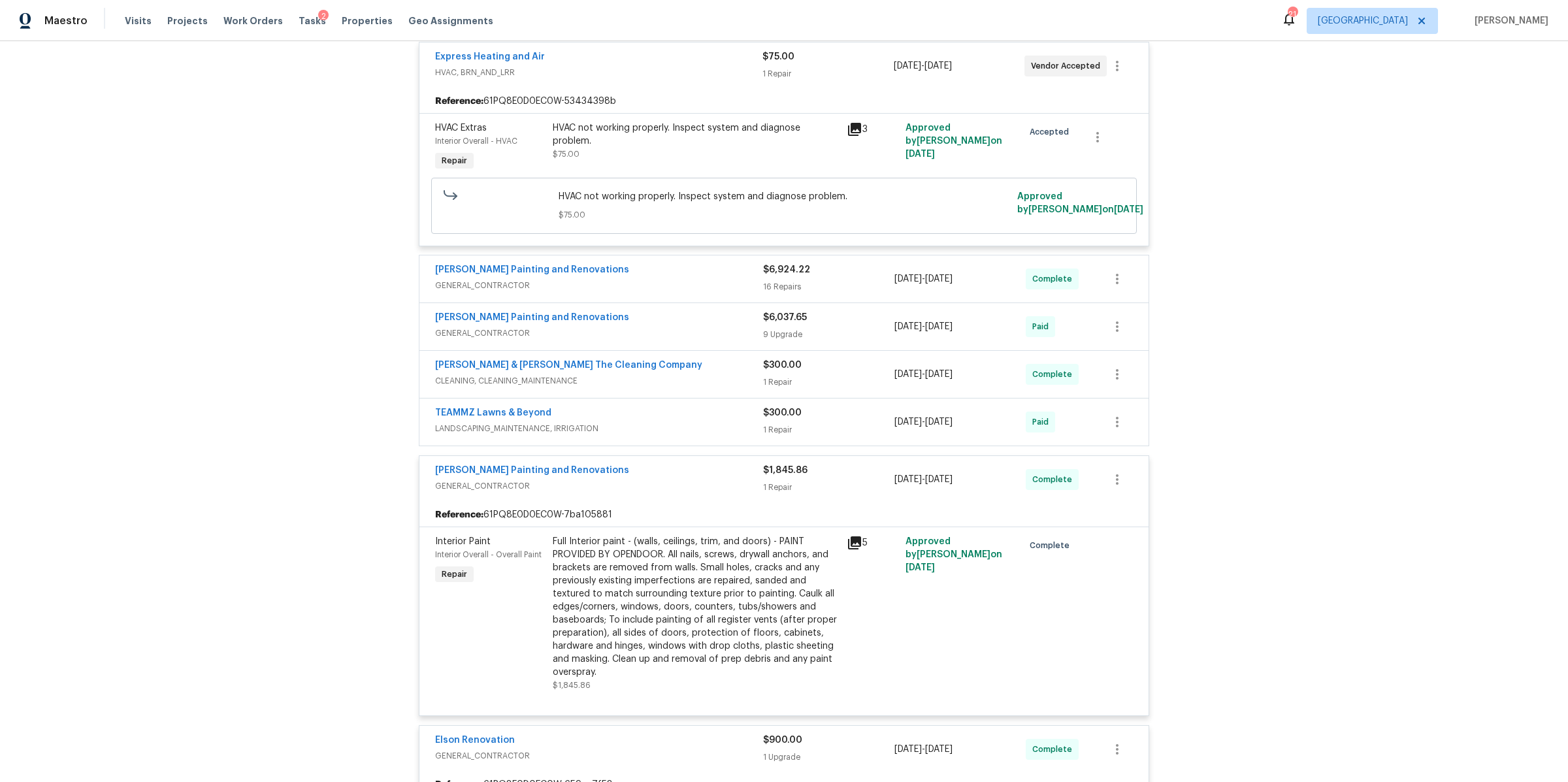
scroll to position [539, 0]
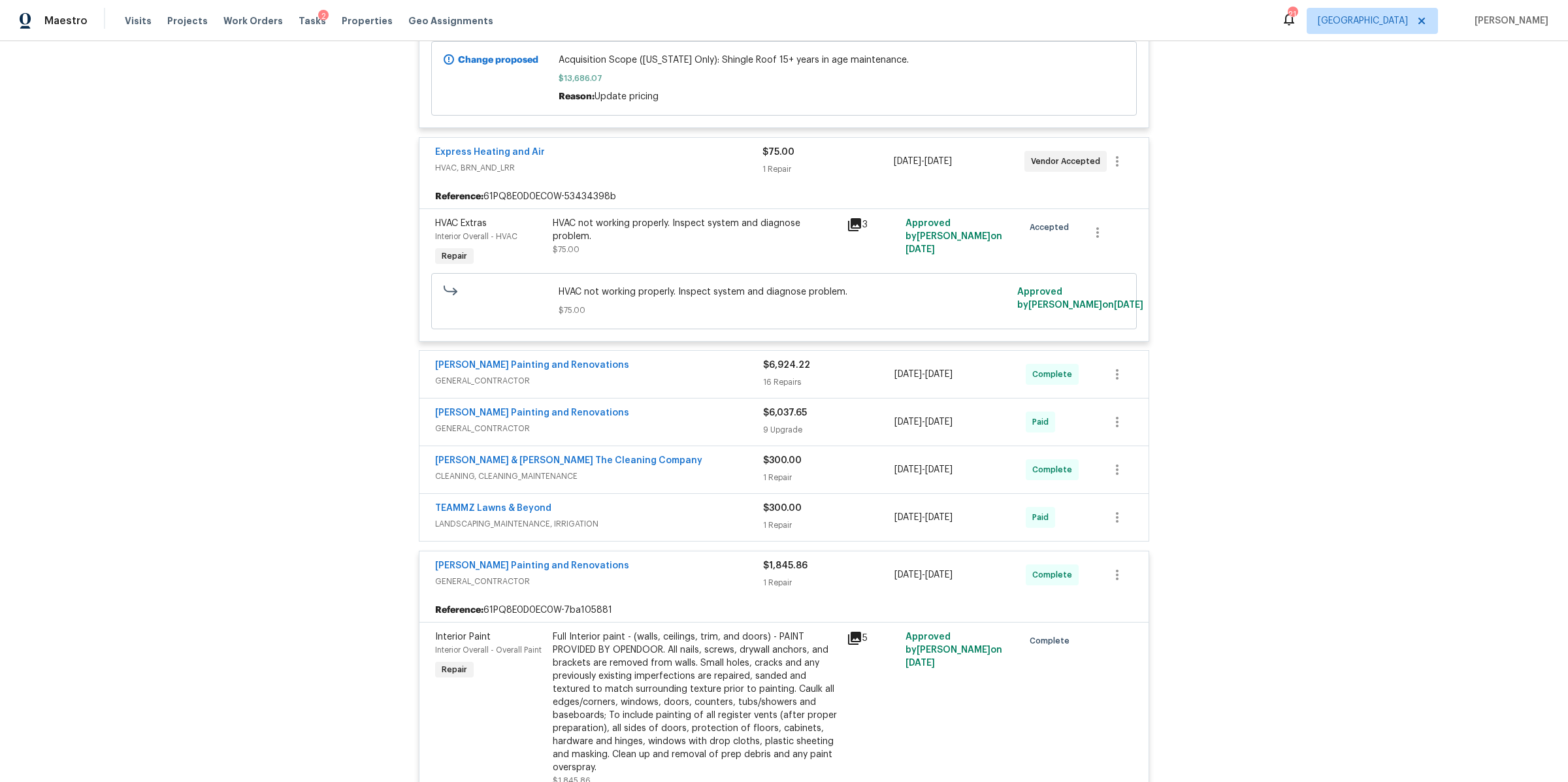
click at [705, 568] on div "Hildebrandt Painting and Renovations" at bounding box center [598, 567] width 328 height 16
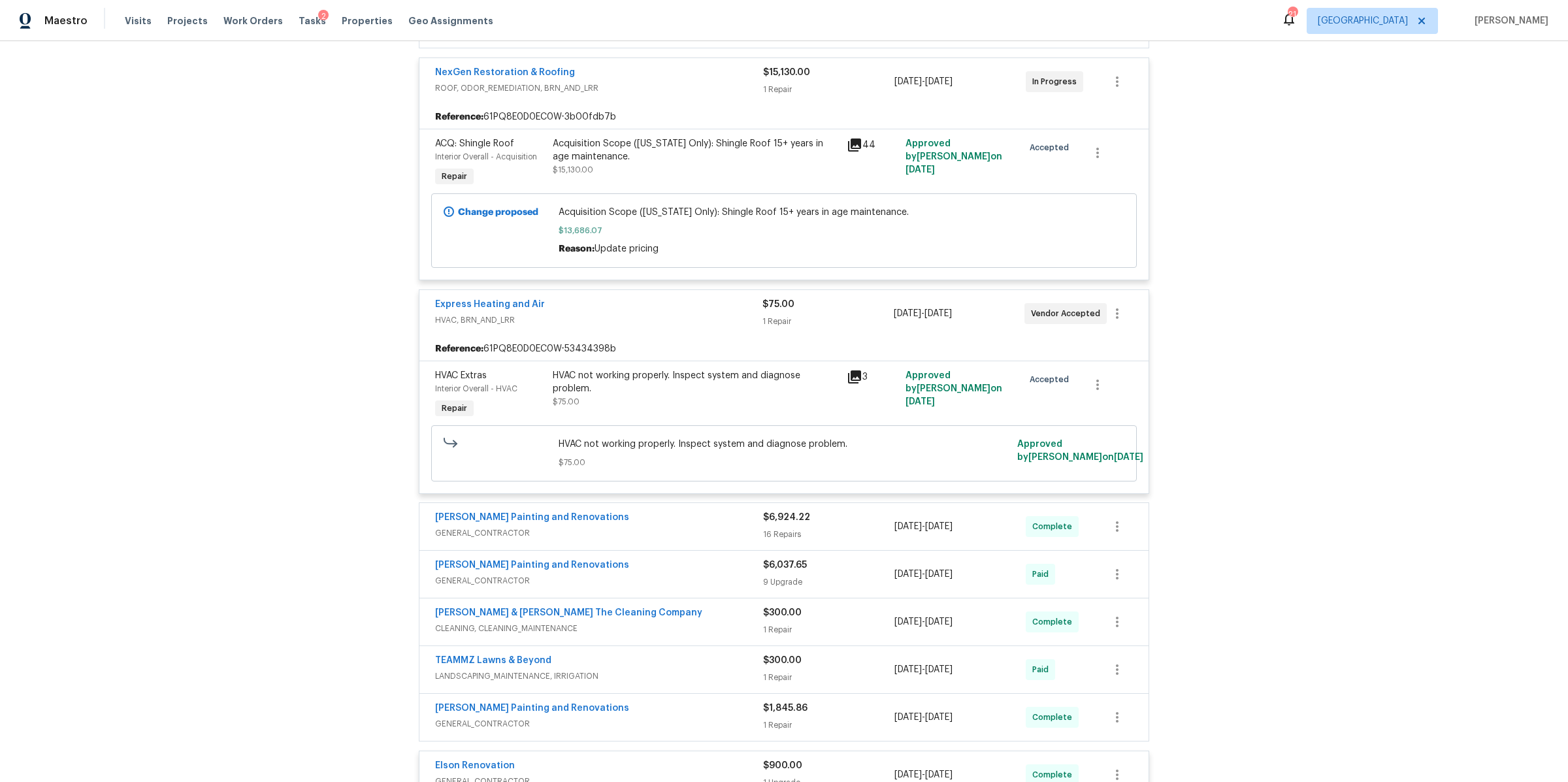
scroll to position [214, 0]
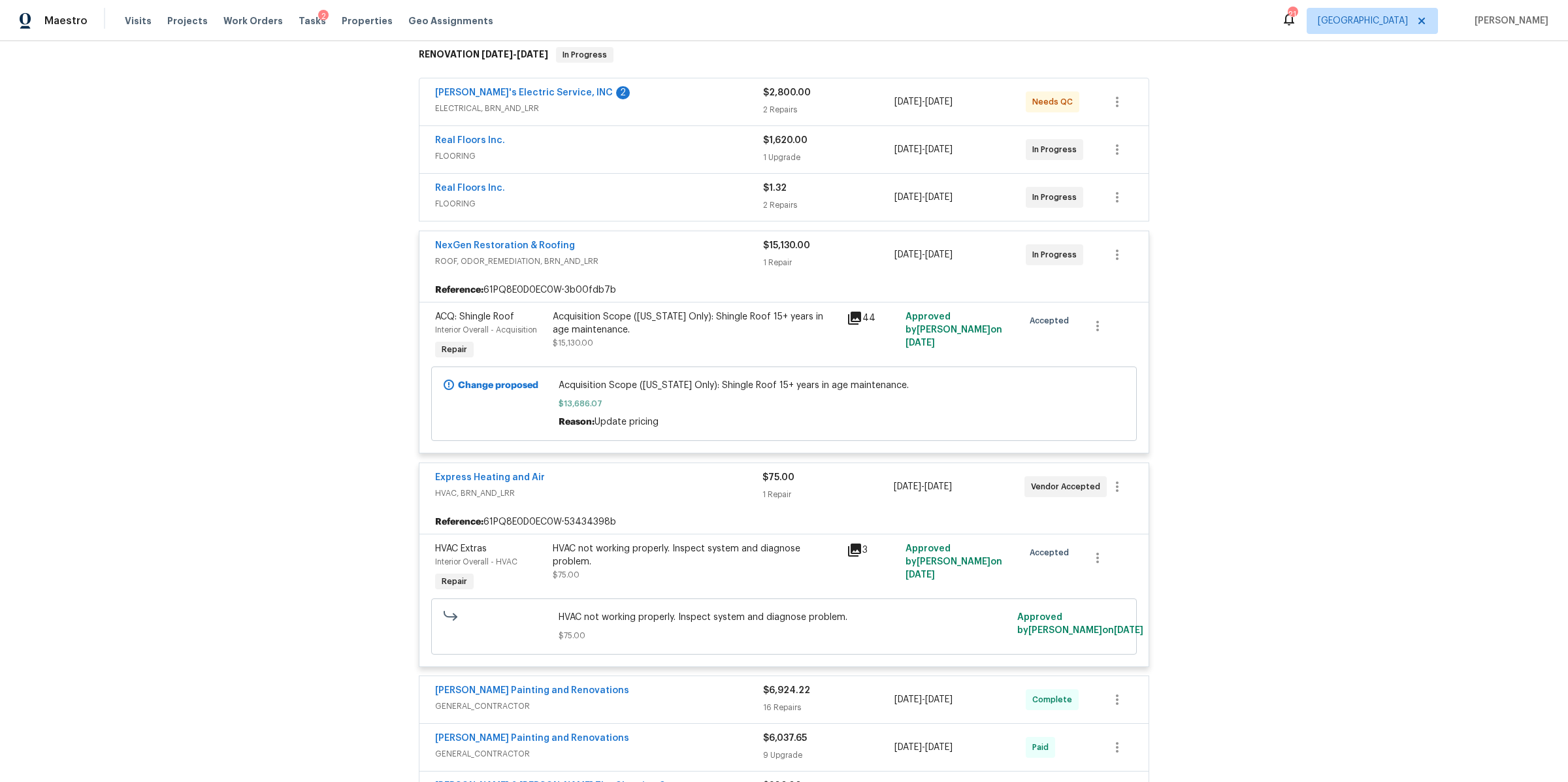
click at [698, 488] on span "HVAC, BRN_AND_LRR" at bounding box center [598, 493] width 327 height 13
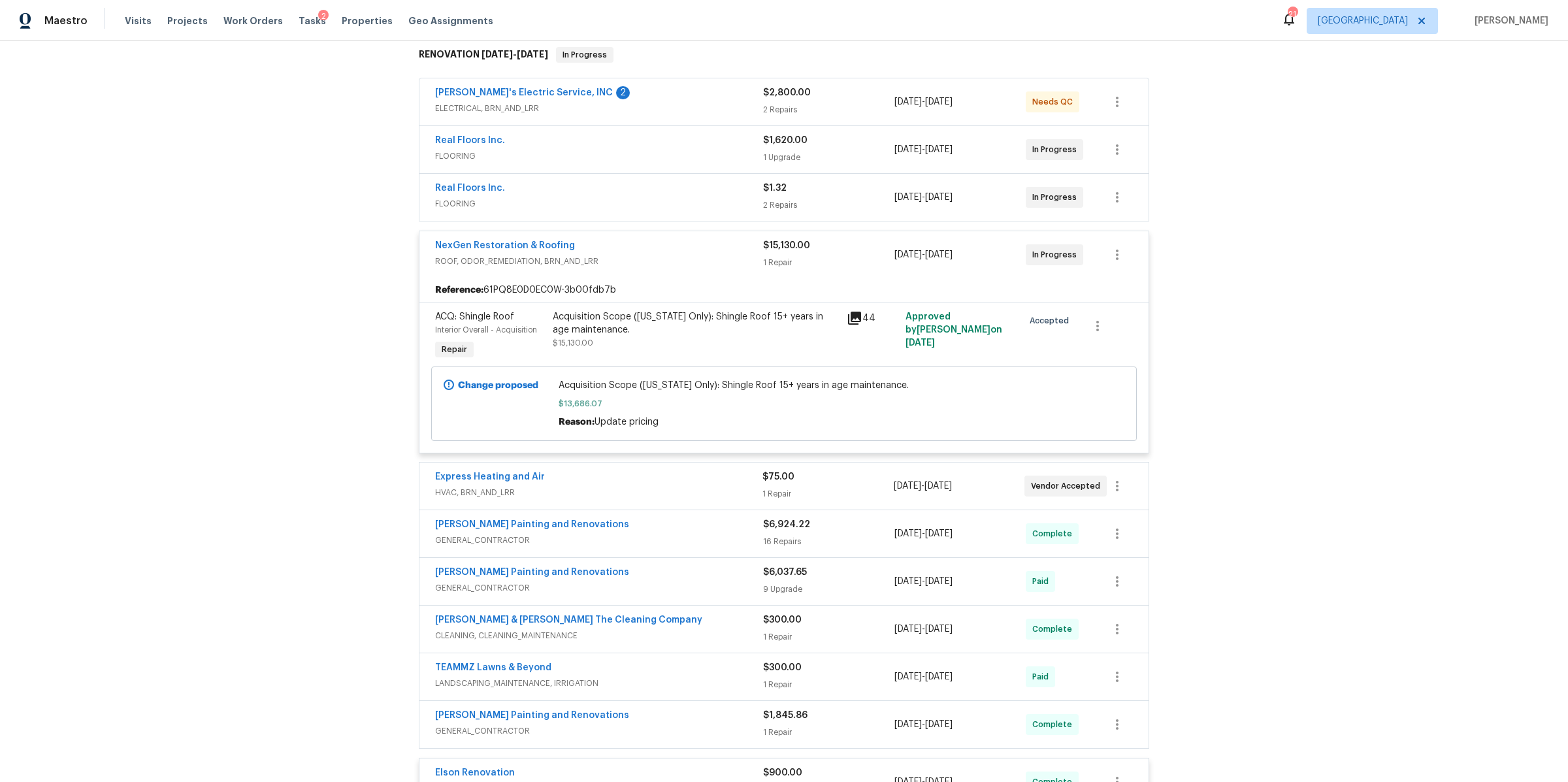
click at [695, 258] on span "ROOF, ODOR_REMEDIATION, BRN_AND_LRR" at bounding box center [598, 261] width 328 height 13
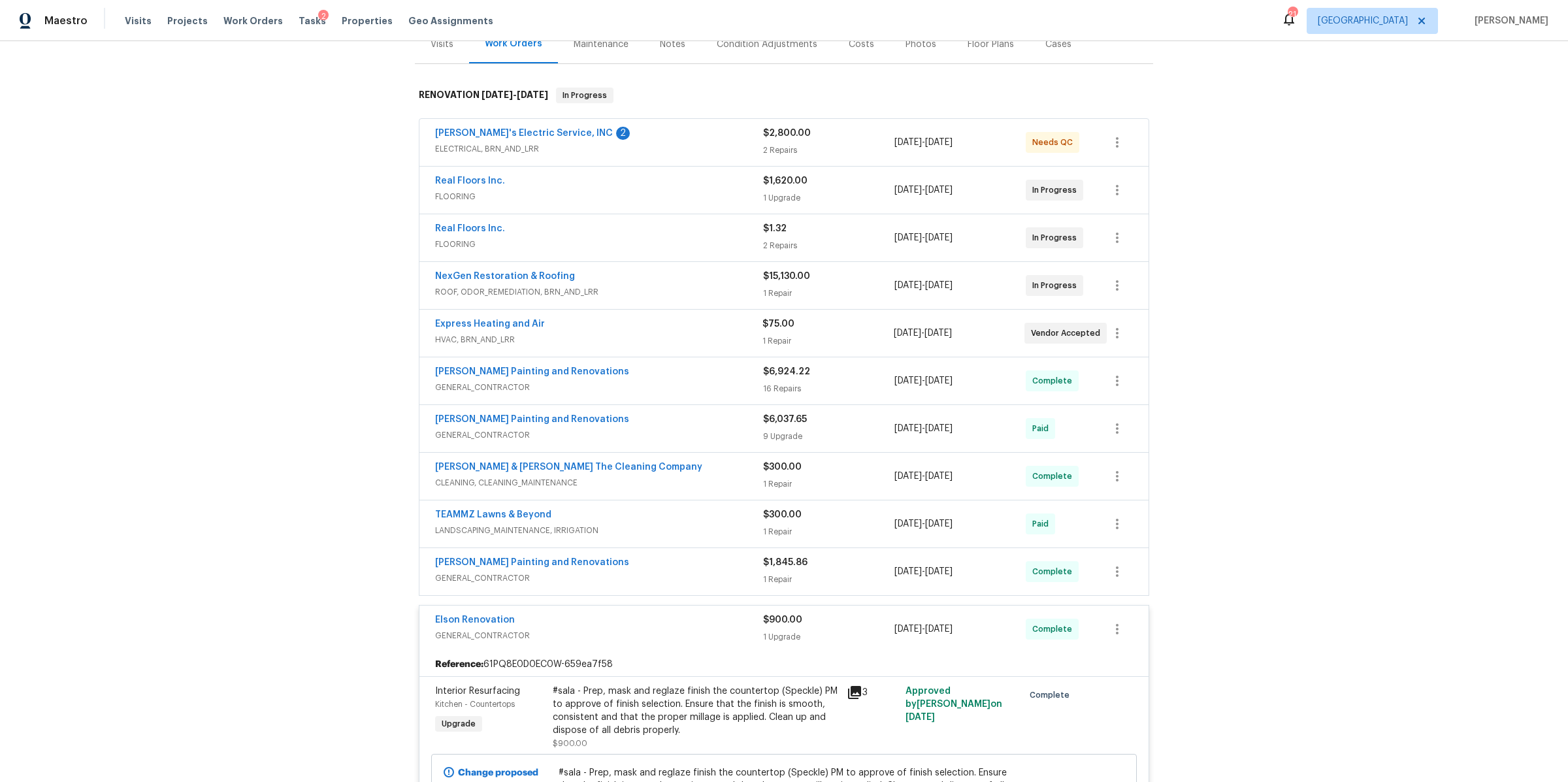
scroll to position [171, 0]
click at [1109, 235] on icon "button" at bounding box center [1117, 240] width 16 height 16
click at [1127, 237] on li "Edit" at bounding box center [1165, 241] width 141 height 22
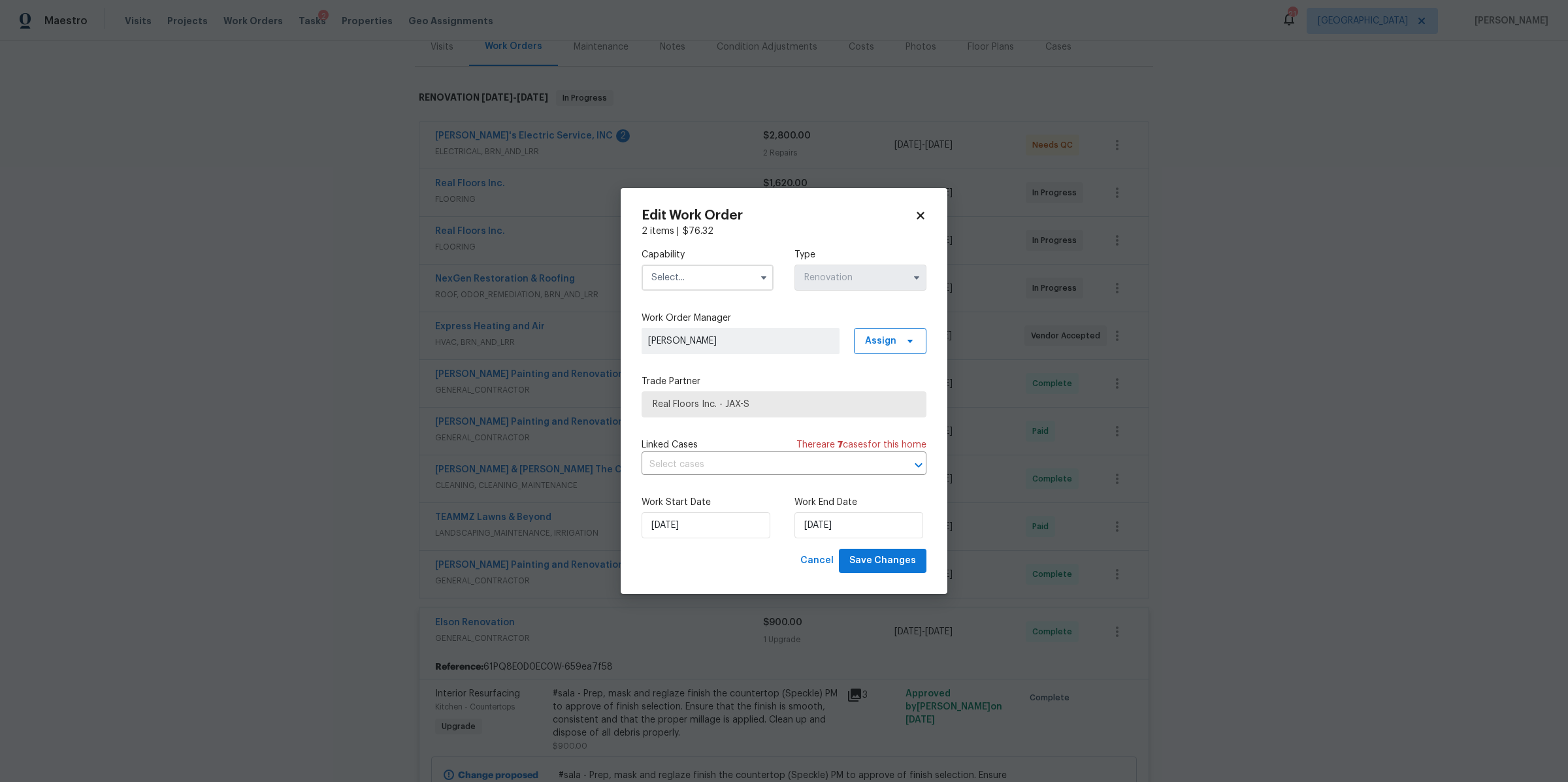
click at [749, 282] on input "text" at bounding box center [708, 278] width 132 height 26
click at [678, 352] on span "Flooring" at bounding box center [672, 347] width 34 height 9
type input "Flooring"
click at [741, 531] on input "7/30/2025" at bounding box center [705, 525] width 128 height 26
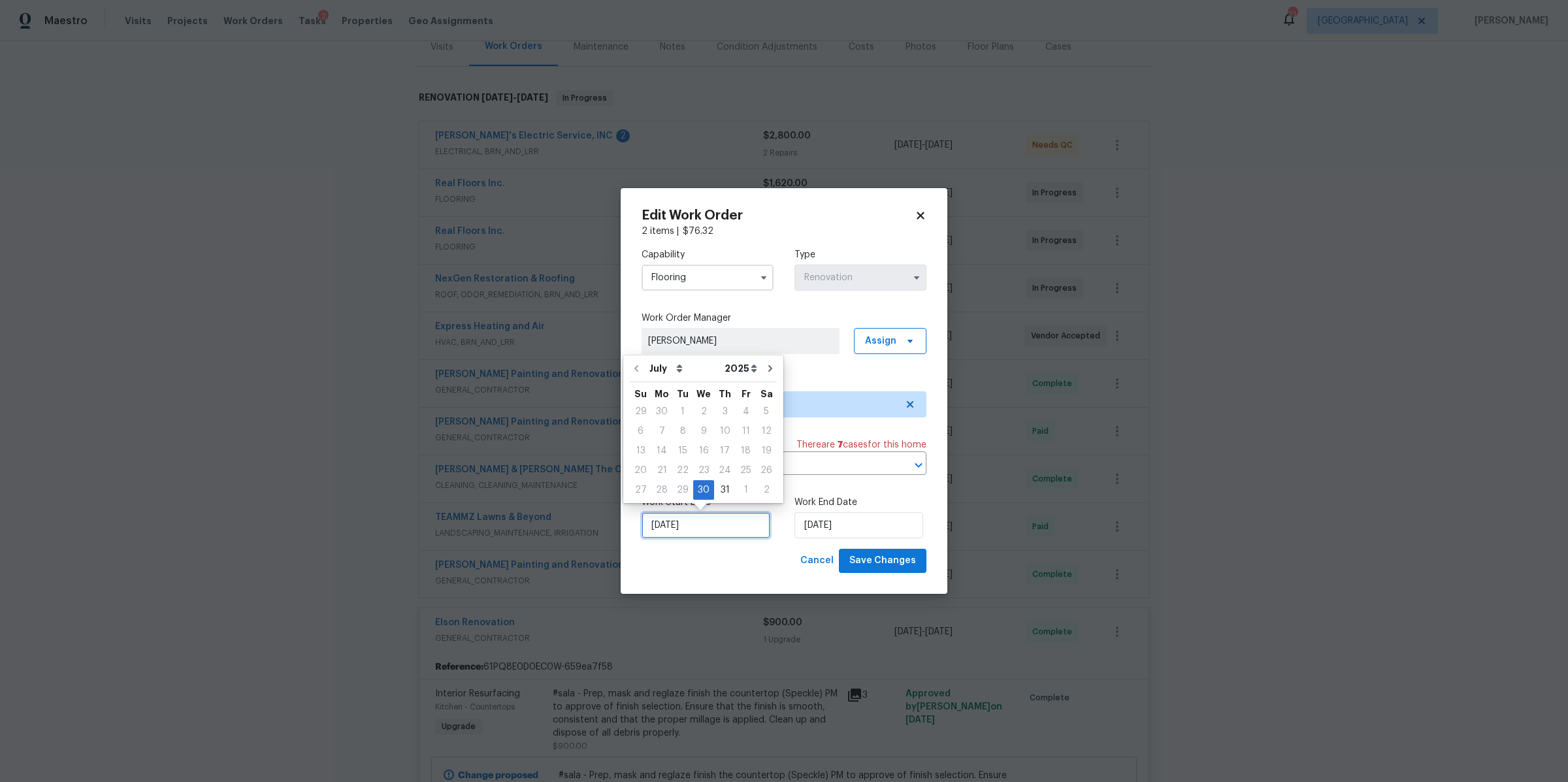
click at [738, 521] on input "7/30/2025" at bounding box center [705, 525] width 128 height 26
click at [733, 555] on div "Cancel Save Changes" at bounding box center [784, 561] width 285 height 24
click at [868, 555] on span "Save Changes" at bounding box center [883, 560] width 67 height 17
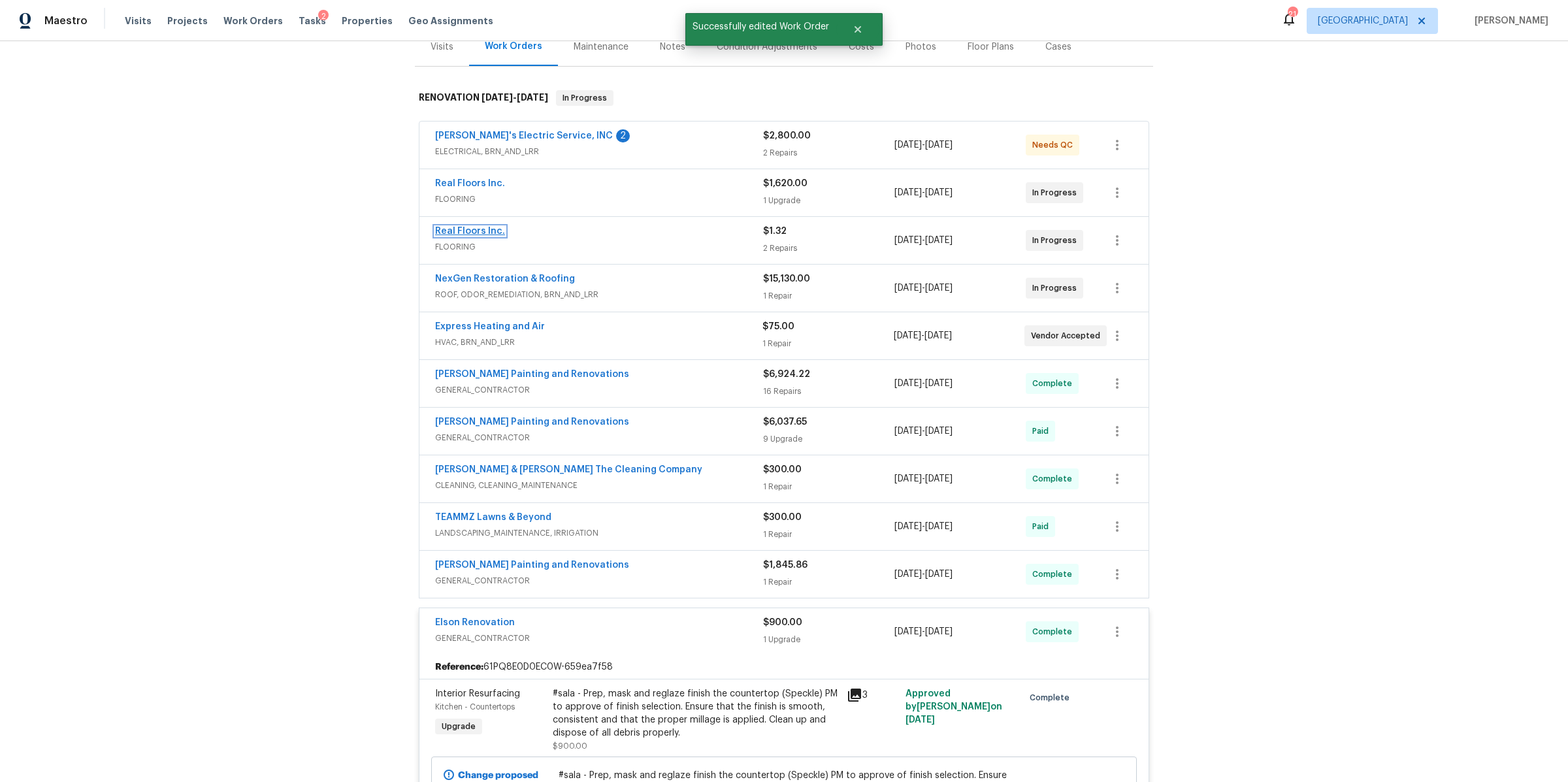
click at [457, 233] on link "Real Floors Inc." at bounding box center [469, 231] width 70 height 9
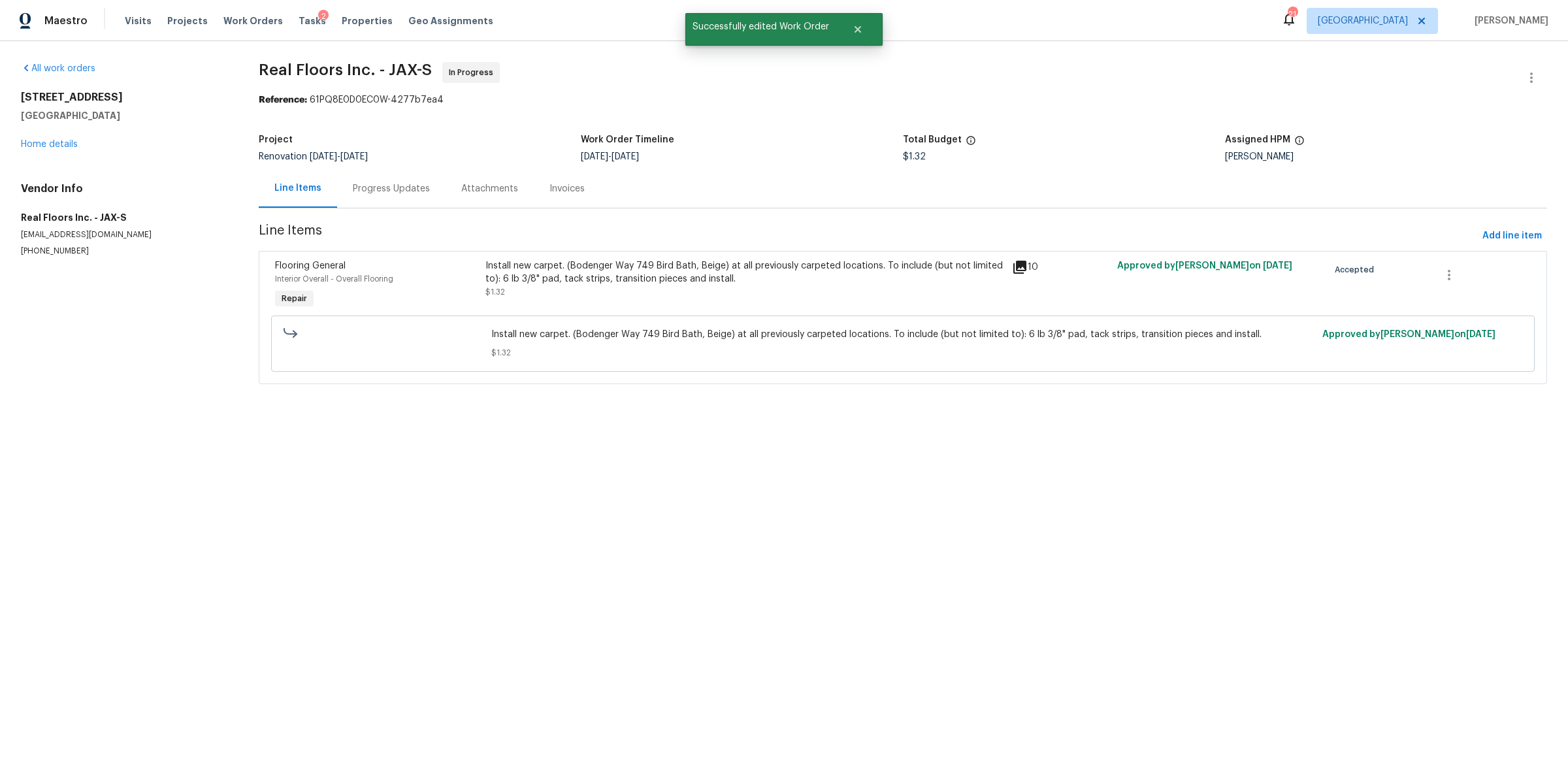
click at [662, 288] on div "Install new carpet. (Bodenger Way 749 Bird Bath, Beige) at all previously carpe…" at bounding box center [745, 279] width 519 height 39
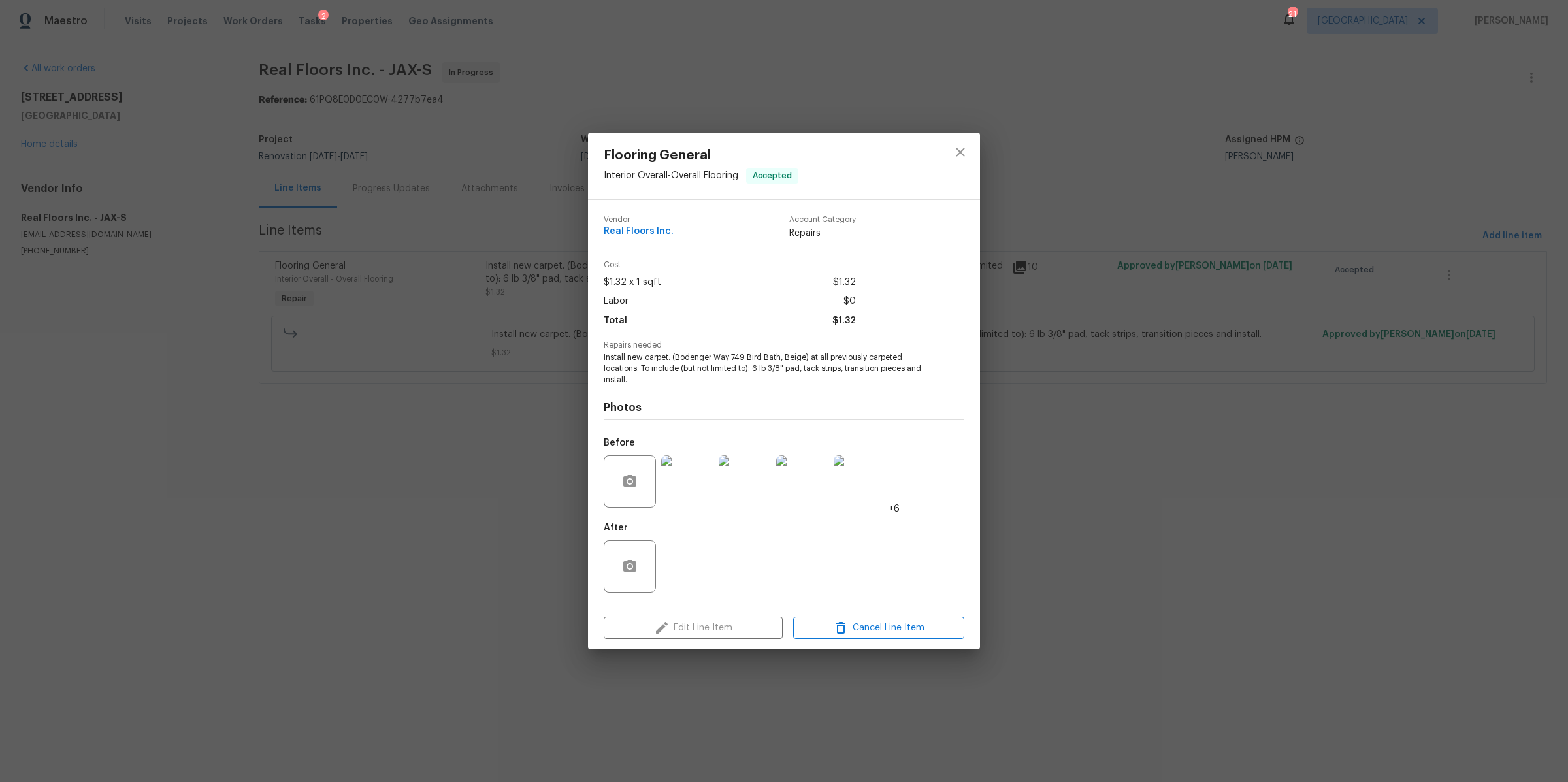
click at [707, 631] on div "Edit Line Item Cancel Line Item" at bounding box center [784, 628] width 392 height 44
drag, startPoint x: 309, startPoint y: 522, endPoint x: 295, endPoint y: 461, distance: 62.6
click at [311, 519] on div "Flooring General Interior Overall - Overall Flooring Accepted Vendor Real Floor…" at bounding box center [784, 391] width 1568 height 782
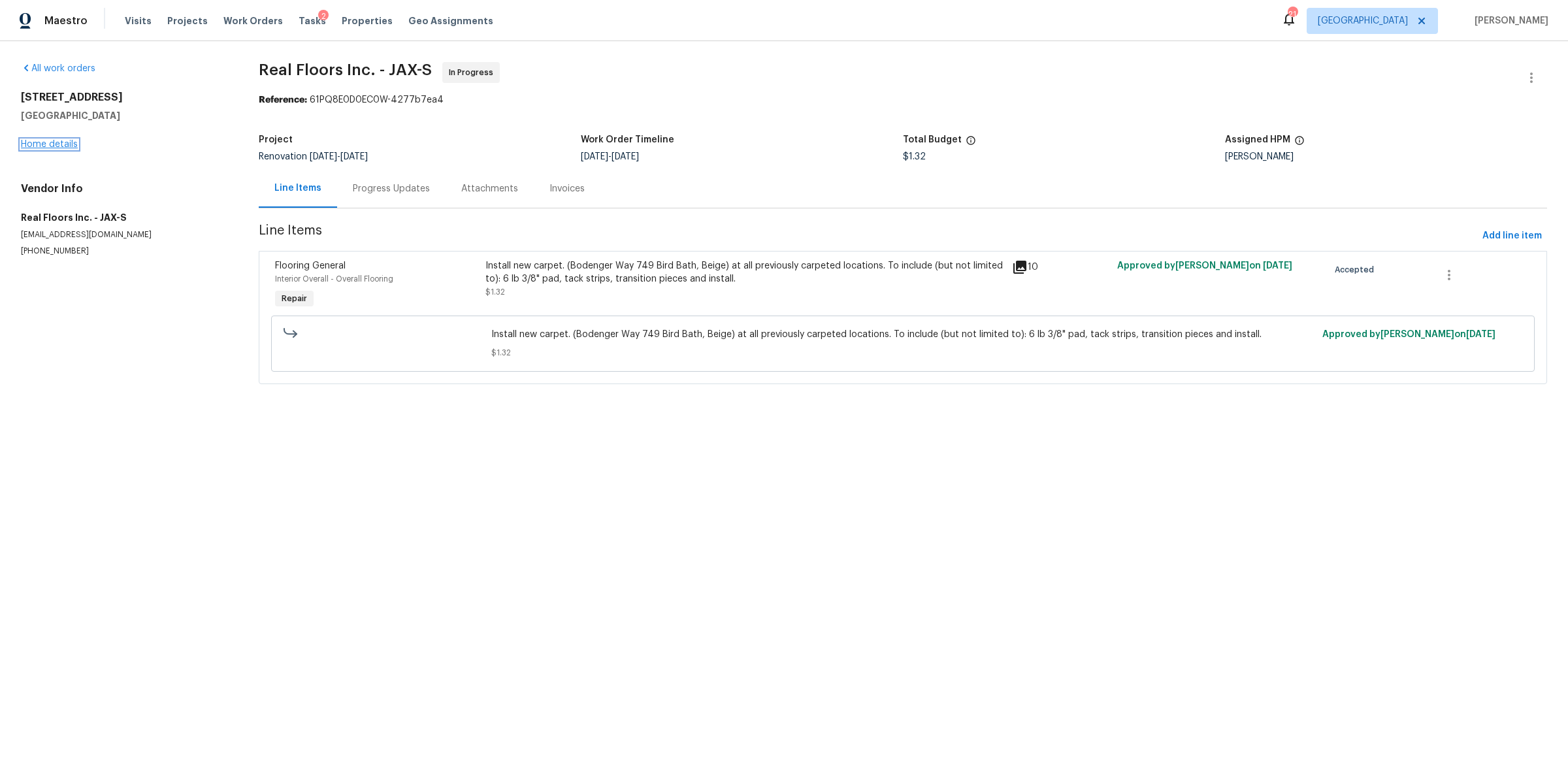
click at [55, 144] on link "Home details" at bounding box center [49, 144] width 57 height 9
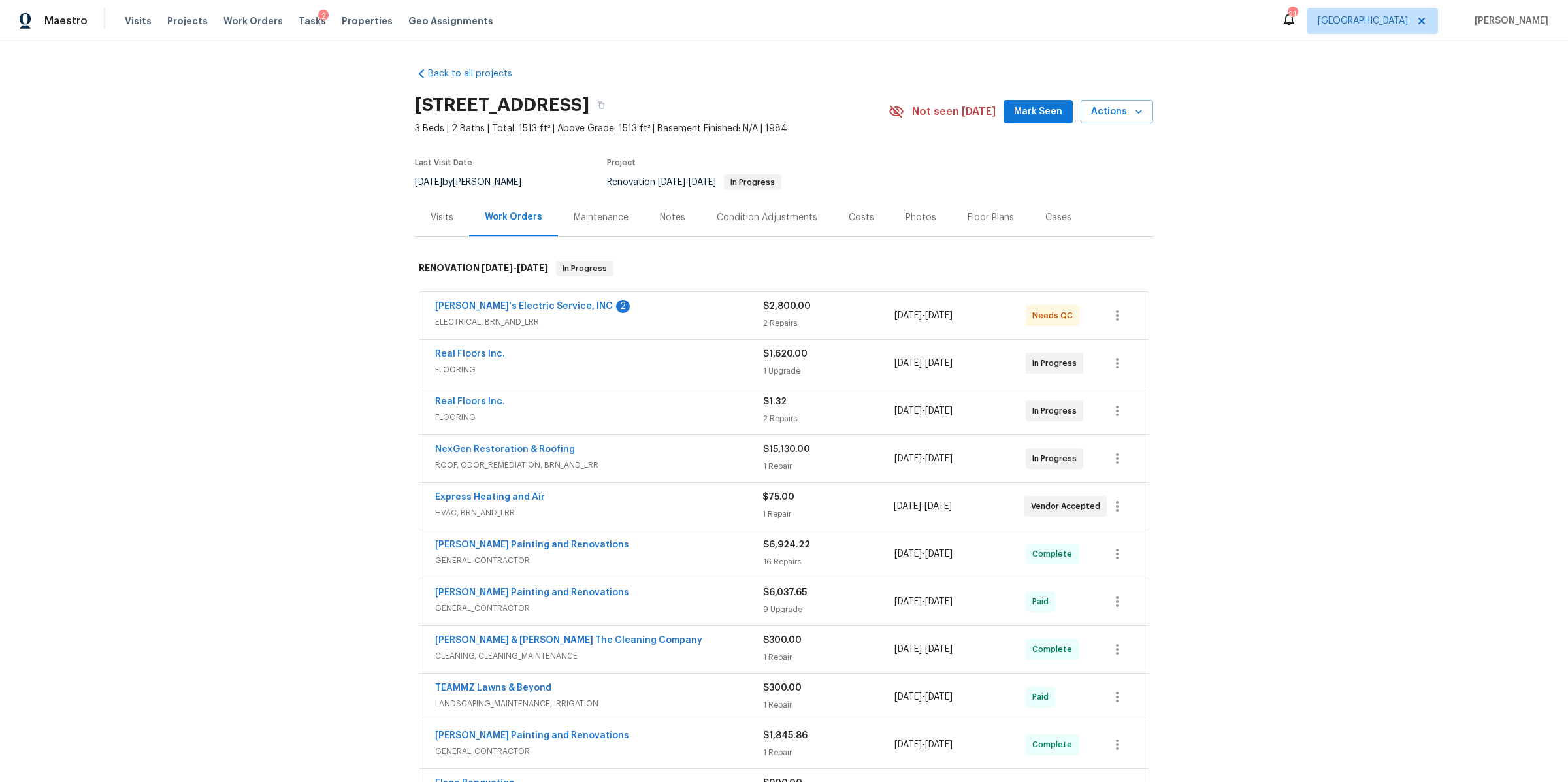
click at [431, 218] on div "Visits" at bounding box center [442, 217] width 23 height 13
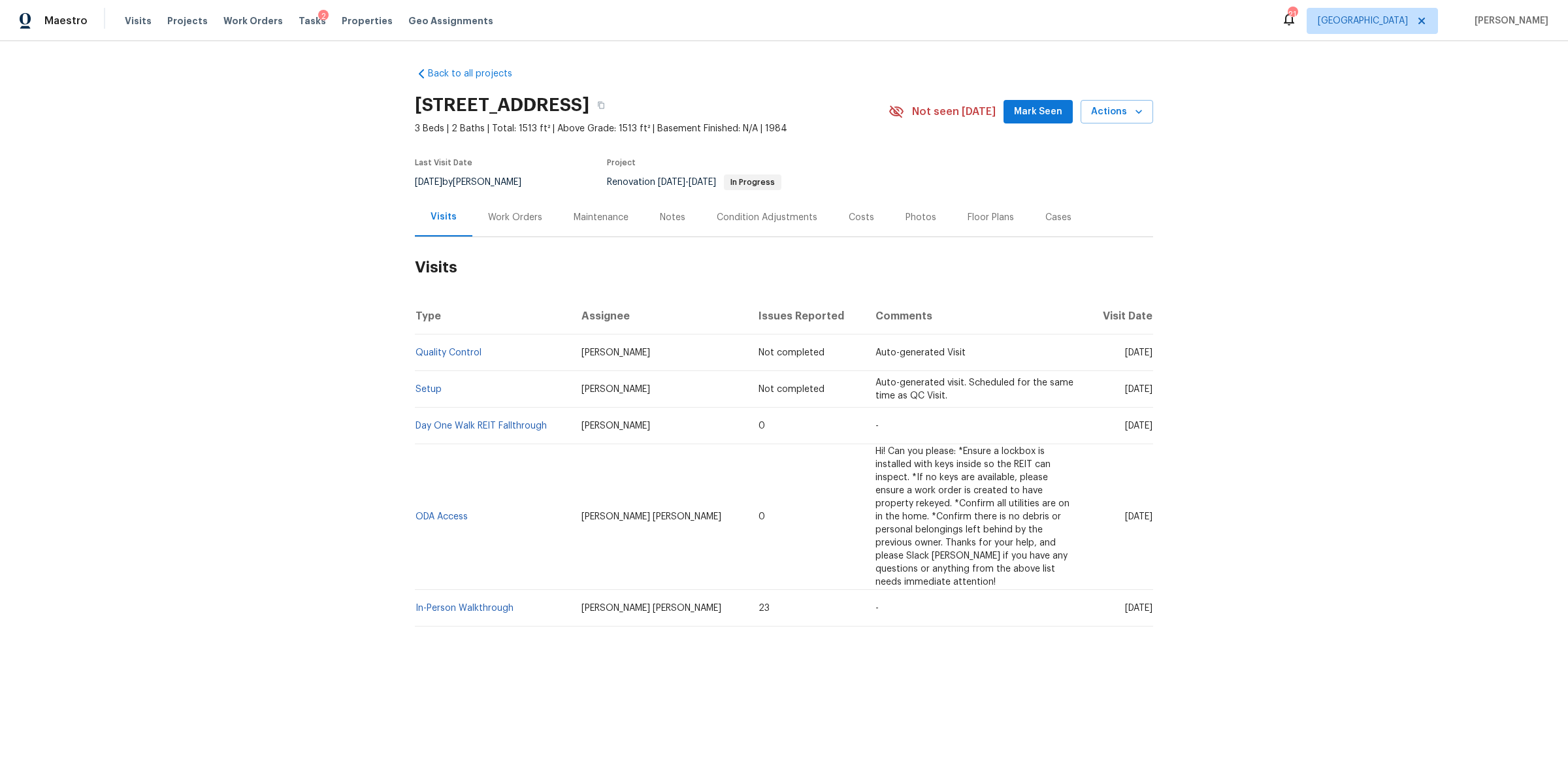
click at [853, 217] on div "Costs" at bounding box center [862, 217] width 26 height 13
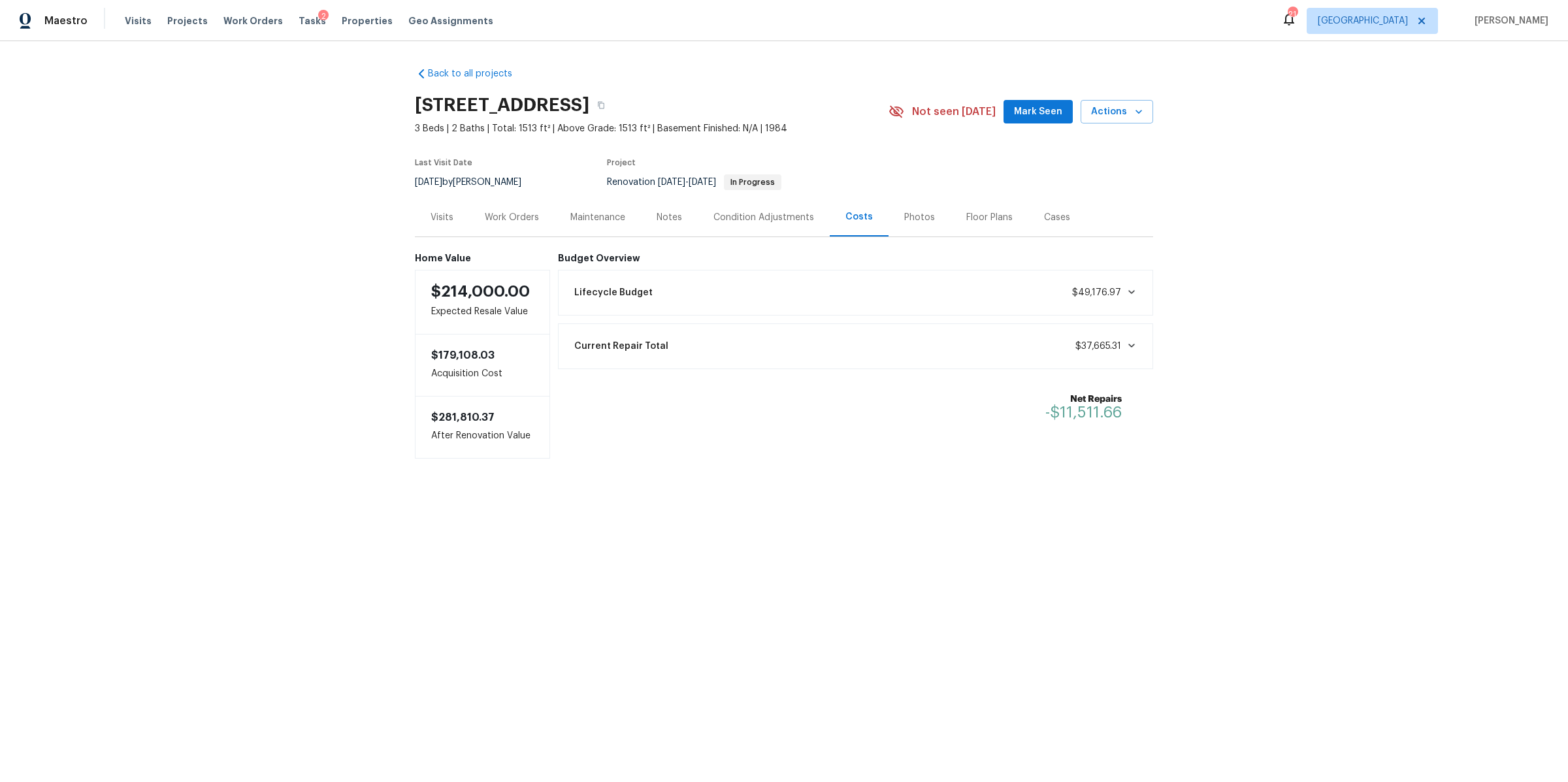
click at [508, 218] on div "Work Orders" at bounding box center [512, 217] width 55 height 13
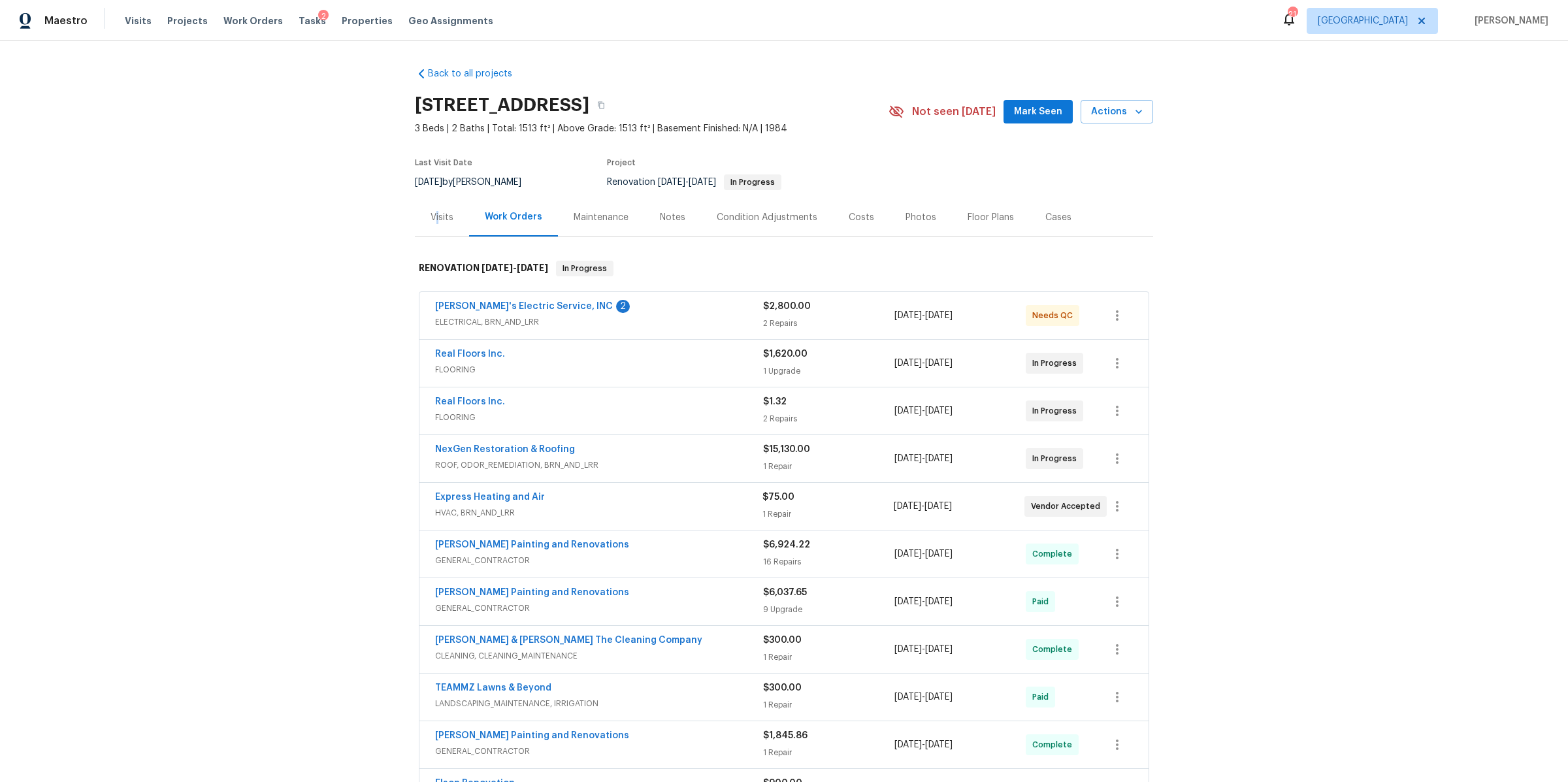
click at [434, 220] on div "Visits" at bounding box center [442, 217] width 23 height 13
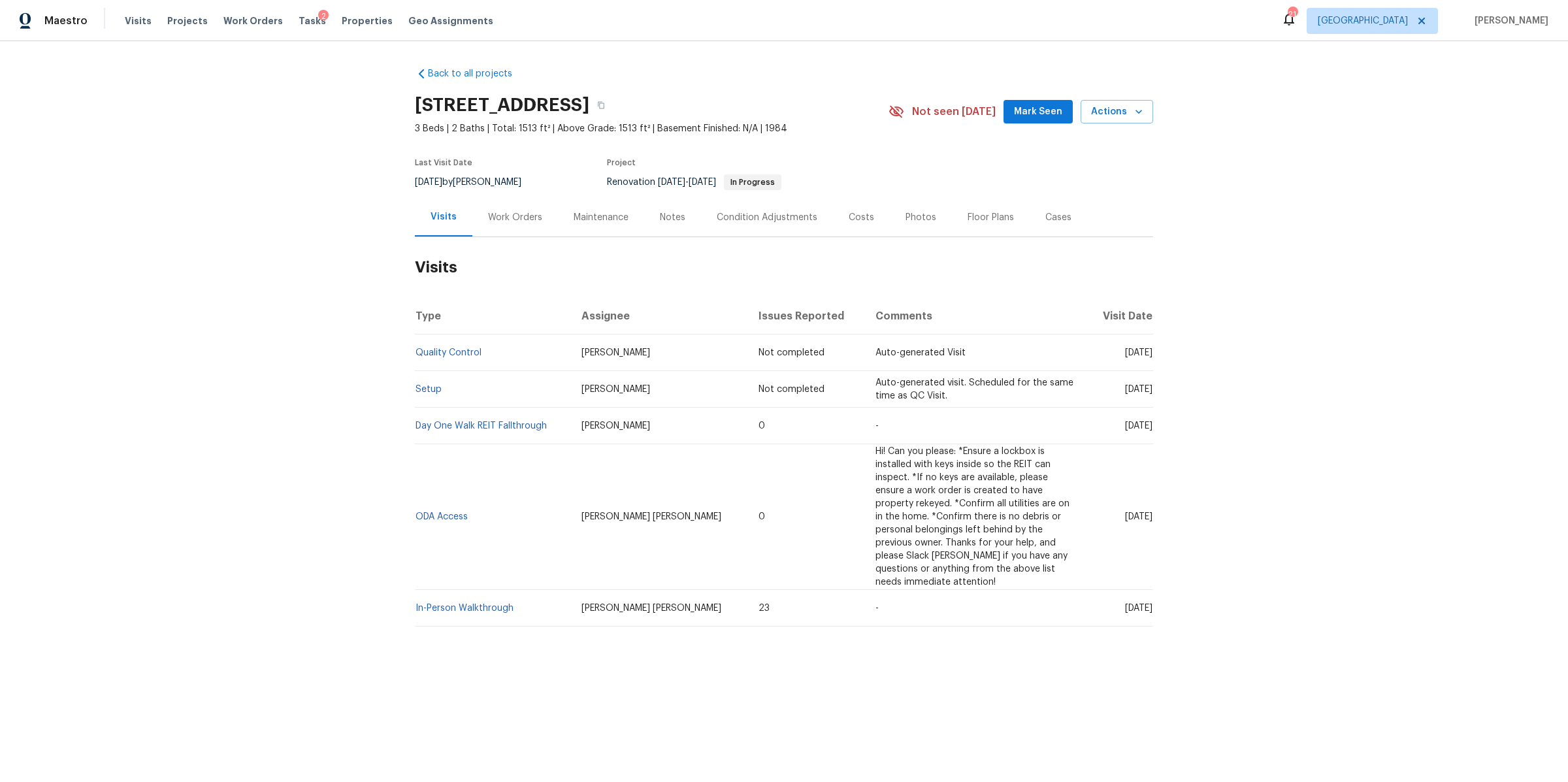
click at [507, 215] on div "Work Orders" at bounding box center [515, 217] width 55 height 13
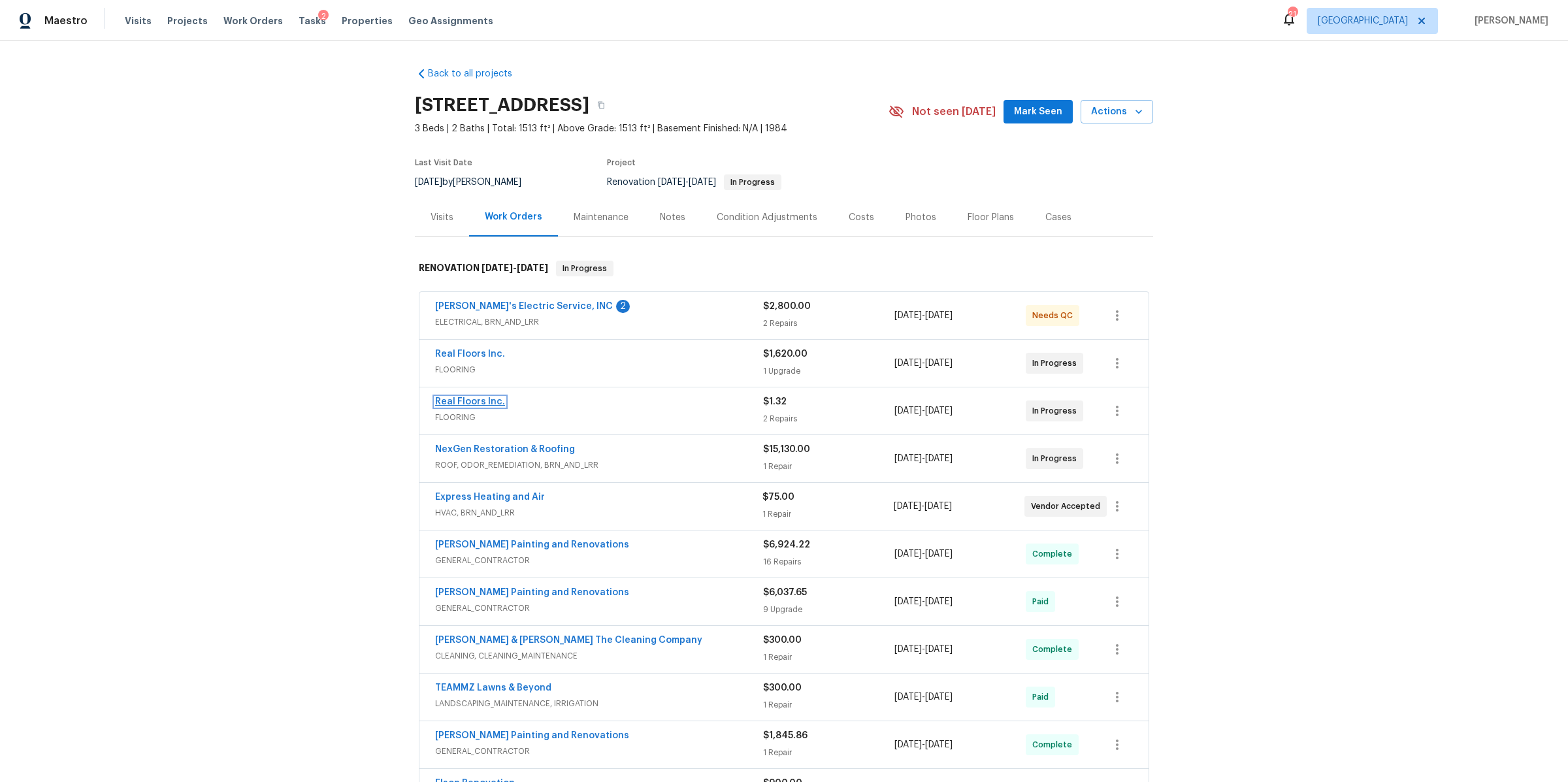
click at [481, 400] on link "Real Floors Inc." at bounding box center [469, 402] width 70 height 9
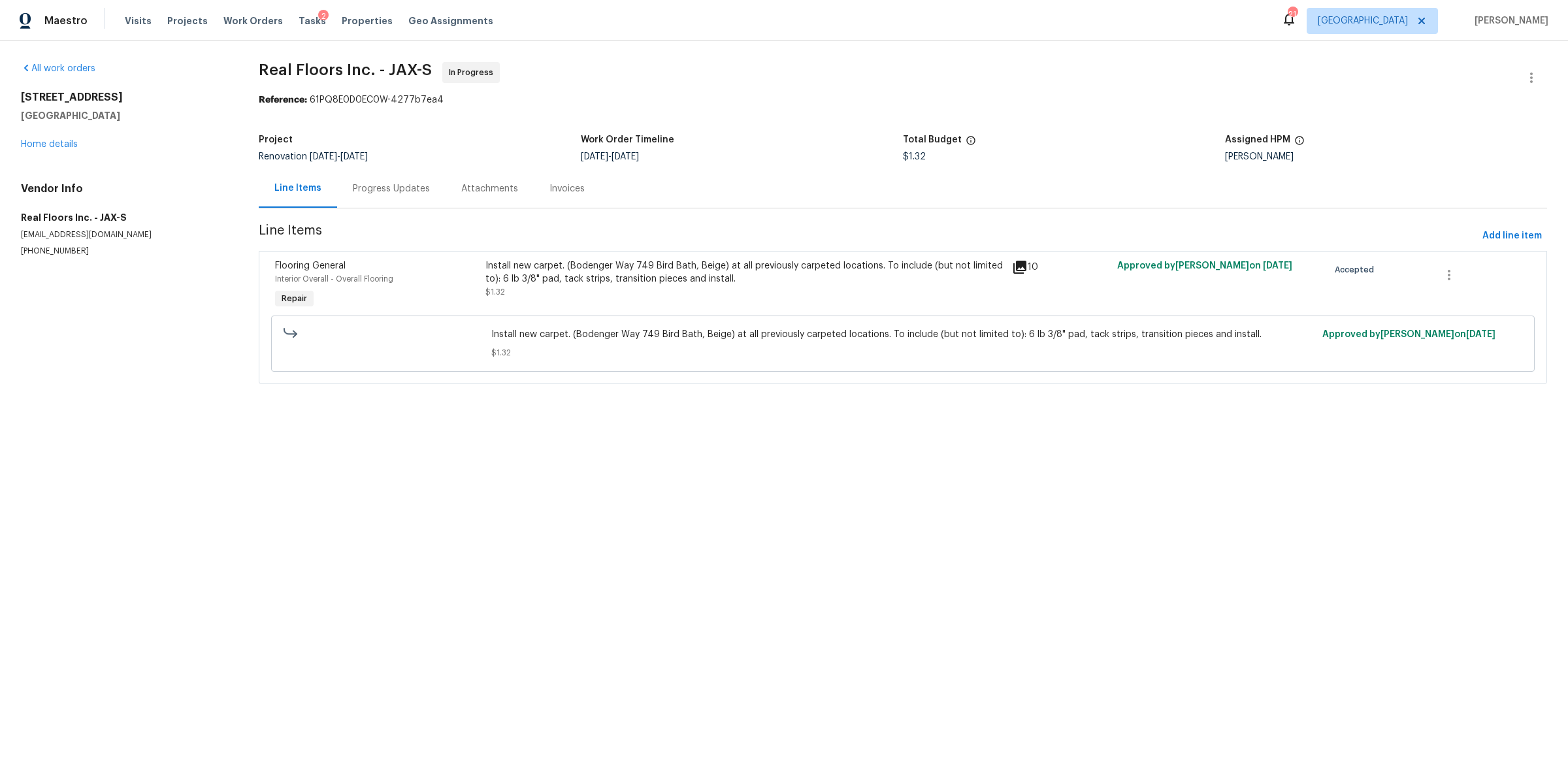
click at [616, 281] on div "Install new carpet. (Bodenger Way 749 Bird Bath, Beige) at all previously carpe…" at bounding box center [745, 273] width 519 height 26
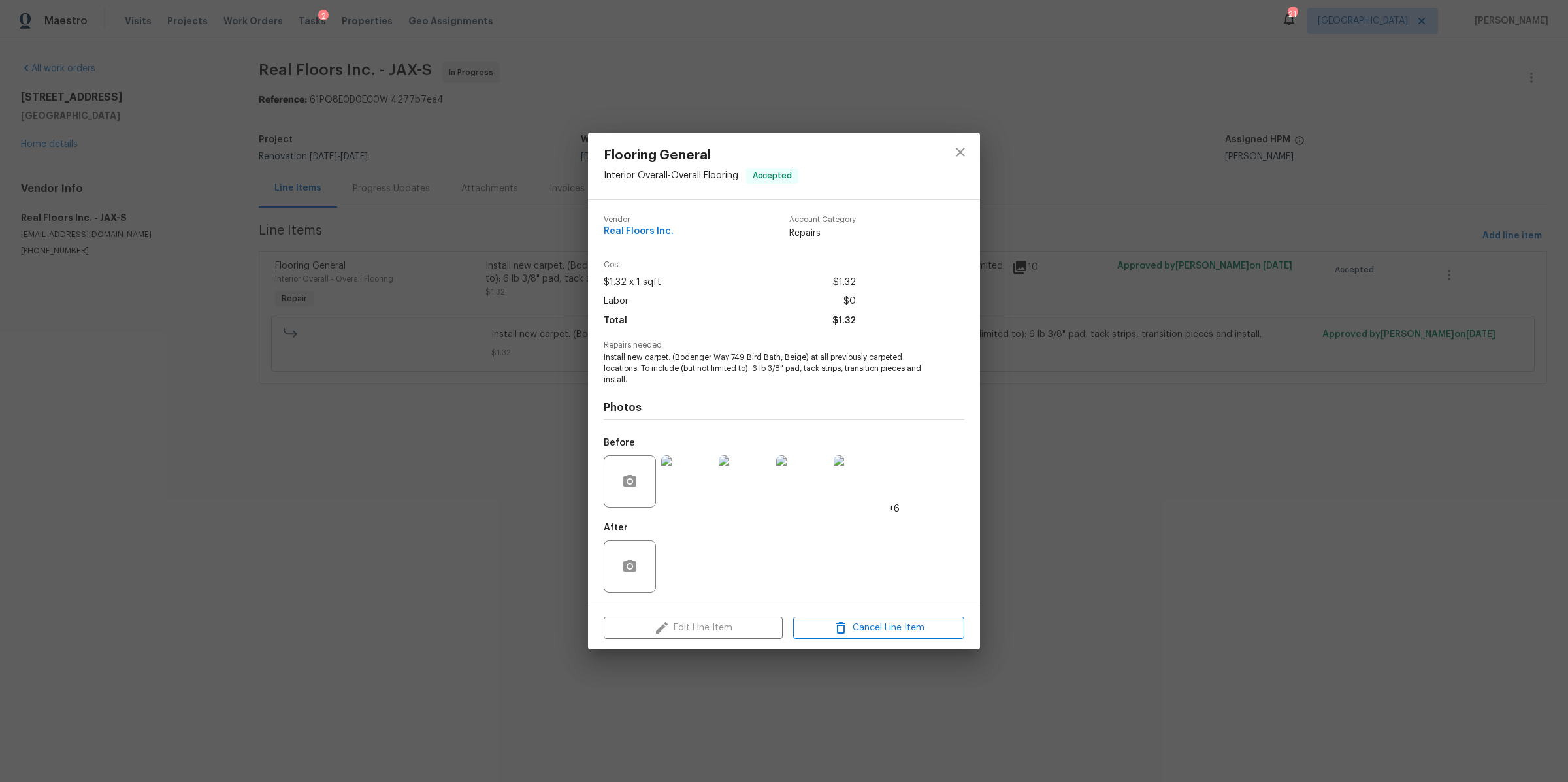
click at [677, 479] on img at bounding box center [687, 481] width 52 height 52
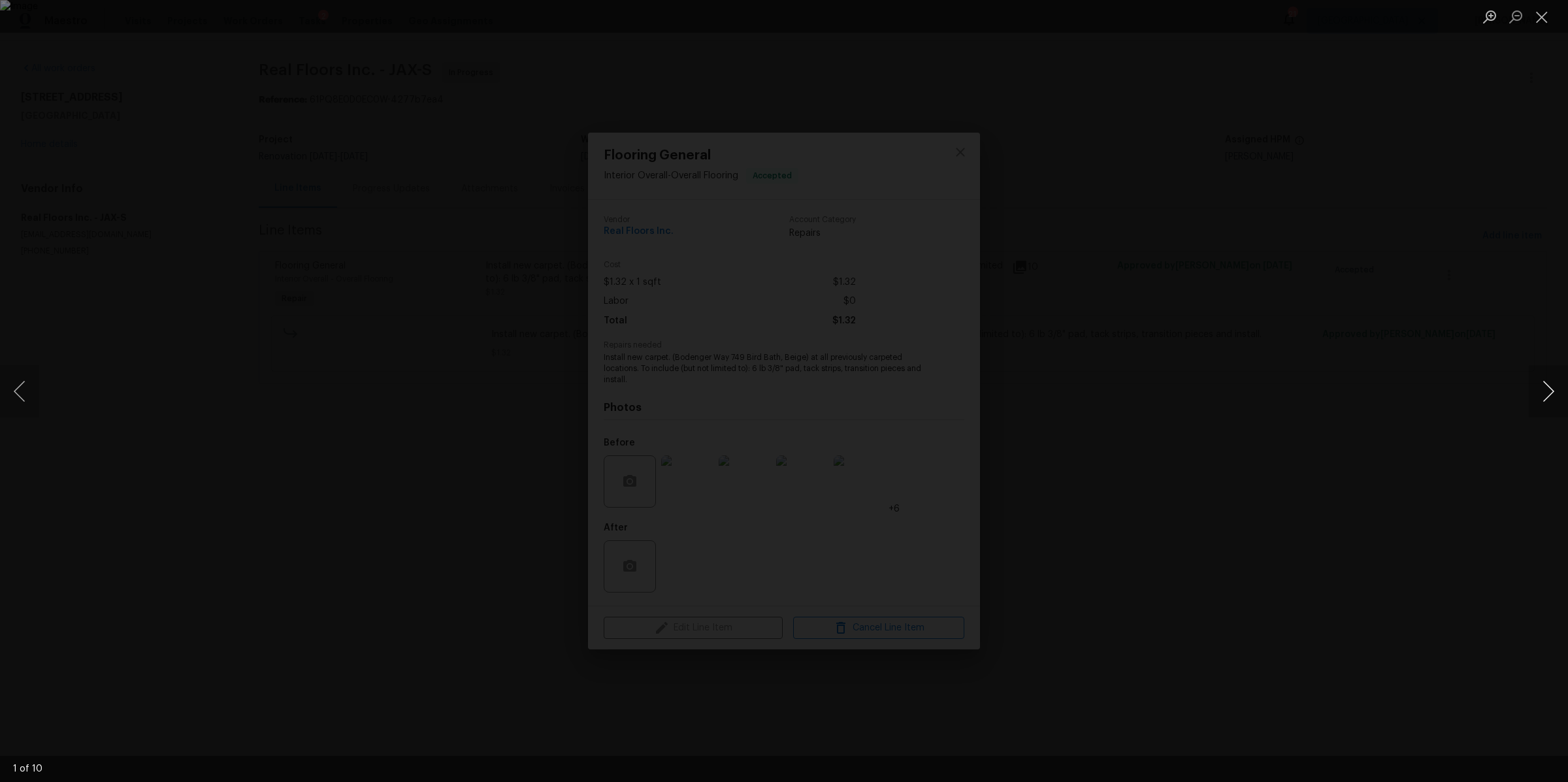
click at [1538, 402] on button "Next image" at bounding box center [1549, 391] width 39 height 52
click at [1539, 396] on button "Next image" at bounding box center [1549, 391] width 39 height 52
click at [1553, 389] on button "Next image" at bounding box center [1549, 391] width 39 height 52
click at [1541, 394] on button "Next image" at bounding box center [1549, 391] width 39 height 52
click at [1549, 392] on button "Next image" at bounding box center [1549, 391] width 39 height 52
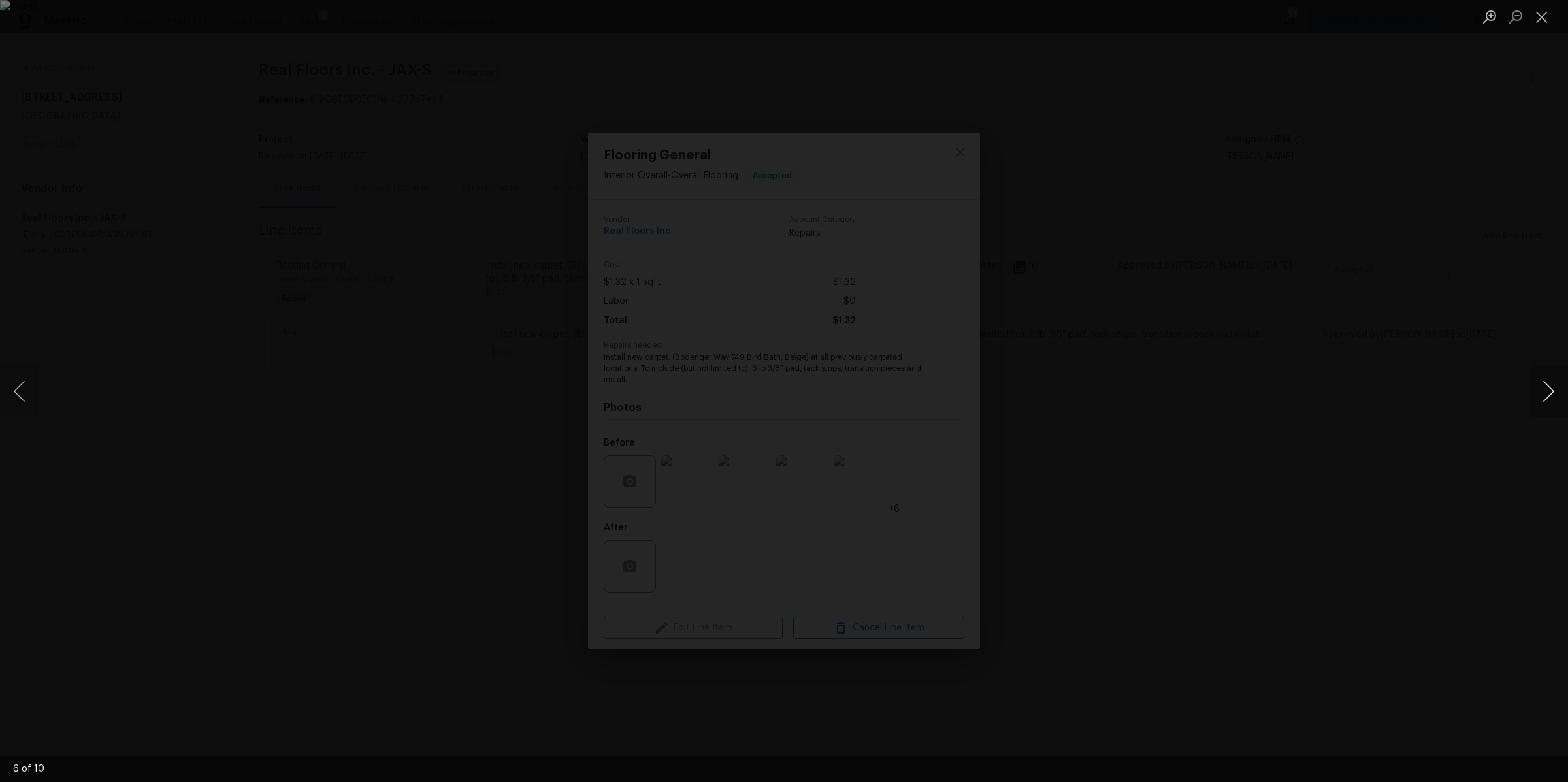
click at [1549, 393] on button "Next image" at bounding box center [1549, 391] width 39 height 52
click at [1547, 392] on button "Next image" at bounding box center [1549, 391] width 39 height 52
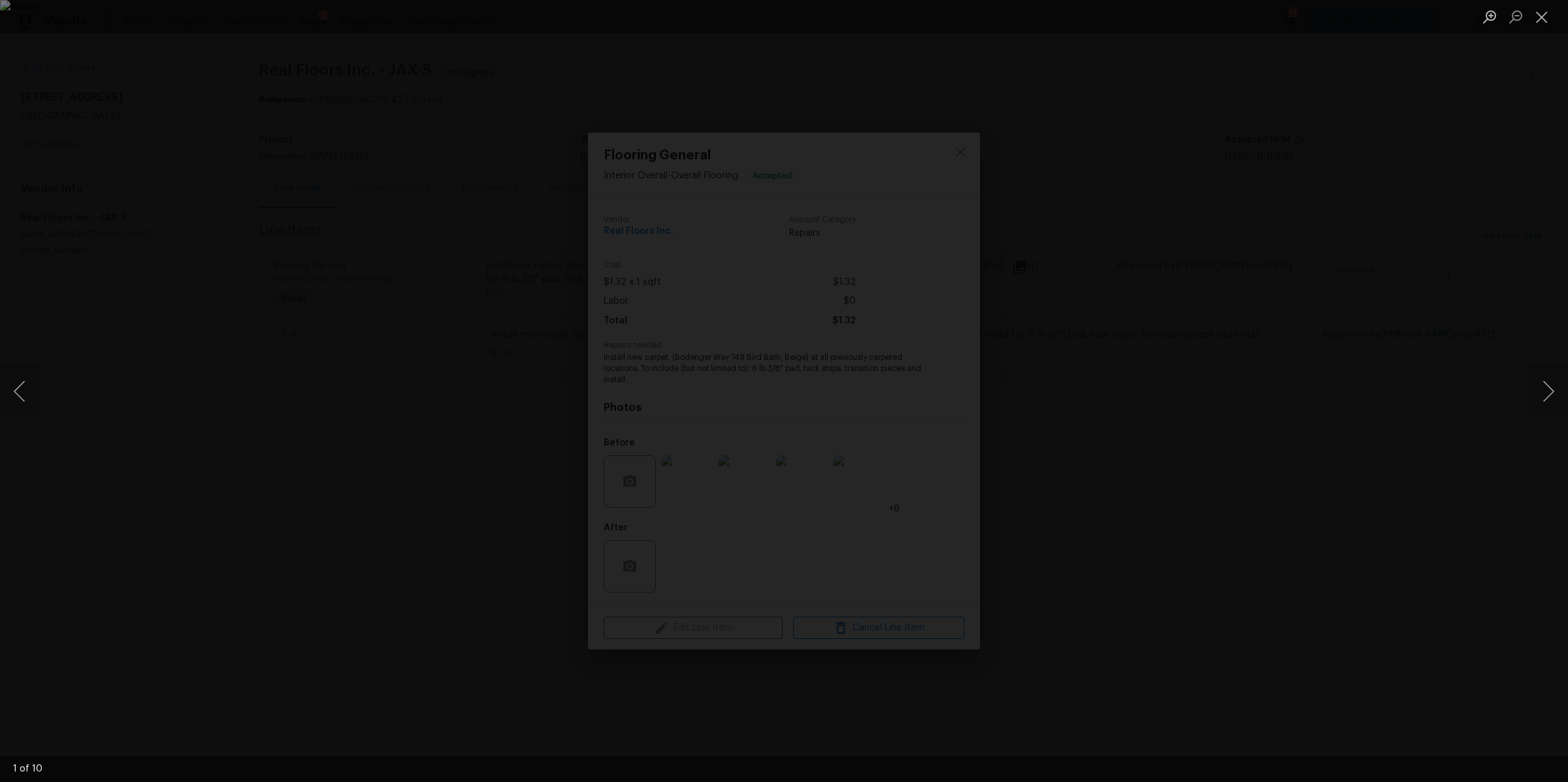
click at [1371, 323] on div "Lightbox" at bounding box center [784, 391] width 1568 height 782
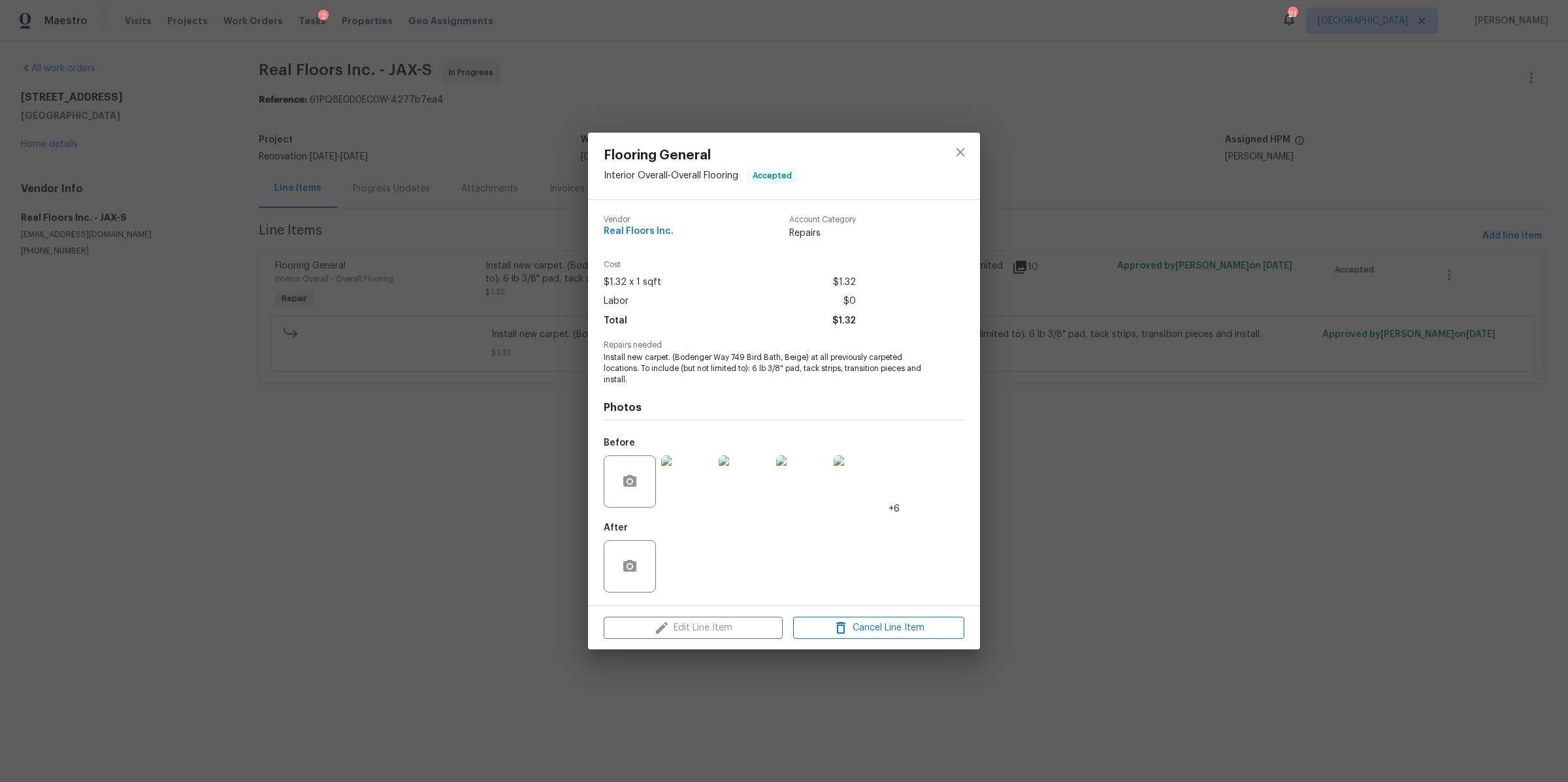
click at [1368, 325] on div "Flooring General Interior Overall - Overall Flooring Accepted Vendor Real Floor…" at bounding box center [784, 391] width 1568 height 782
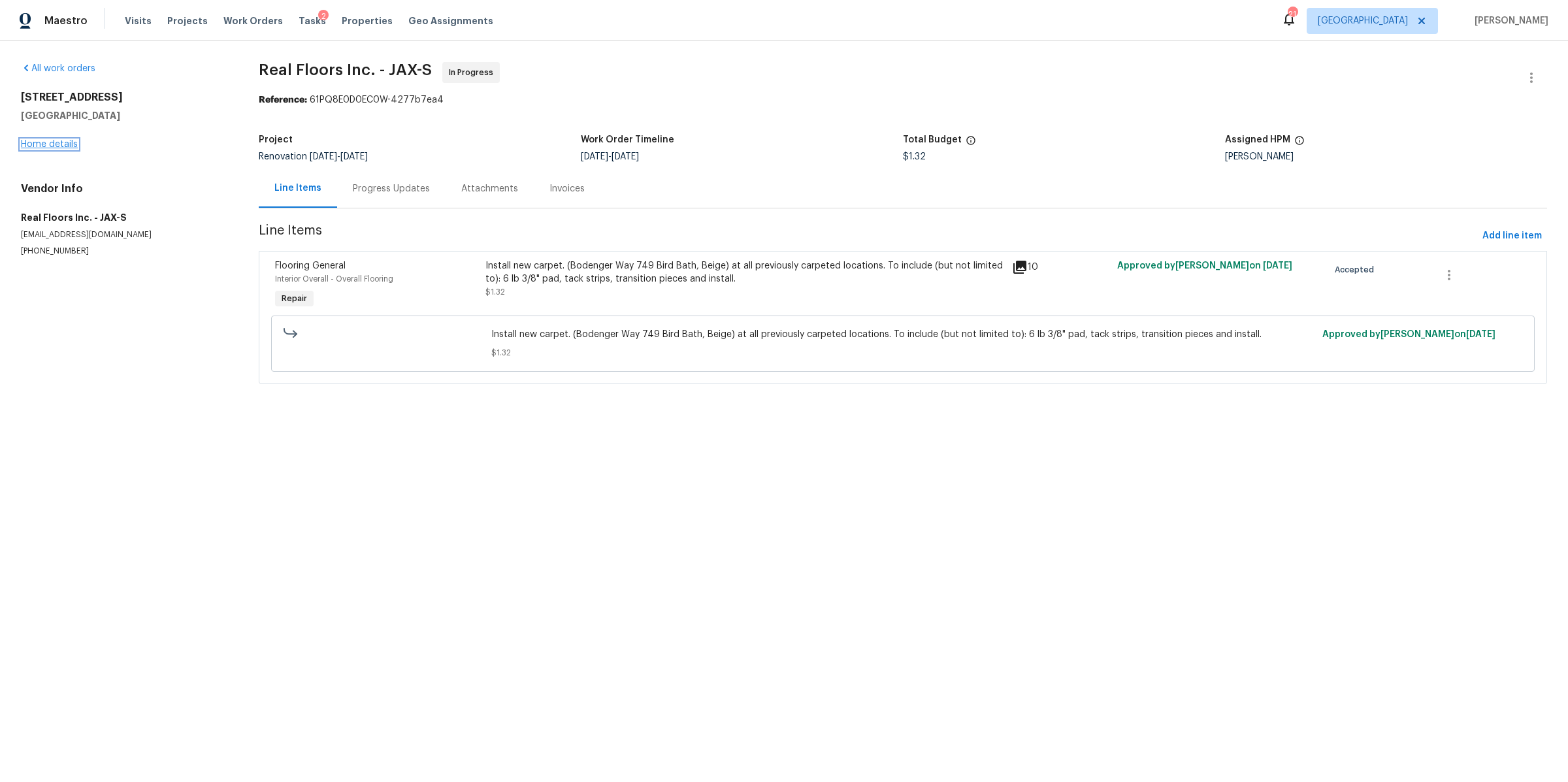
click at [46, 143] on link "Home details" at bounding box center [49, 144] width 57 height 9
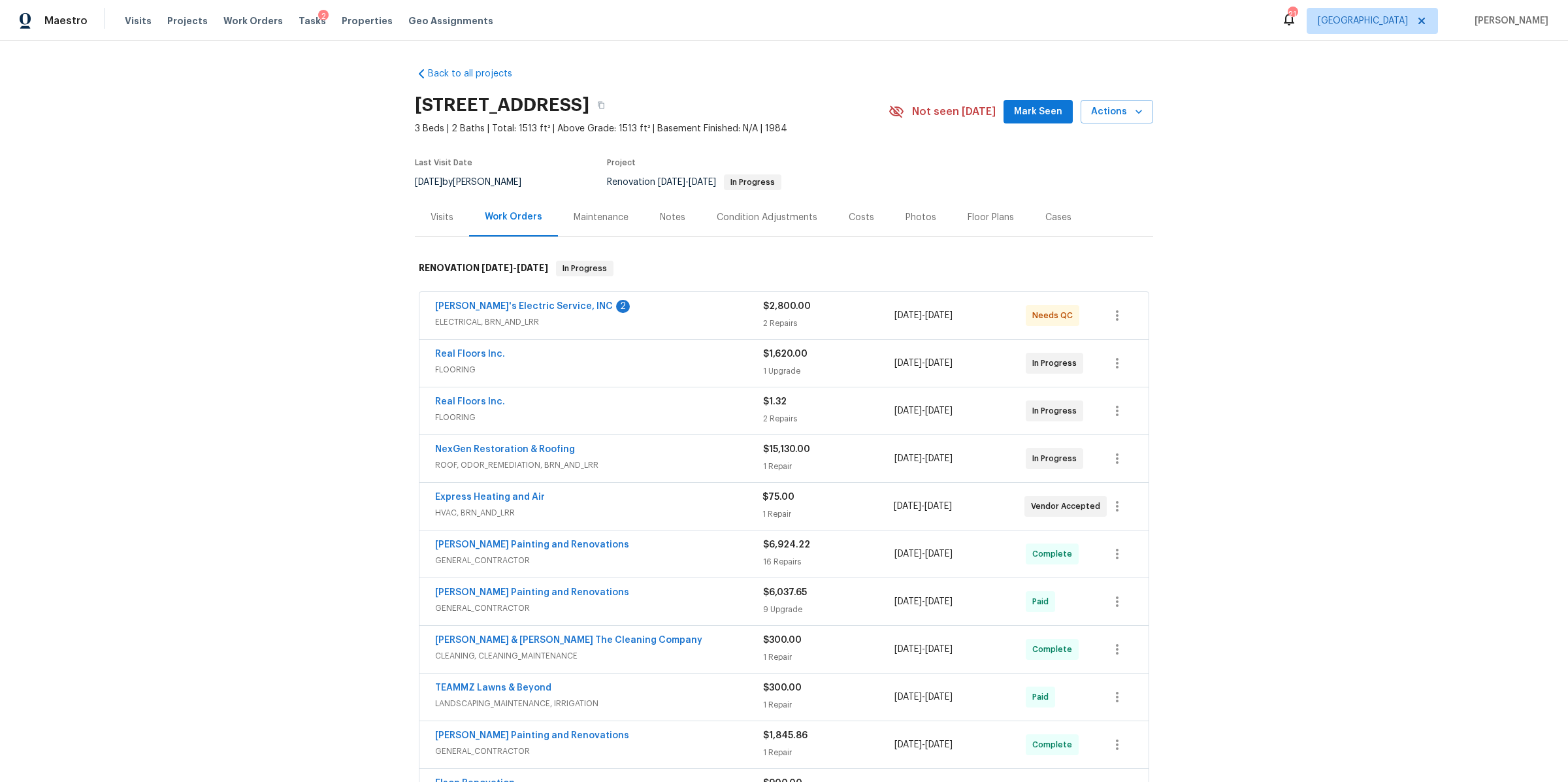
click at [858, 216] on div "Costs" at bounding box center [862, 217] width 26 height 13
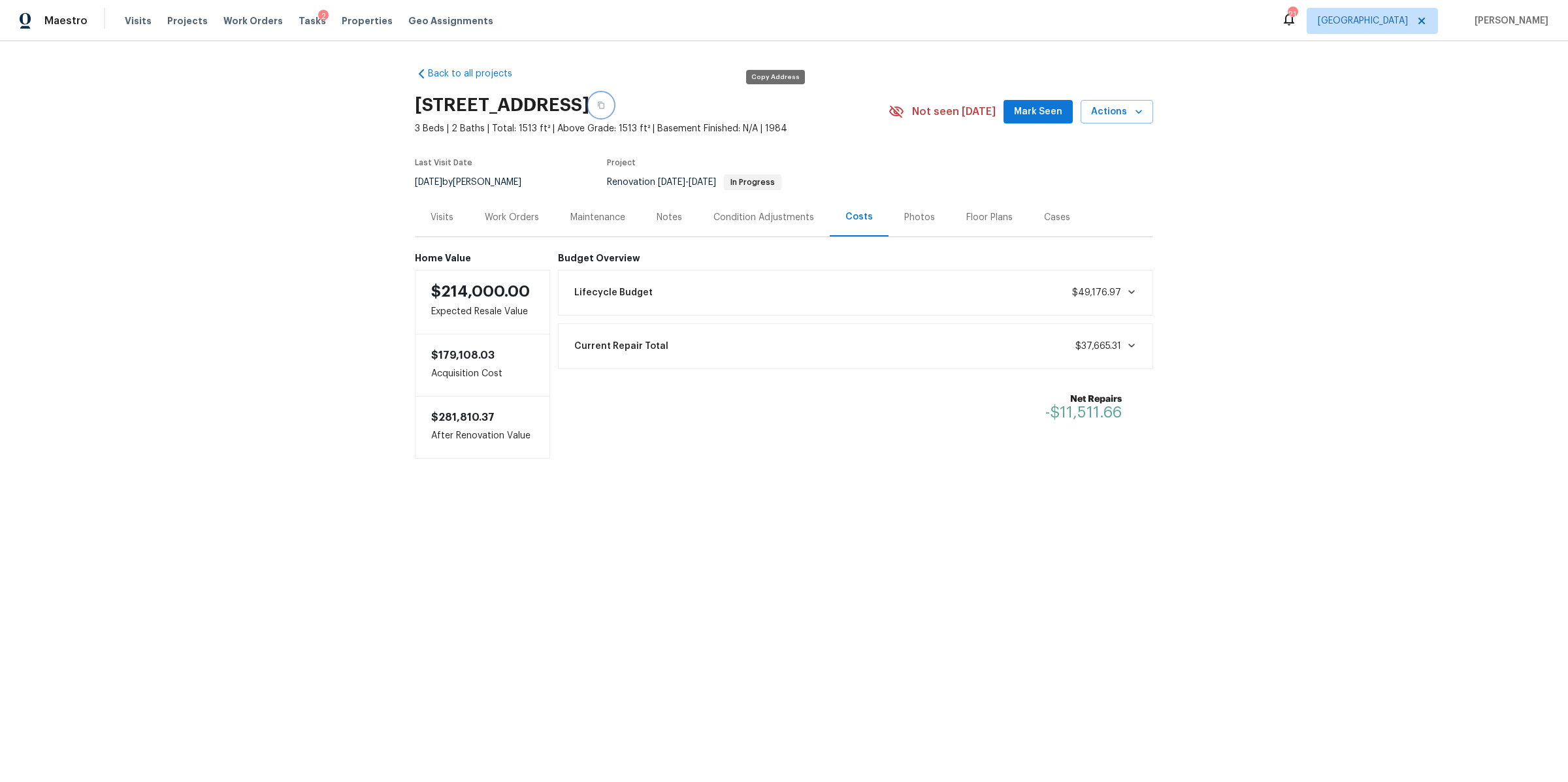
click at [604, 102] on icon "button" at bounding box center [601, 105] width 6 height 7
click at [604, 103] on icon "button" at bounding box center [601, 105] width 6 height 7
